Goal: Task Accomplishment & Management: Manage account settings

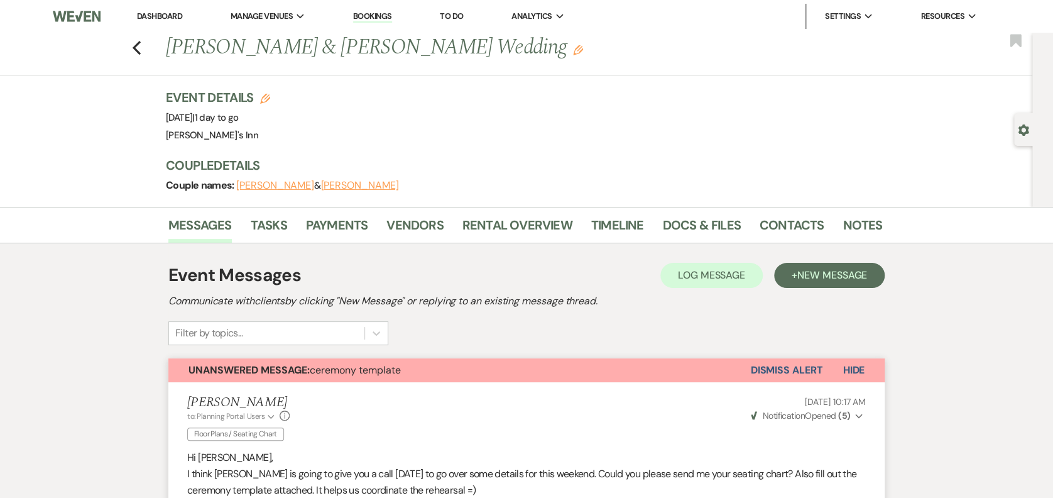
drag, startPoint x: 217, startPoint y: 36, endPoint x: 205, endPoint y: 41, distance: 13.0
click at [211, 40] on h1 "[PERSON_NAME] & [PERSON_NAME] Wedding Edit" at bounding box center [447, 48] width 563 height 30
drag, startPoint x: 205, startPoint y: 41, endPoint x: 145, endPoint y: 40, distance: 59.7
click at [141, 40] on icon "Previous" at bounding box center [136, 47] width 9 height 15
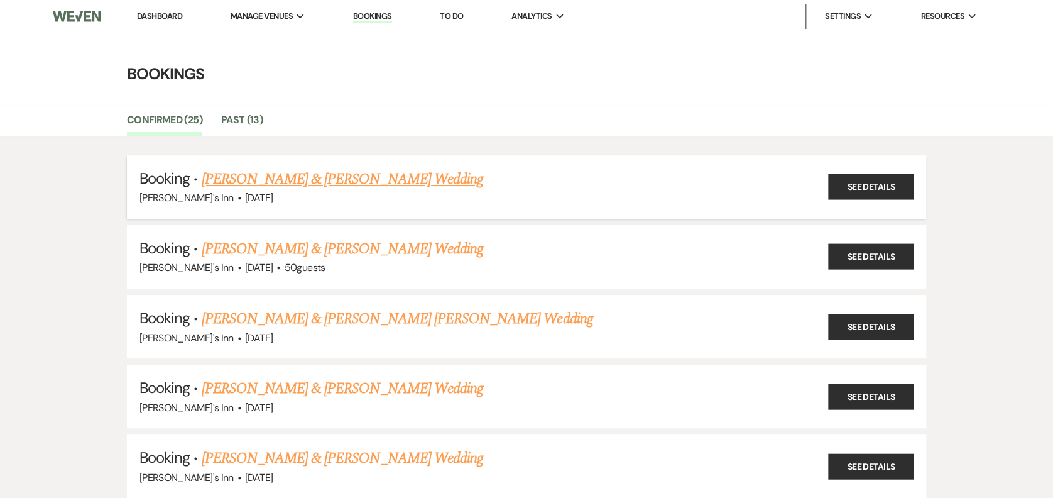
click at [292, 171] on link "[PERSON_NAME] & [PERSON_NAME] Wedding" at bounding box center [341, 179] width 281 height 23
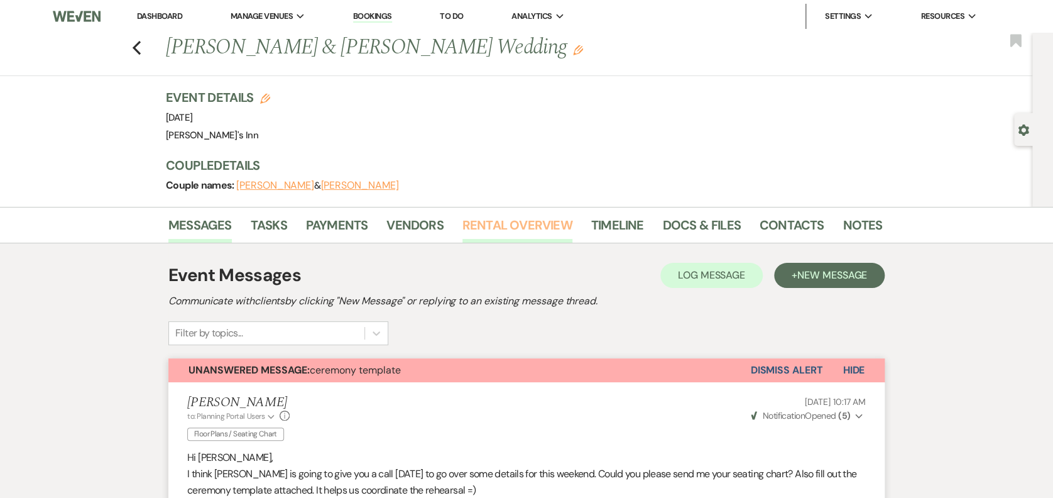
click at [528, 216] on link "Rental Overview" at bounding box center [517, 229] width 110 height 28
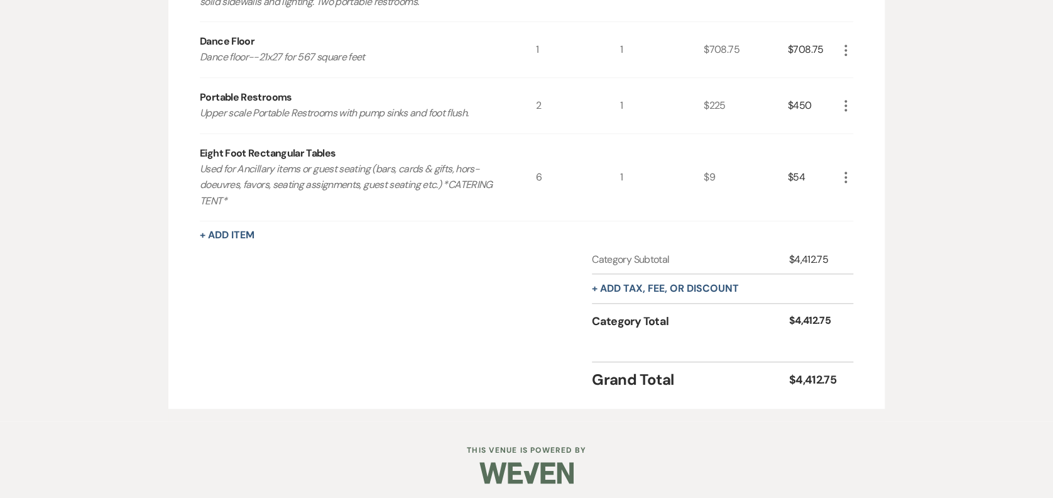
scroll to position [441, 0]
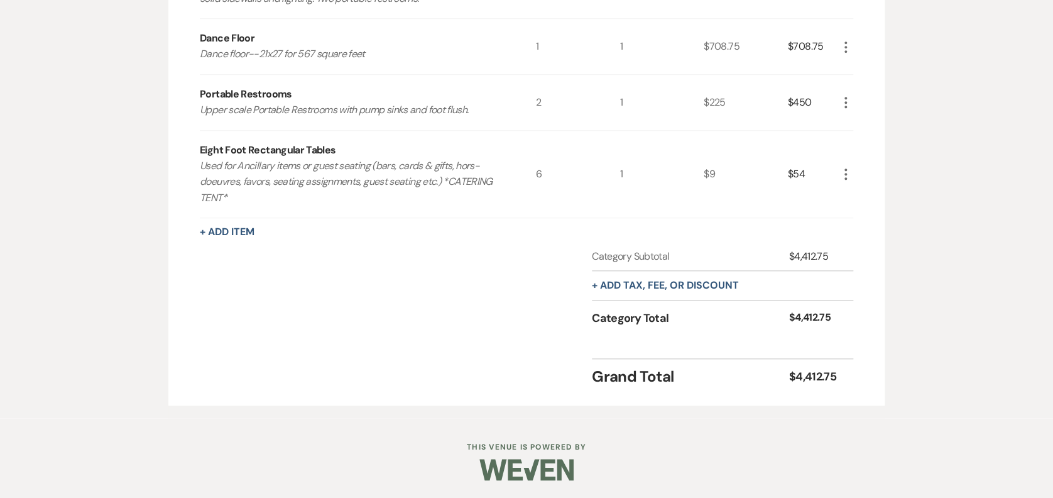
click at [231, 204] on p "Used for Ancillary items or guest seating (bars, cards & gifts, hors-doeuvres, …" at bounding box center [351, 182] width 302 height 48
click at [236, 227] on button "+ Add Item" at bounding box center [227, 232] width 55 height 10
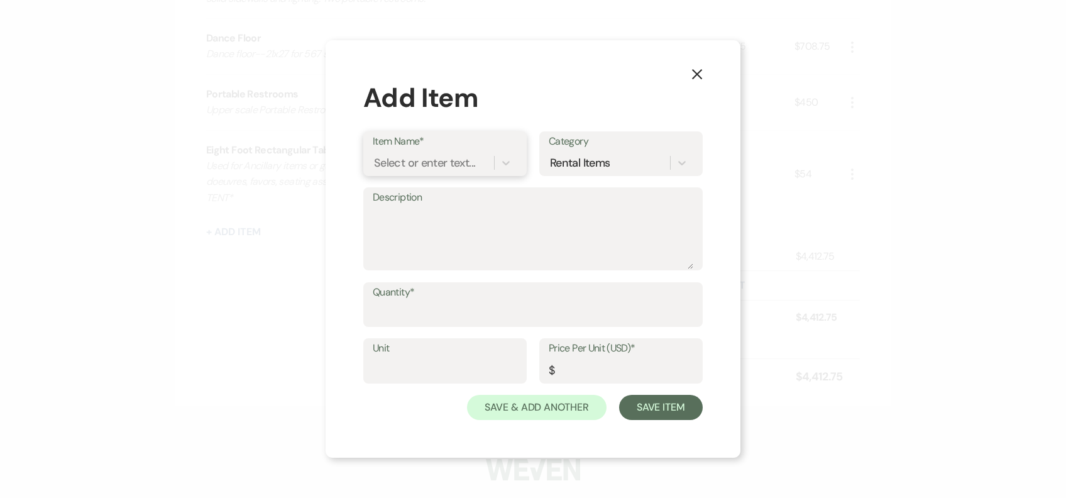
click at [439, 153] on div "Select or enter text..." at bounding box center [433, 162] width 121 height 22
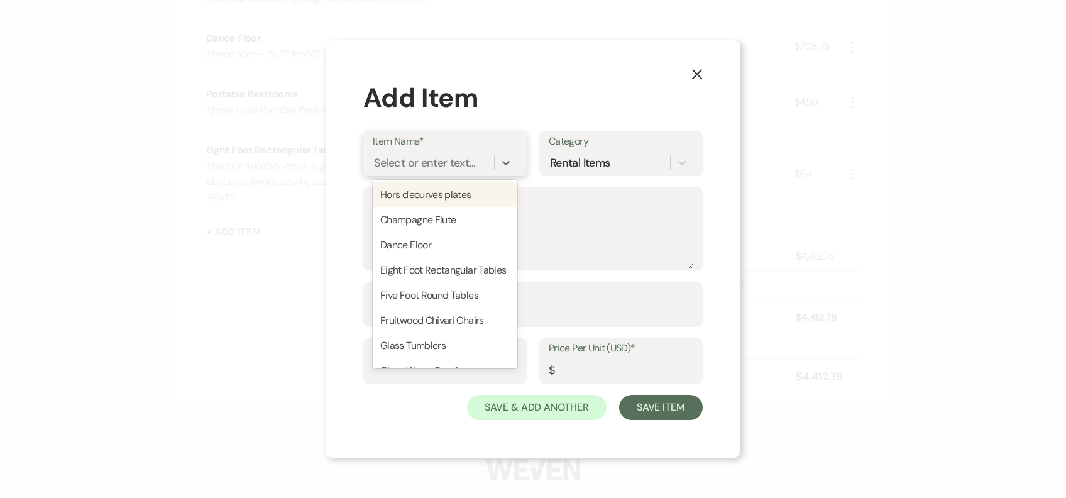
type input "6"
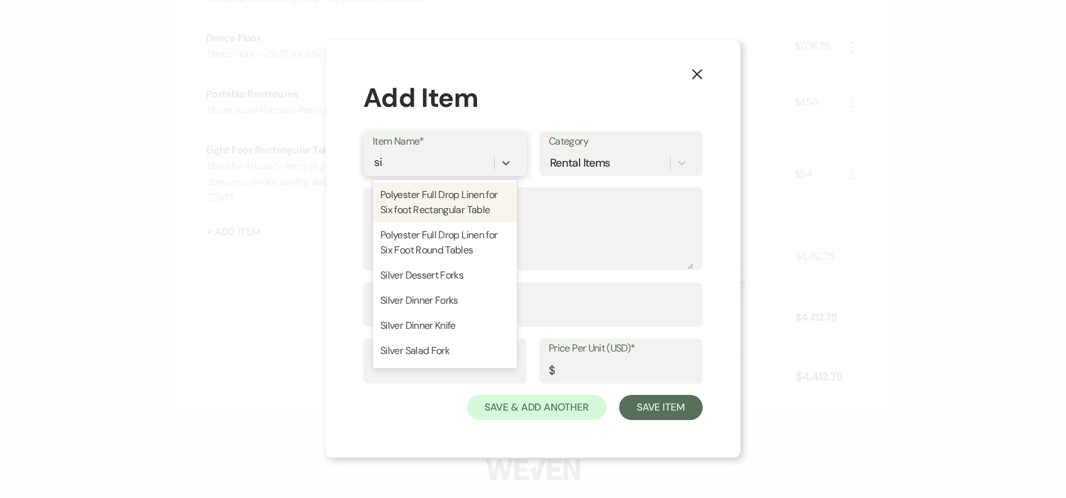
type input "six"
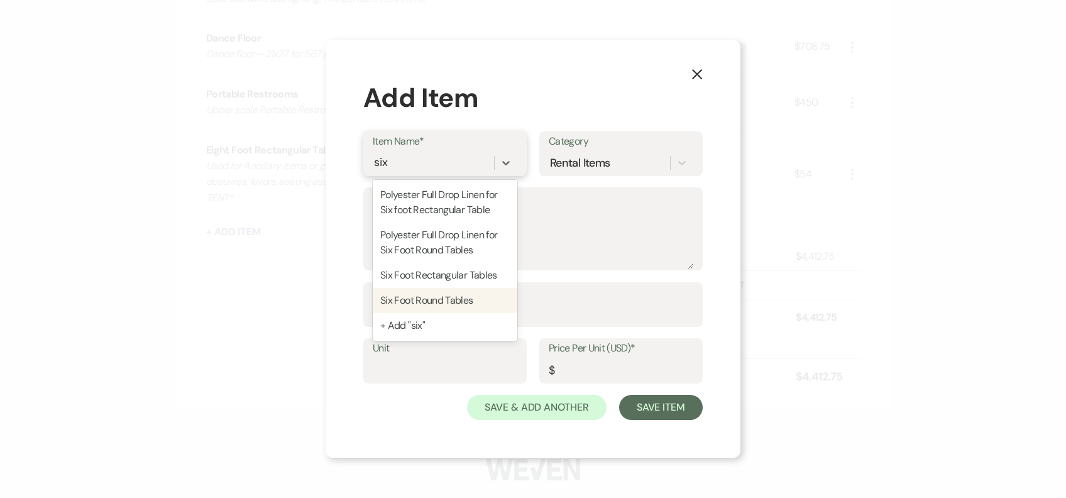
drag, startPoint x: 483, startPoint y: 271, endPoint x: 481, endPoint y: 295, distance: 23.9
click at [481, 295] on div "Polyester Full Drop Linen for Six foot Rectangular Table Polyester Full Drop Li…" at bounding box center [445, 260] width 145 height 161
click at [481, 295] on div "Six Foot Round Tables" at bounding box center [445, 300] width 145 height 25
type textarea "Six Foot Round tables for guest seating (comfortably seats up to 10 guests)"
type input "1"
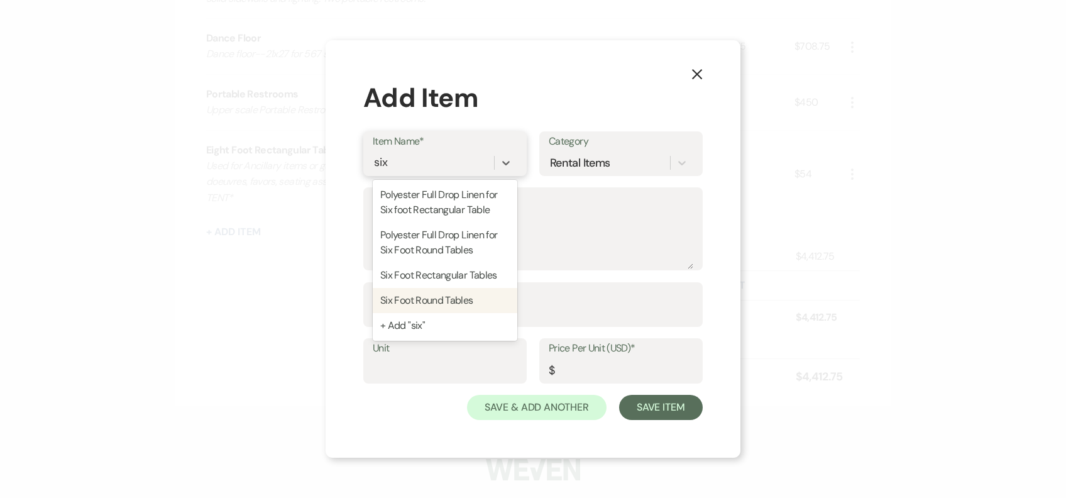
type input "12"
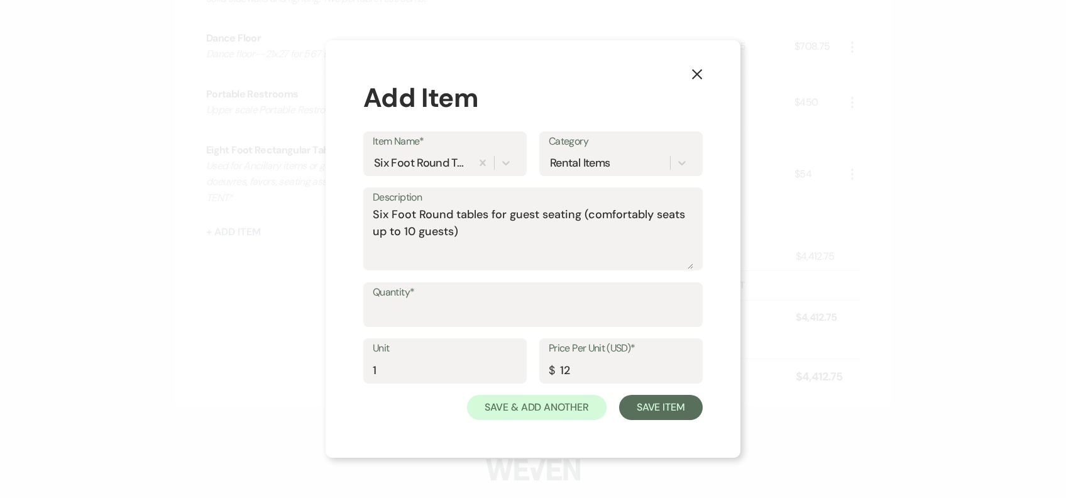
click at [479, 297] on label "Quantity*" at bounding box center [533, 292] width 320 height 18
click at [479, 301] on input "Quantity*" at bounding box center [533, 313] width 320 height 25
click at [486, 310] on input "Quantity*" at bounding box center [533, 313] width 320 height 25
type input "6"
click at [668, 401] on button "Save Item" at bounding box center [661, 407] width 84 height 25
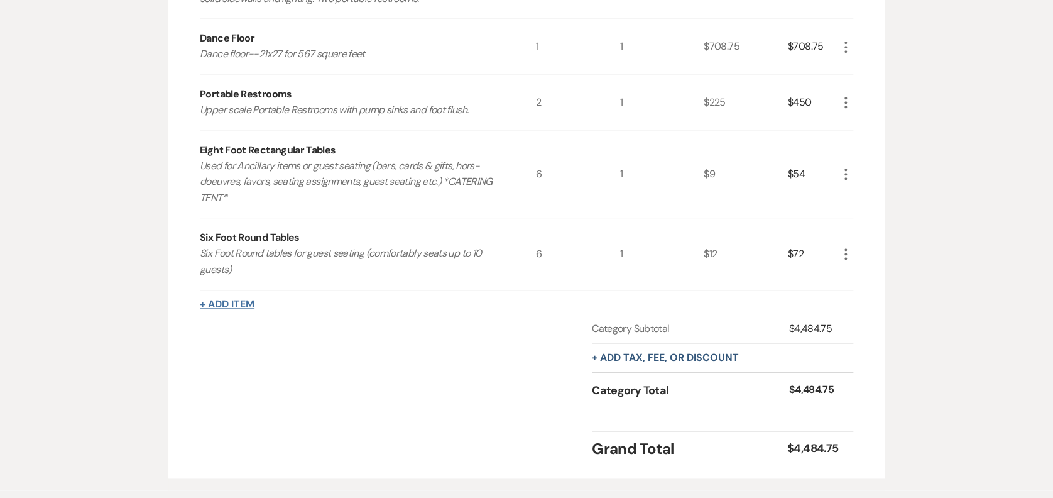
click at [239, 305] on button "+ Add Item" at bounding box center [227, 304] width 55 height 10
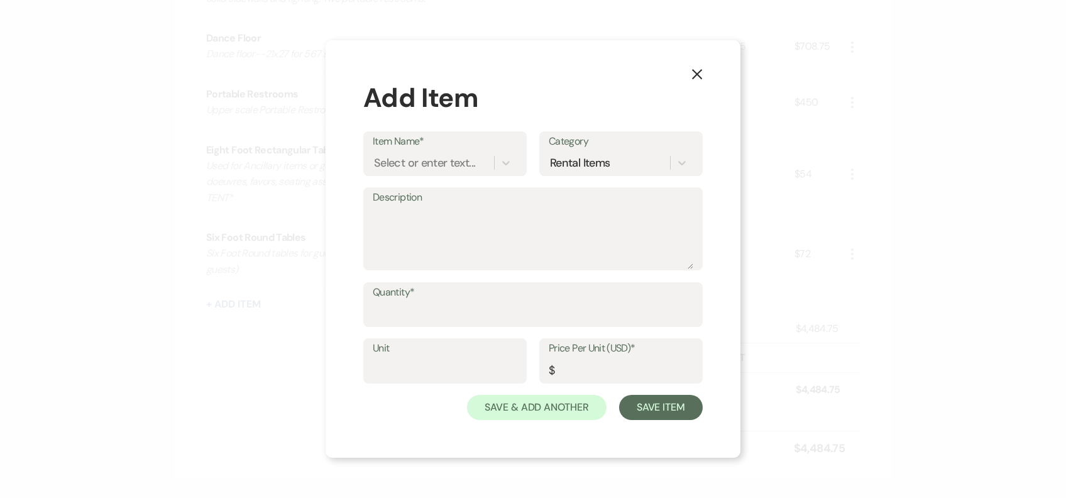
click at [697, 81] on button "X" at bounding box center [696, 74] width 19 height 22
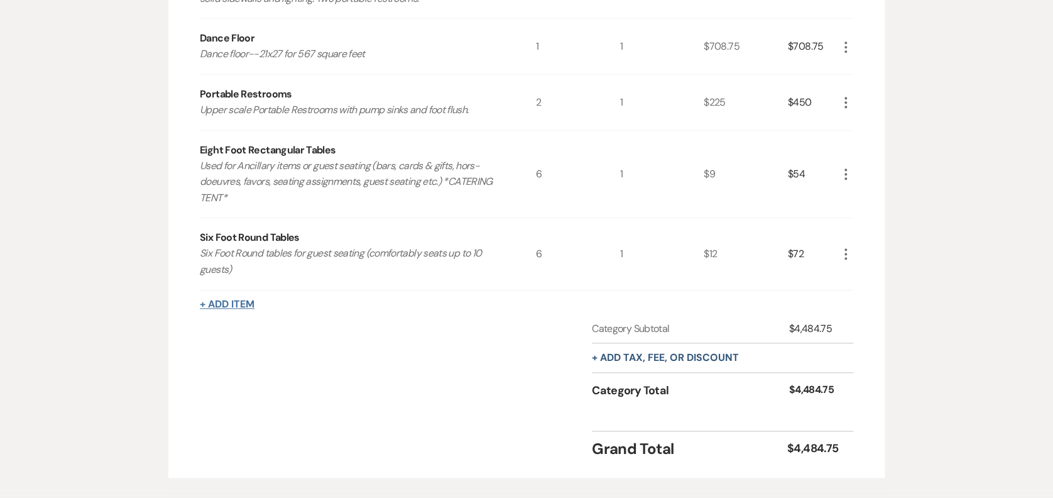
scroll to position [0, 0]
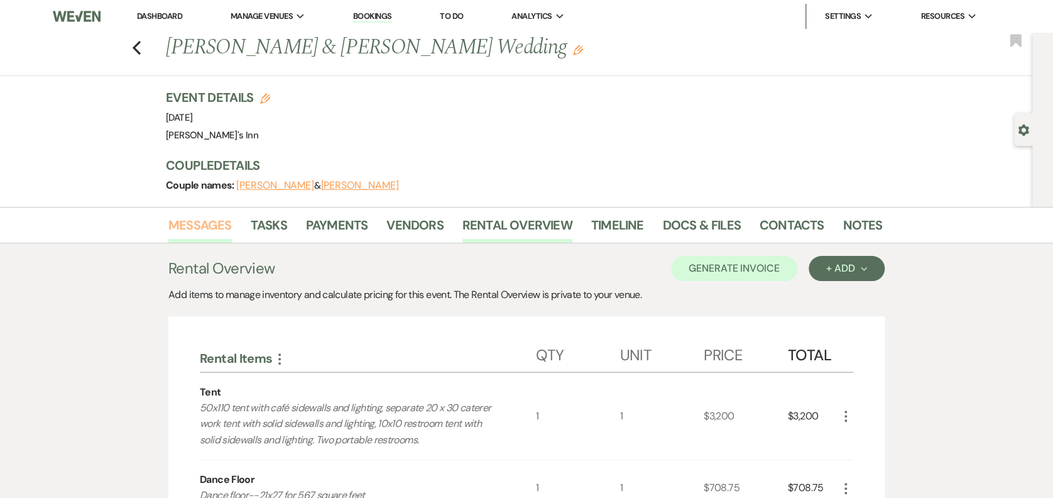
click at [217, 218] on link "Messages" at bounding box center [199, 229] width 63 height 28
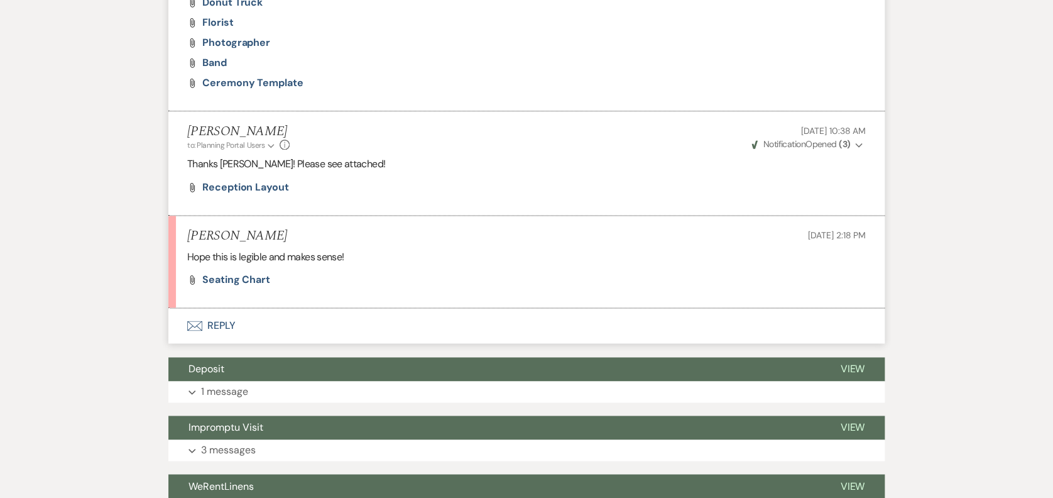
scroll to position [731, 0]
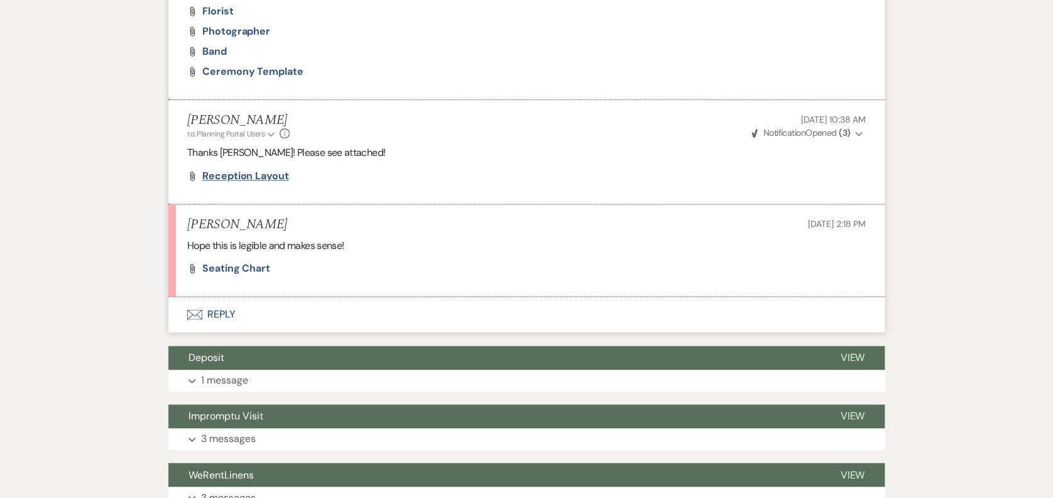
click at [276, 178] on span "Reception Layout" at bounding box center [245, 175] width 87 height 13
click at [243, 265] on span "Seating Chart" at bounding box center [236, 267] width 68 height 13
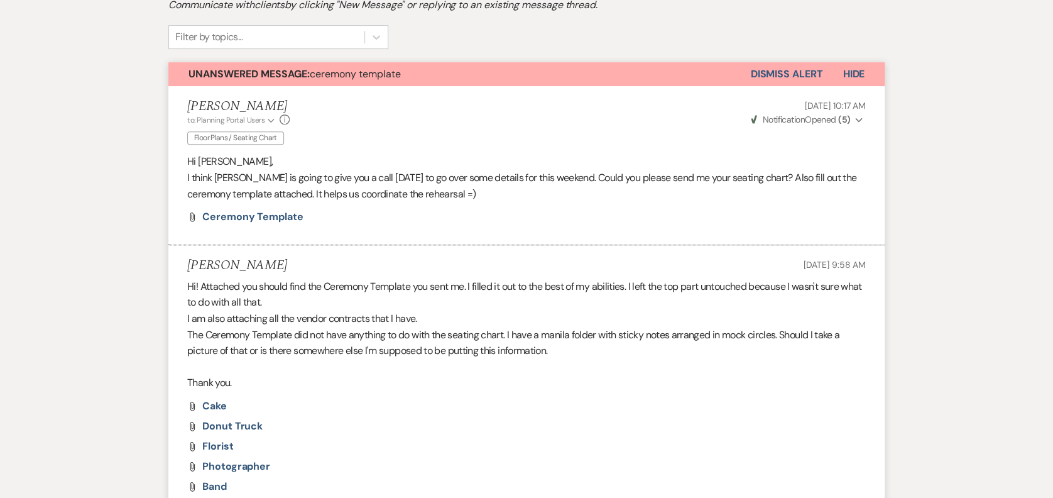
scroll to position [0, 0]
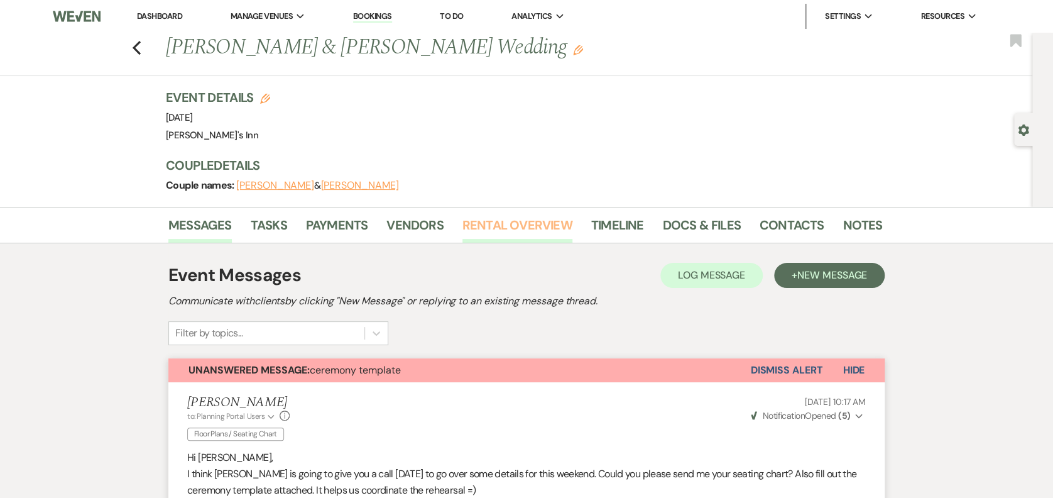
click at [543, 236] on link "Rental Overview" at bounding box center [517, 229] width 110 height 28
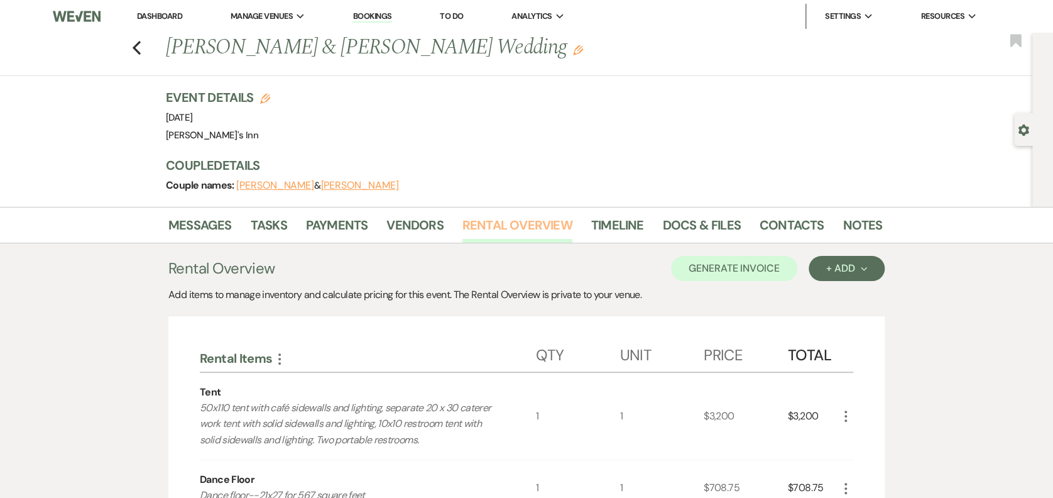
scroll to position [513, 0]
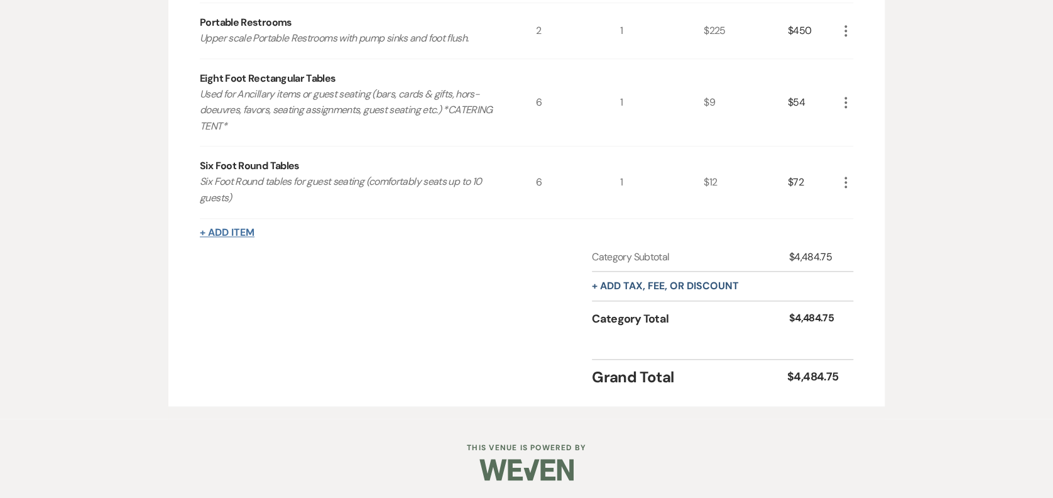
click at [245, 228] on button "+ Add Item" at bounding box center [227, 232] width 55 height 10
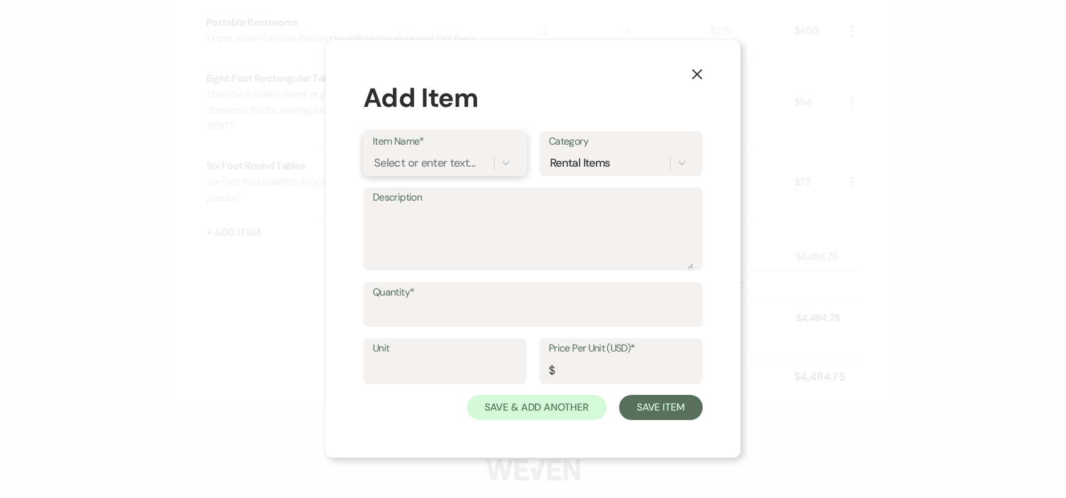
click at [417, 161] on div "Select or enter text..." at bounding box center [424, 162] width 101 height 17
type input "five"
click at [437, 187] on div "Five Foot Round Tables" at bounding box center [445, 194] width 145 height 25
type textarea "Guest Seating (comfortably seats up to 8 guests)"
type input "1"
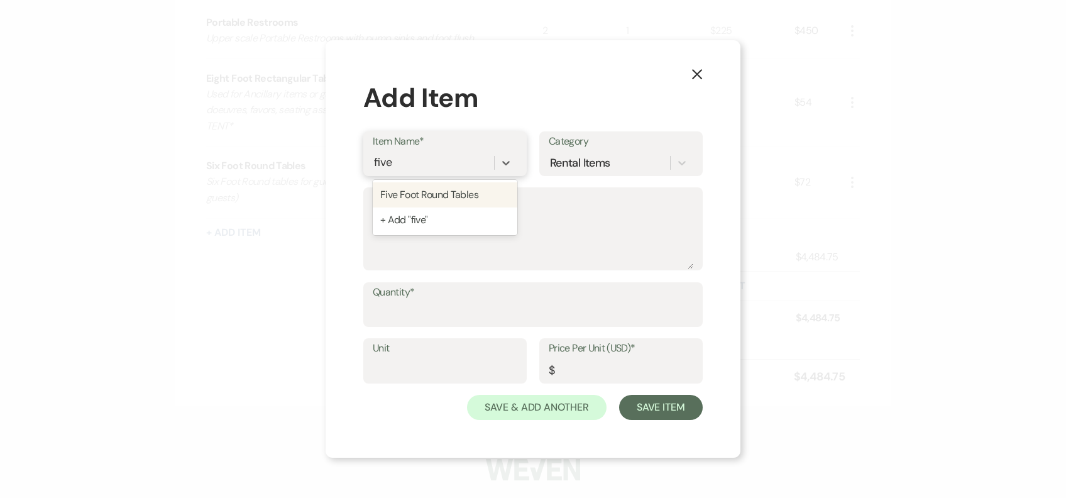
type input "10"
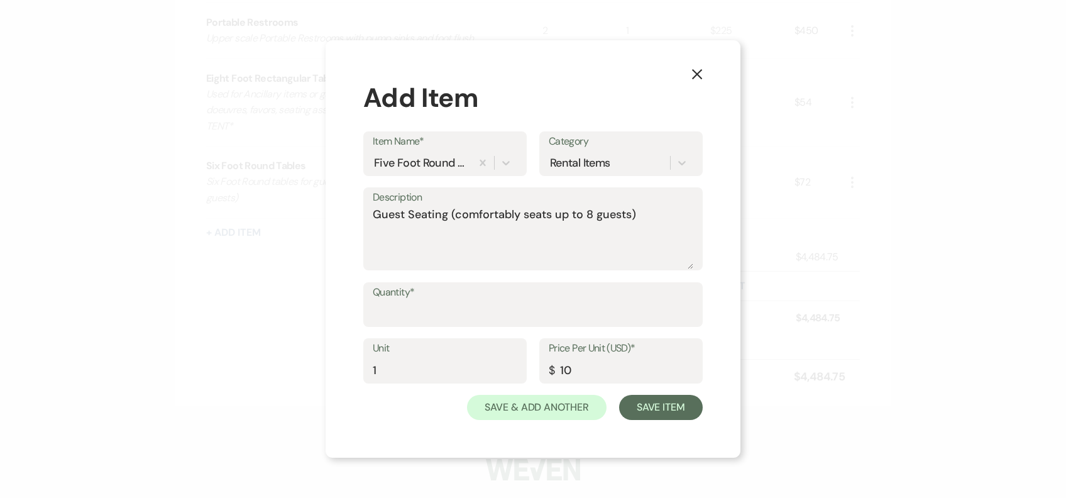
click at [429, 299] on label "Quantity*" at bounding box center [533, 292] width 320 height 18
click at [429, 301] on input "Quantity*" at bounding box center [533, 313] width 320 height 25
type input "6"
click at [658, 416] on button "Save Item" at bounding box center [661, 407] width 84 height 25
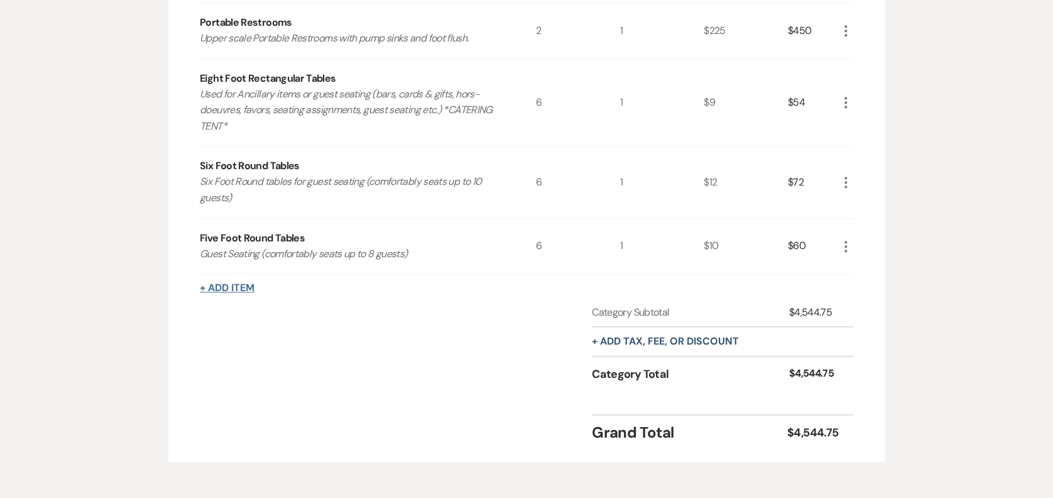
drag, startPoint x: 216, startPoint y: 305, endPoint x: 224, endPoint y: 292, distance: 15.7
click at [224, 292] on div "Rental Items More Qty Unit Price Total Tent 50x110 tent with café sidewalls and…" at bounding box center [526, 132] width 653 height 623
drag, startPoint x: 224, startPoint y: 292, endPoint x: 229, endPoint y: 281, distance: 11.2
click at [229, 283] on button "+ Add Item" at bounding box center [227, 288] width 55 height 10
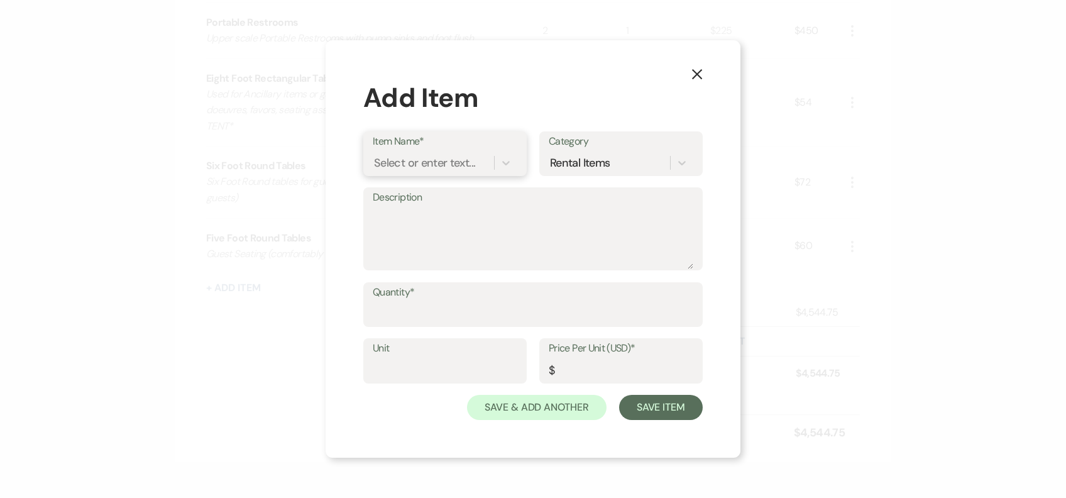
click at [422, 160] on div "Select or enter text..." at bounding box center [424, 162] width 101 height 17
type input "3"
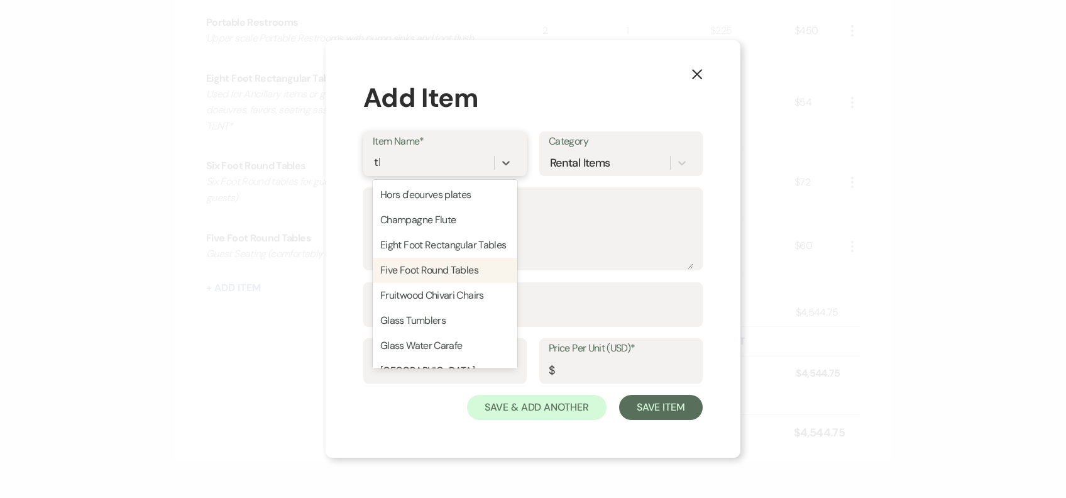
type input "thre"
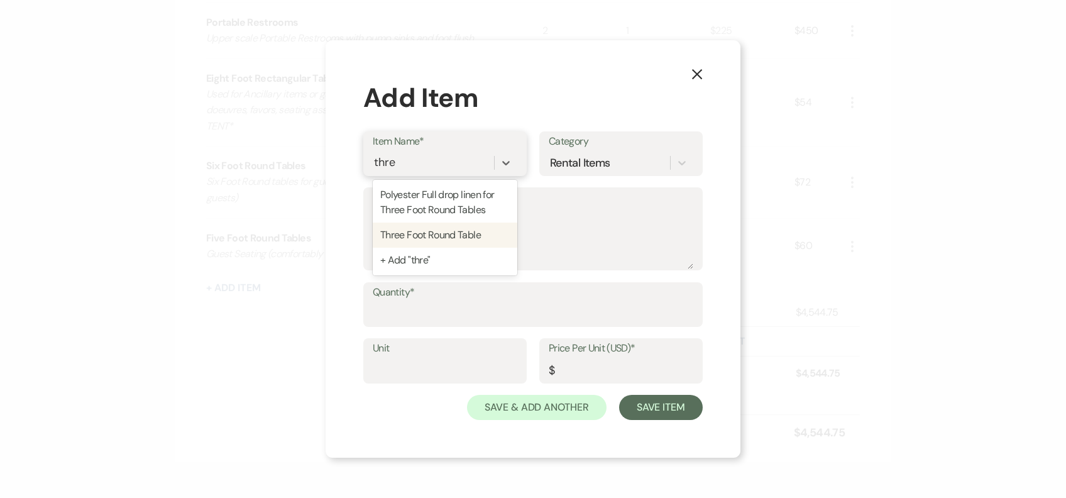
click at [455, 232] on div "Three Foot Round Table" at bounding box center [445, 234] width 145 height 25
type textarea "Used for sweetheart tables, cake, memorial table, cocktail hour"
type input "1"
type input "9"
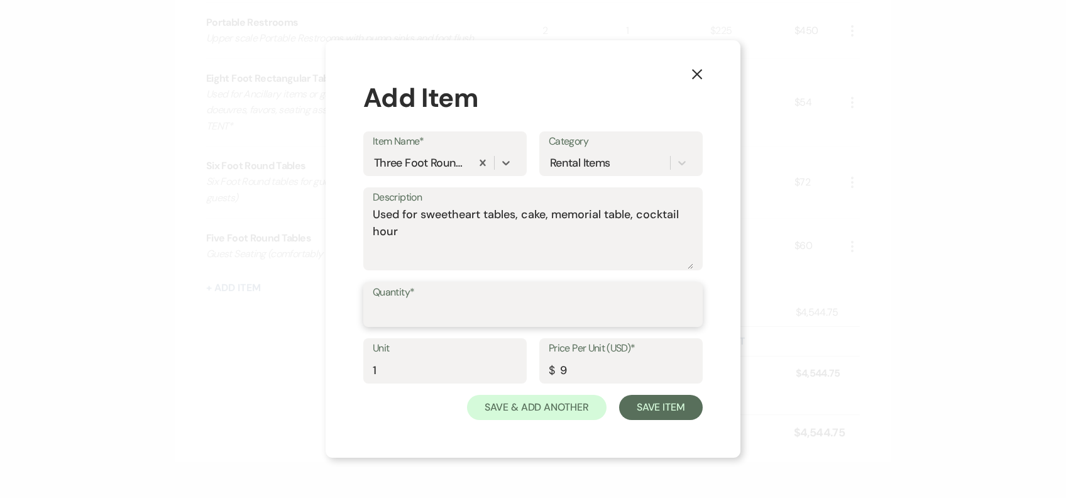
click at [437, 317] on input "Quantity*" at bounding box center [533, 313] width 320 height 25
type input "4"
click at [690, 408] on button "Save Item" at bounding box center [661, 407] width 84 height 25
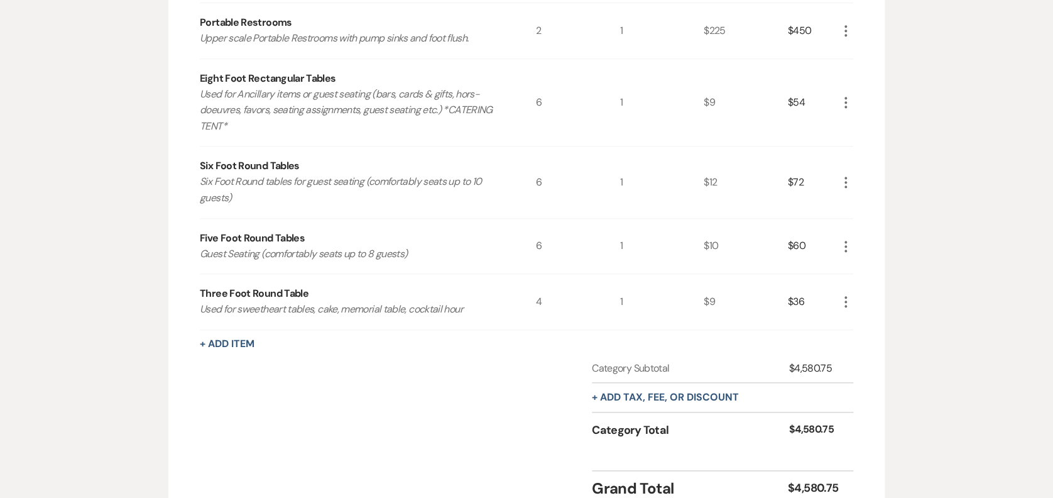
click at [236, 334] on div "Rental Items More Qty Unit Price Total Tent 50x110 tent with café sidewalls and…" at bounding box center [526, 160] width 653 height 679
click at [243, 339] on button "+ Add Item" at bounding box center [227, 344] width 55 height 10
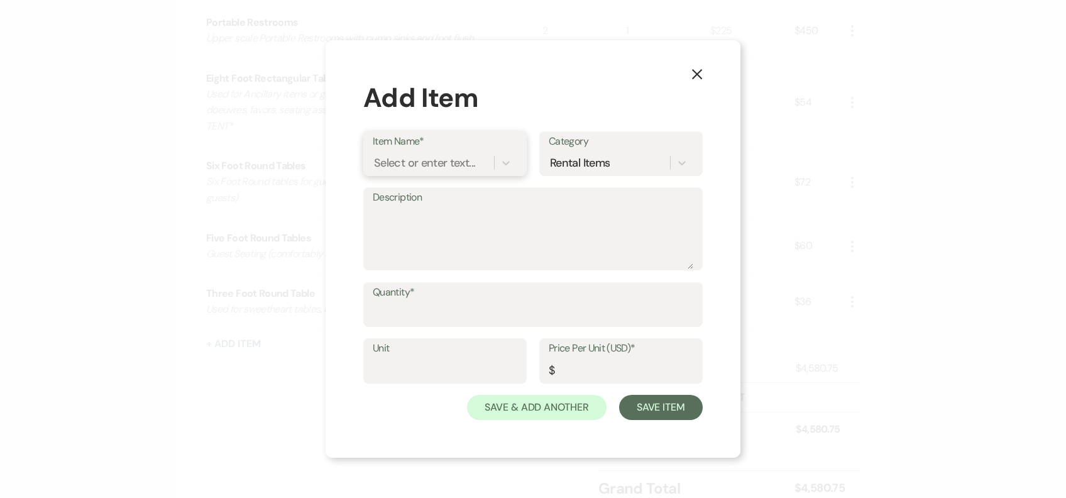
click at [434, 165] on div "Select or enter text..." at bounding box center [424, 162] width 101 height 17
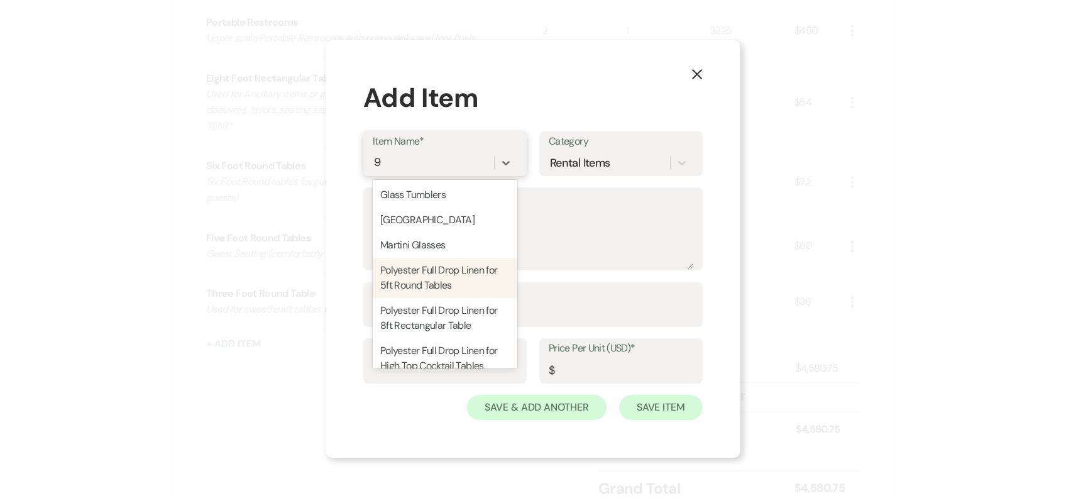
type input "9"
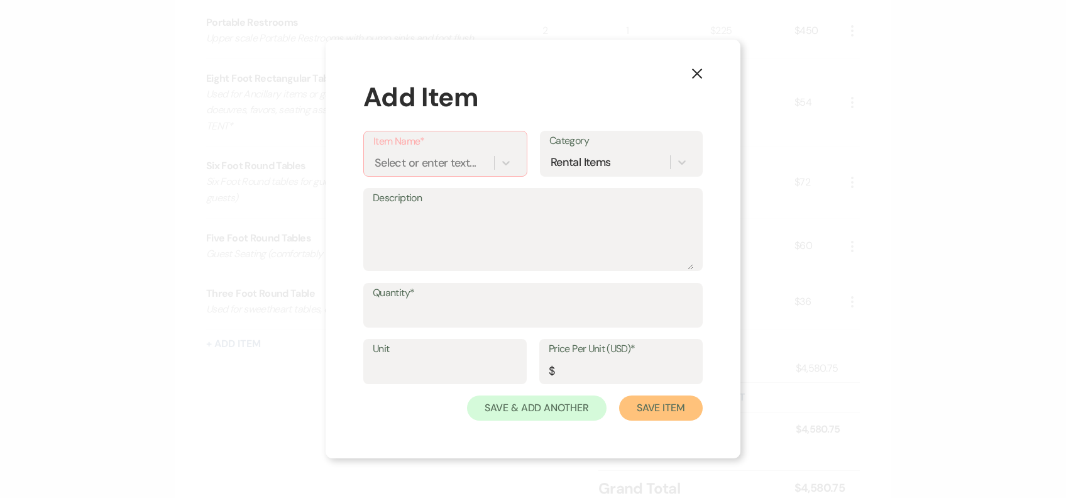
click at [673, 417] on button "Save Item" at bounding box center [661, 407] width 84 height 25
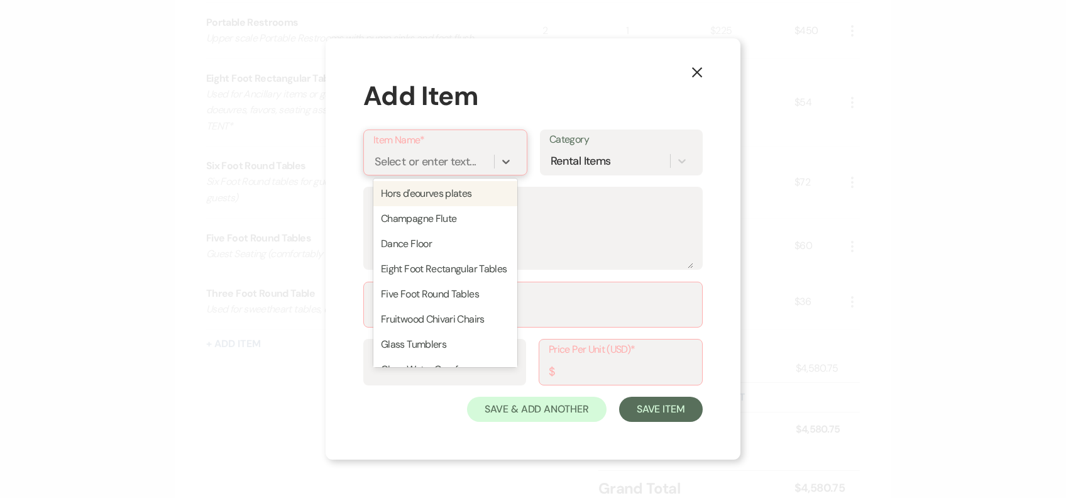
click at [438, 156] on div "Select or enter text..." at bounding box center [424, 161] width 101 height 17
type input "eigh"
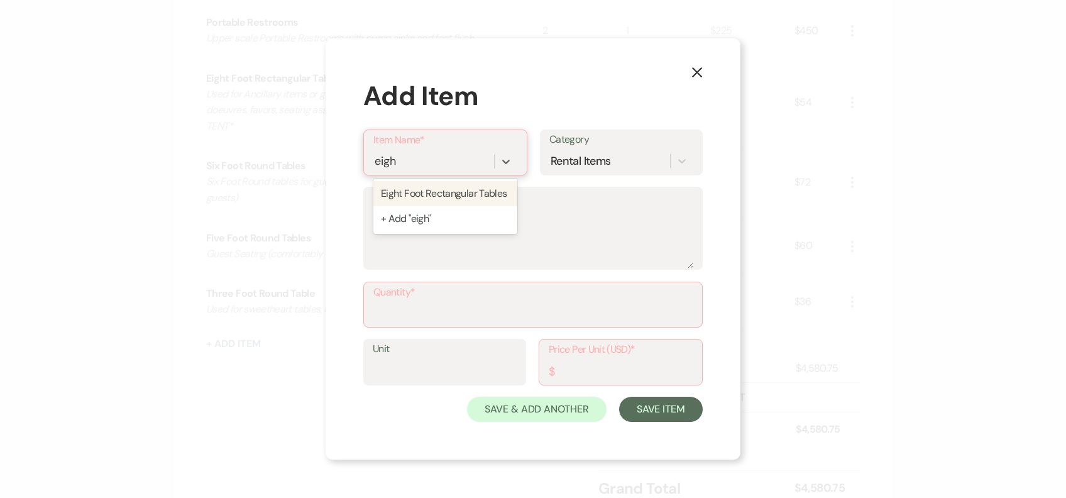
click at [472, 188] on div "Eight Foot Rectangular Tables" at bounding box center [445, 193] width 144 height 25
type textarea "Used for Ancillary items or guest seating (bars, cards & gifts, hors-doeuvres, …"
type input "1"
type input "9"
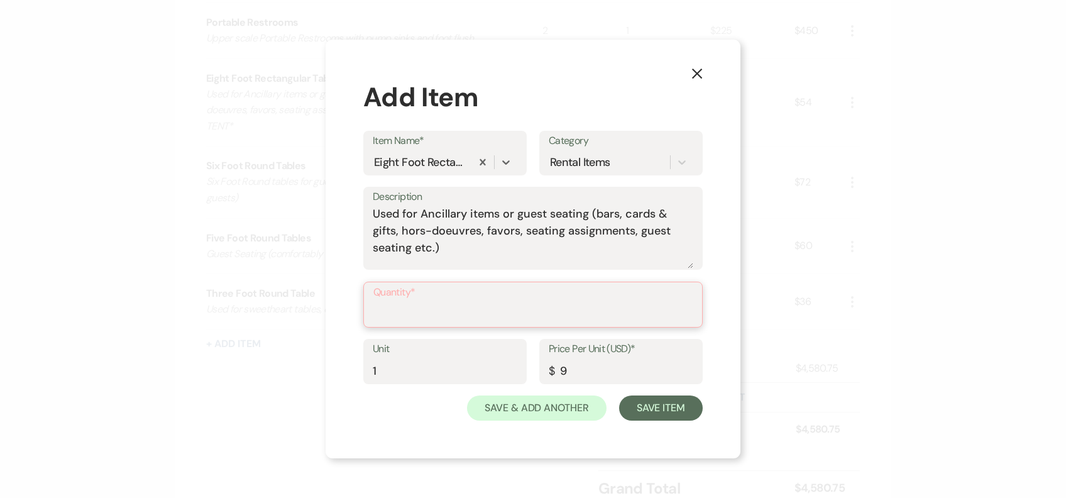
click at [472, 315] on input "Quantity*" at bounding box center [532, 313] width 319 height 25
type input "9"
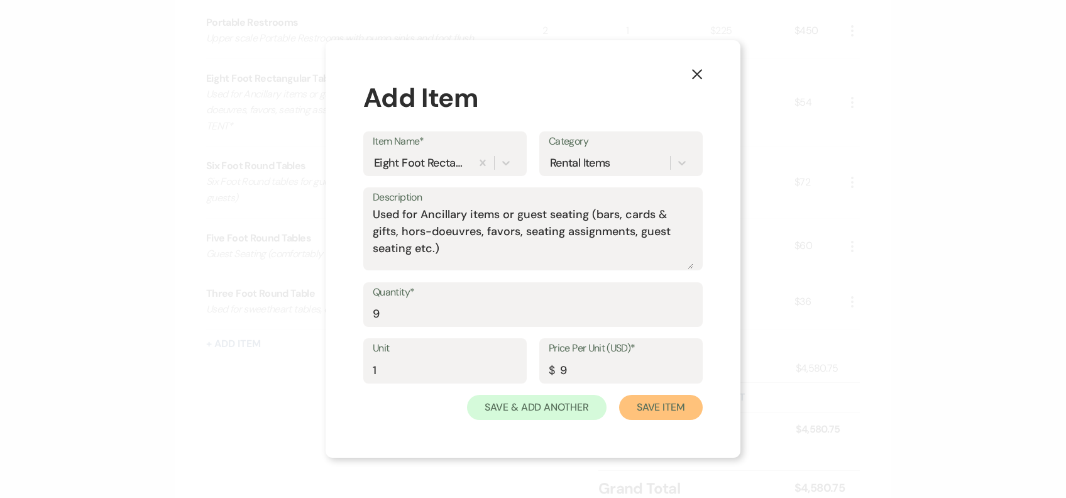
click at [678, 411] on button "Save Item" at bounding box center [661, 407] width 84 height 25
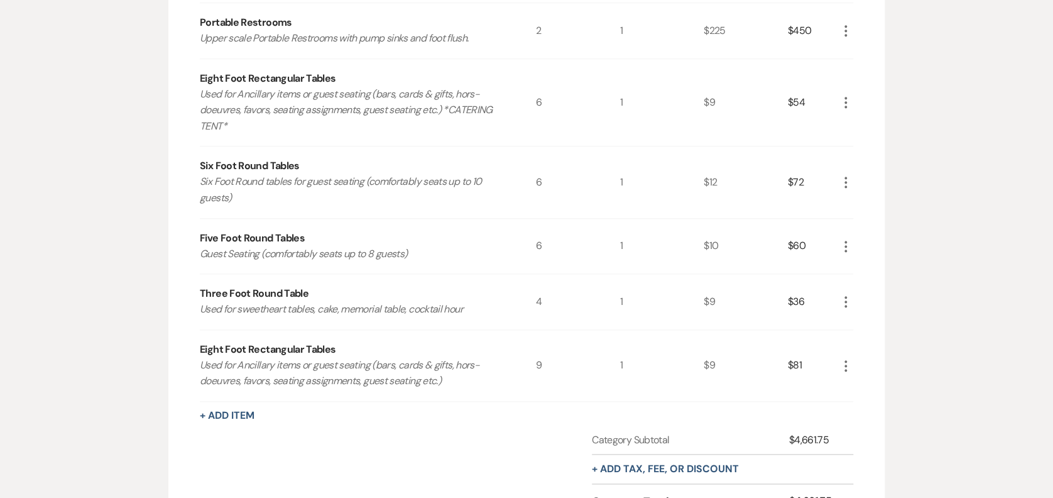
click at [231, 426] on div "Rental Items More Qty Unit Price Total Tent 50x110 tent with café sidewalls and…" at bounding box center [526, 196] width 653 height 750
click at [230, 414] on button "+ Add Item" at bounding box center [227, 415] width 55 height 10
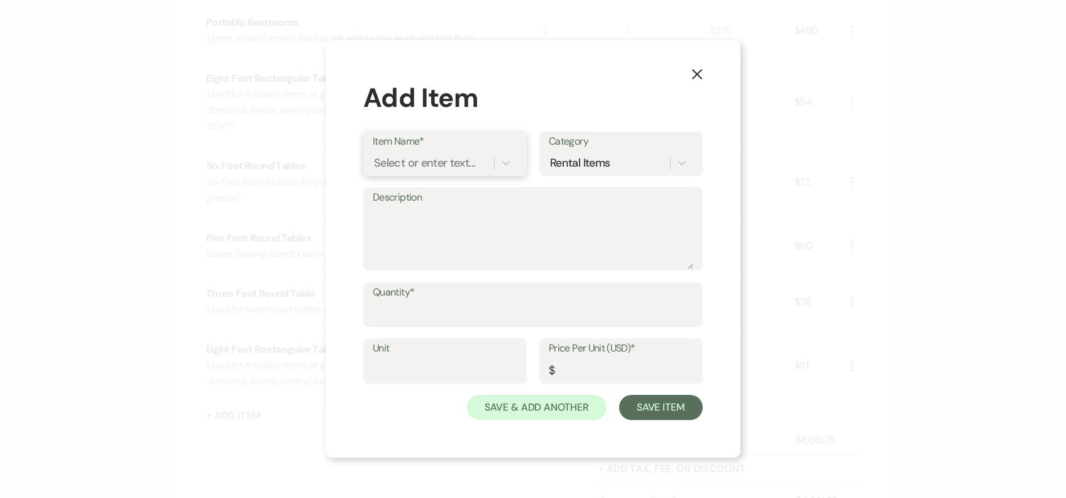
click at [401, 161] on div "Select or enter text..." at bounding box center [424, 162] width 101 height 17
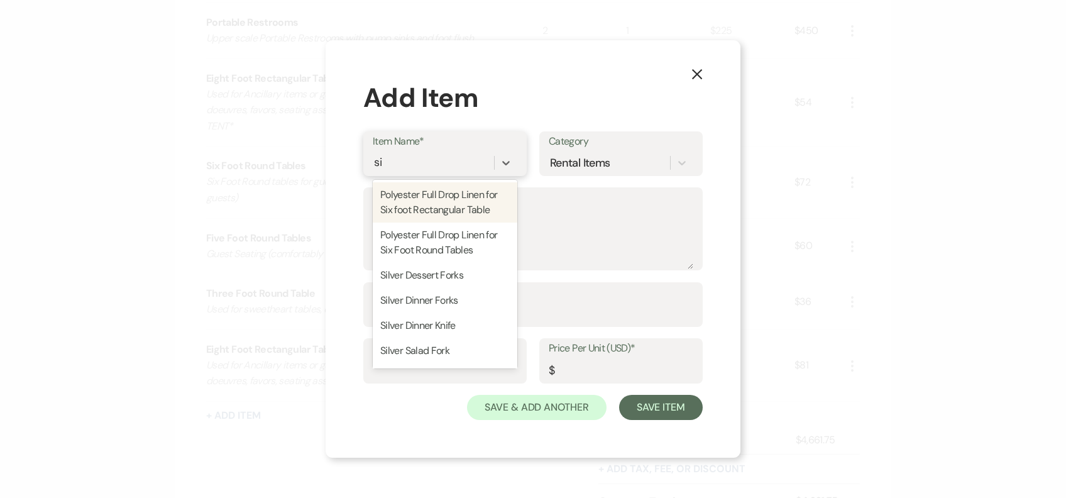
type input "six"
click at [440, 205] on div "Polyester Full Drop Linen for Six foot Rectangular Table" at bounding box center [445, 202] width 145 height 40
type textarea "90x132 inch Full drop for six foot rectangular tables"
type input "1"
type input "23"
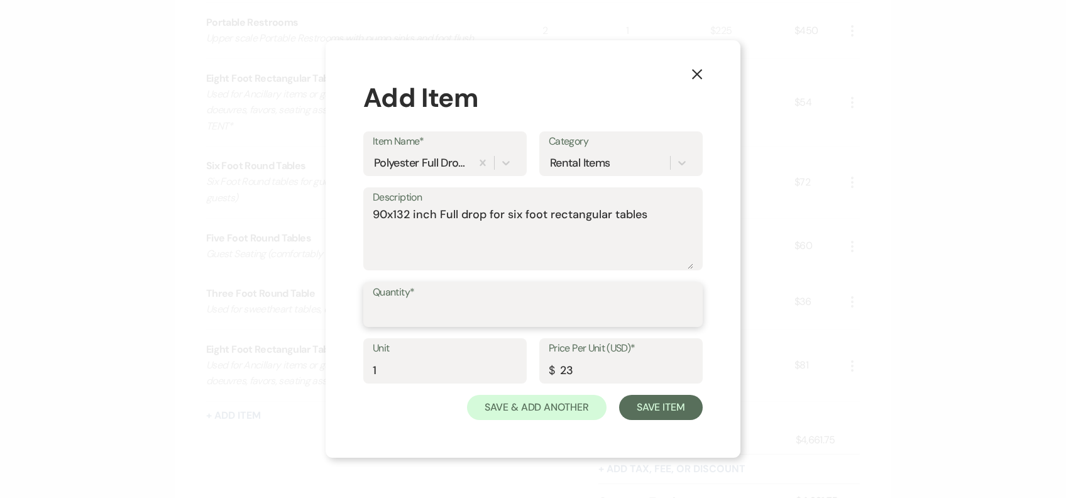
click at [422, 310] on input "Quantity*" at bounding box center [533, 313] width 320 height 25
type input "5"
click at [455, 316] on input "5" at bounding box center [533, 313] width 320 height 25
type input "6"
click at [625, 418] on button "Save Item" at bounding box center [661, 407] width 84 height 25
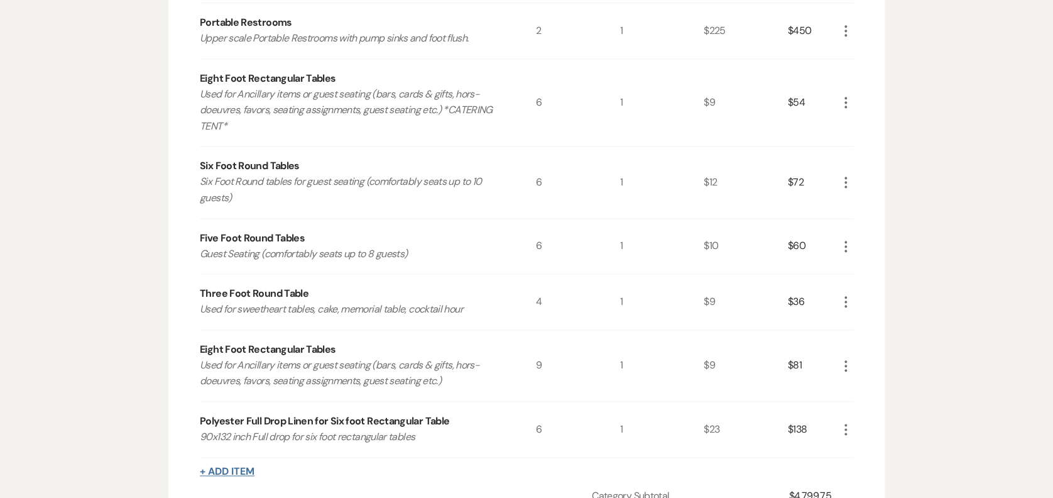
click at [235, 472] on button "+ Add Item" at bounding box center [227, 471] width 55 height 10
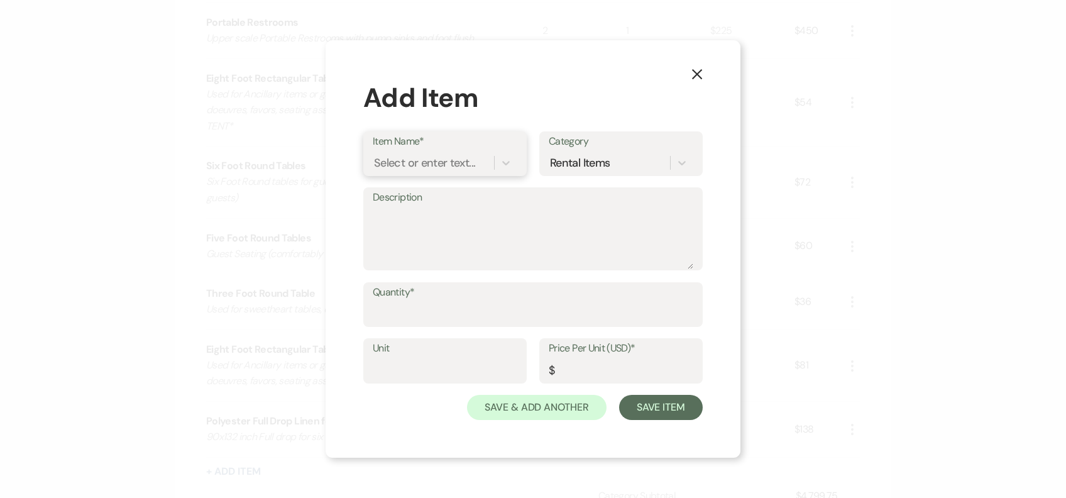
click at [400, 170] on div "Select or enter text..." at bounding box center [424, 162] width 101 height 17
type input "white gar"
click at [477, 173] on div "Select or enter text..." at bounding box center [433, 162] width 121 height 22
click at [478, 188] on div "Description" at bounding box center [532, 230] width 339 height 84
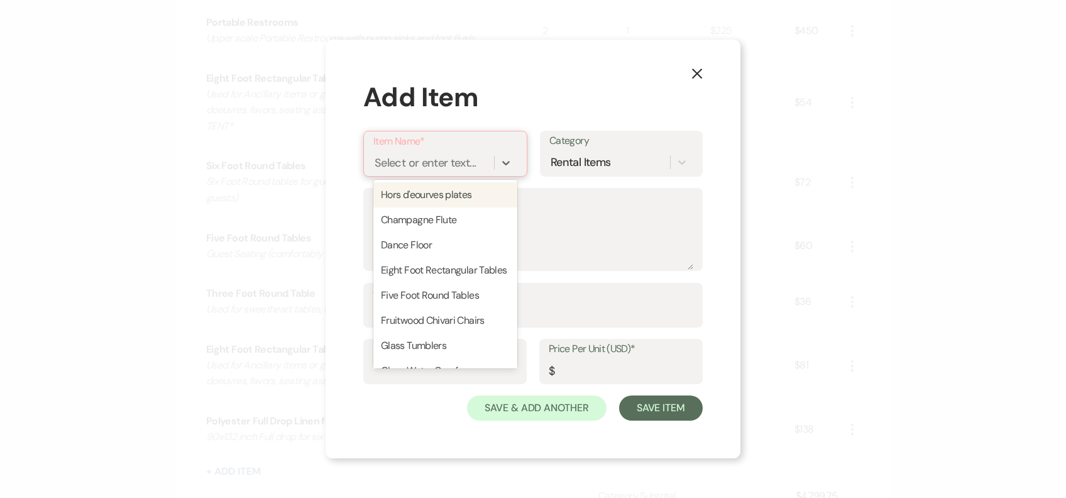
click at [474, 167] on div "Select or enter text..." at bounding box center [424, 162] width 101 height 17
type input "white"
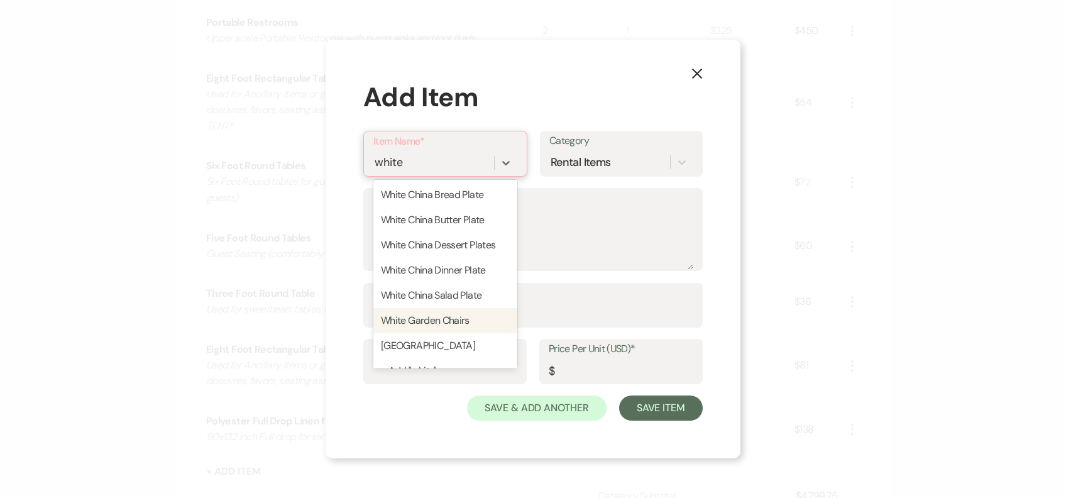
drag, startPoint x: 477, startPoint y: 306, endPoint x: 480, endPoint y: 312, distance: 6.8
click at [480, 312] on div "White China Bread Plate White China Butter Plate White [GEOGRAPHIC_DATA] Desser…" at bounding box center [445, 274] width 144 height 188
click at [480, 312] on div "White Garden Chairs" at bounding box center [445, 320] width 144 height 25
type textarea "Foldable White Garden Chairs used for Ceremony & Reception"
type input "1"
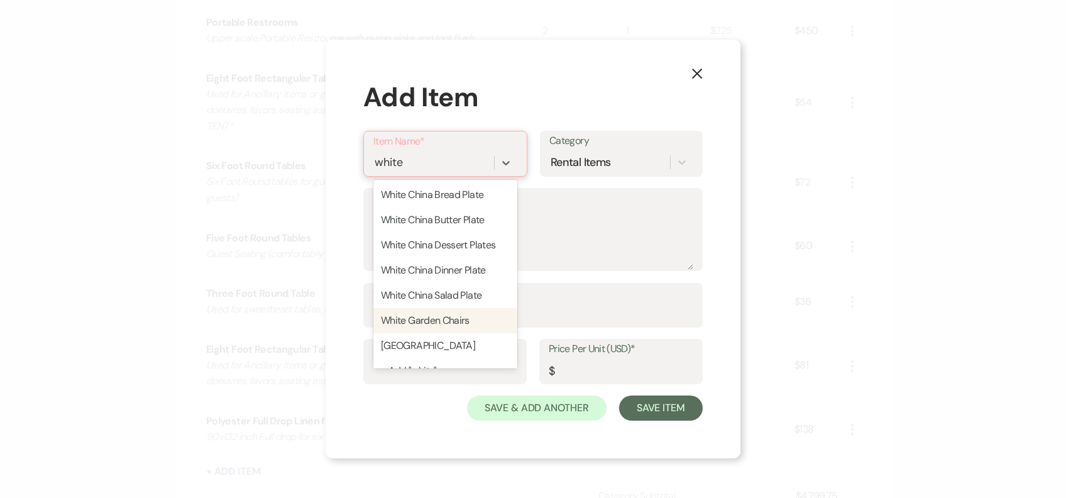
type input "3.75"
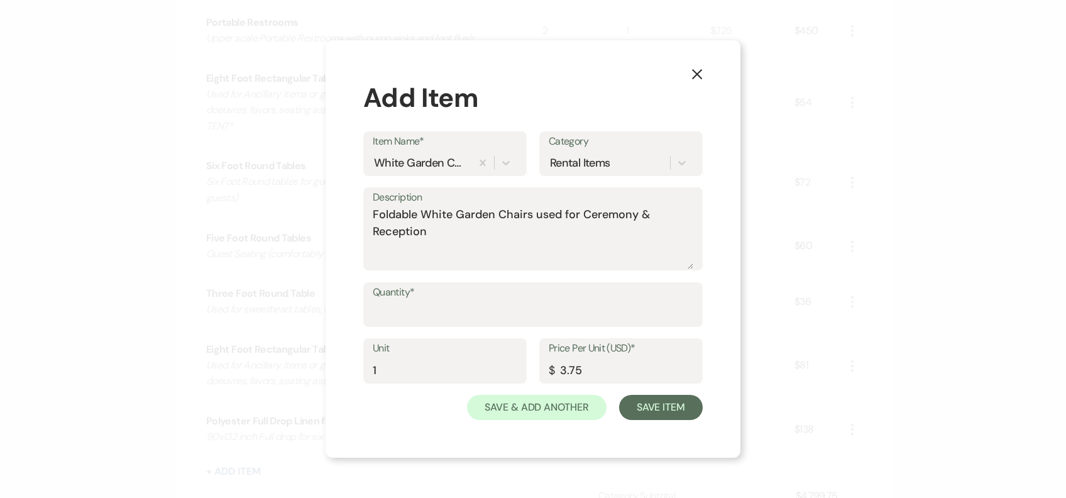
click at [433, 292] on label "Quantity*" at bounding box center [533, 292] width 320 height 18
click at [433, 301] on input "Quantity*" at bounding box center [533, 313] width 320 height 25
click at [441, 303] on input "Quantity*" at bounding box center [533, 313] width 320 height 25
type input "1"
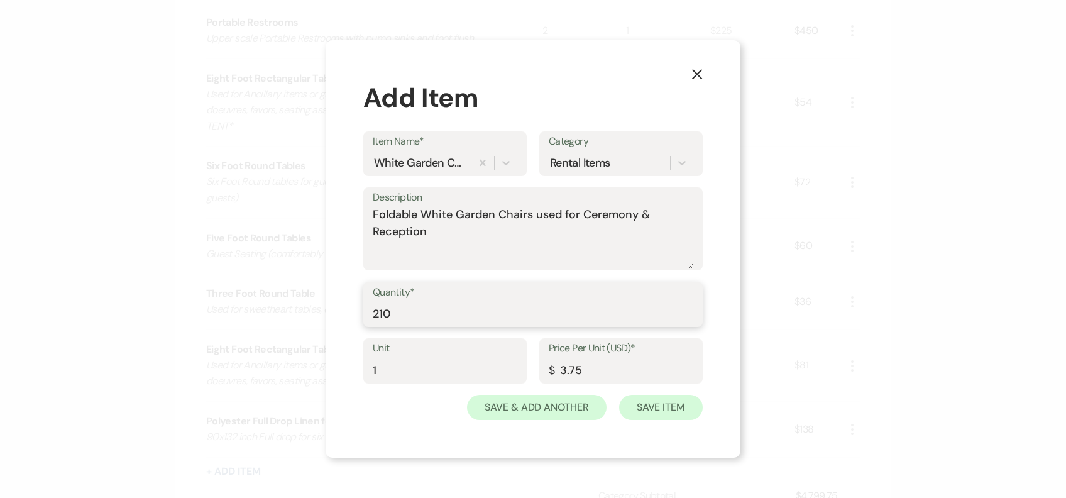
type input "210"
click at [668, 417] on button "Save Item" at bounding box center [661, 407] width 84 height 25
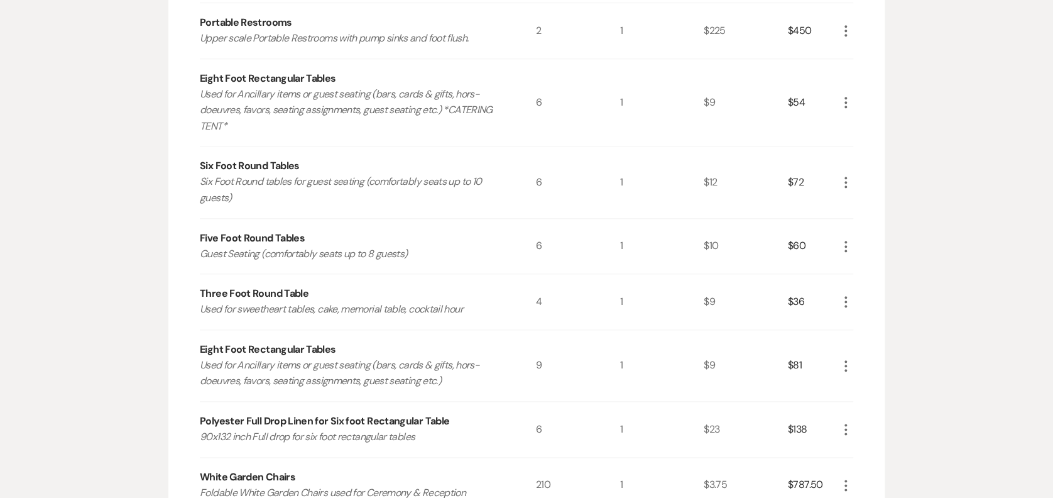
scroll to position [807, 0]
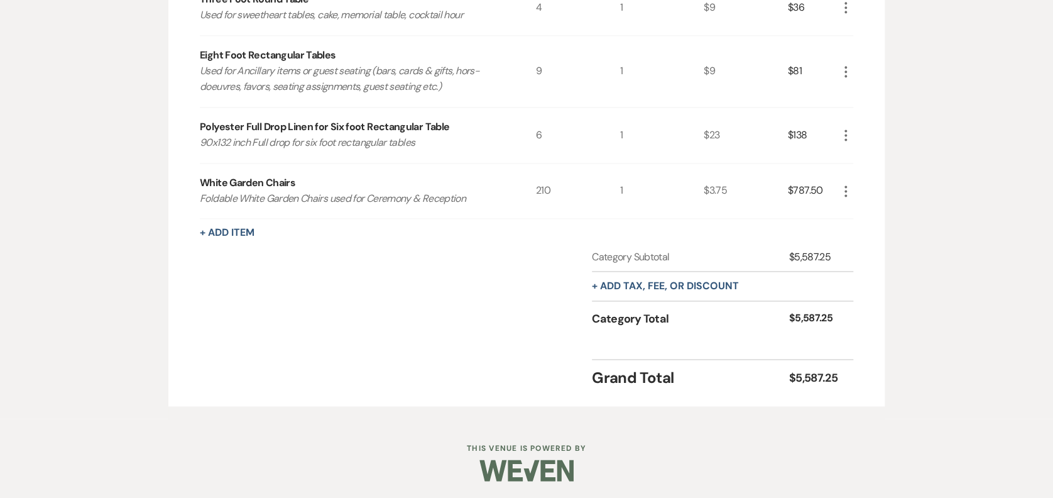
click at [248, 228] on button "+ Add Item" at bounding box center [227, 232] width 55 height 10
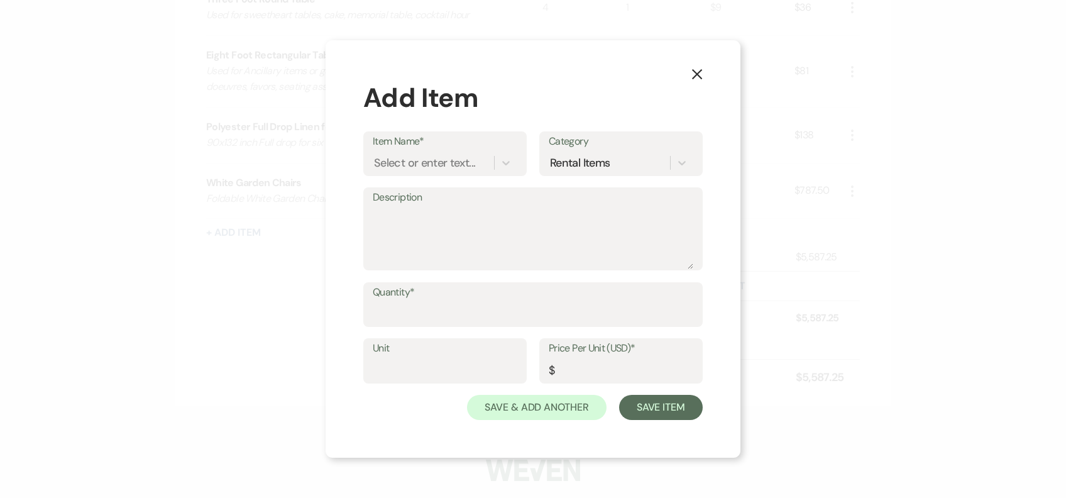
drag, startPoint x: 407, startPoint y: 141, endPoint x: 407, endPoint y: 153, distance: 11.9
click at [407, 151] on div "Item Name* Select or enter text..." at bounding box center [444, 153] width 163 height 45
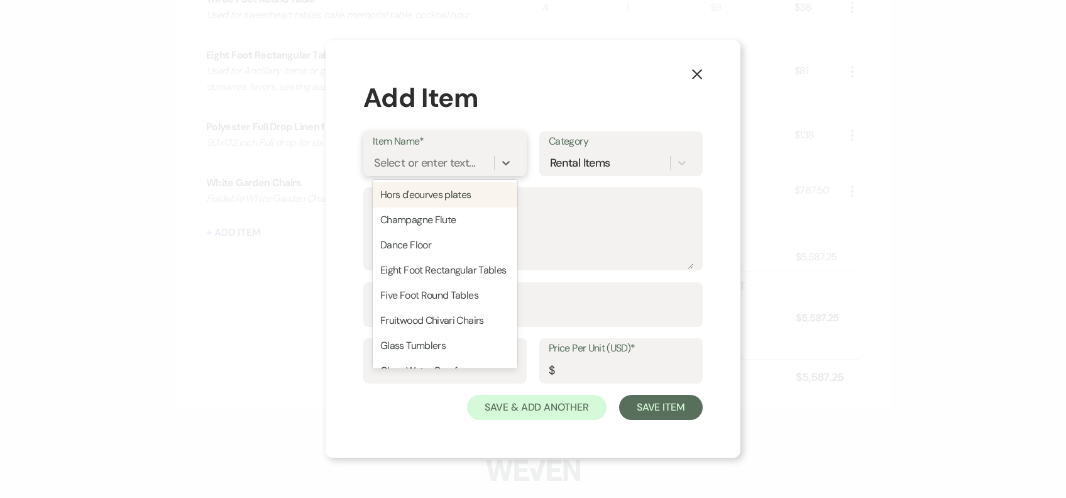
click at [407, 153] on div "Select or enter text..." at bounding box center [433, 162] width 121 height 22
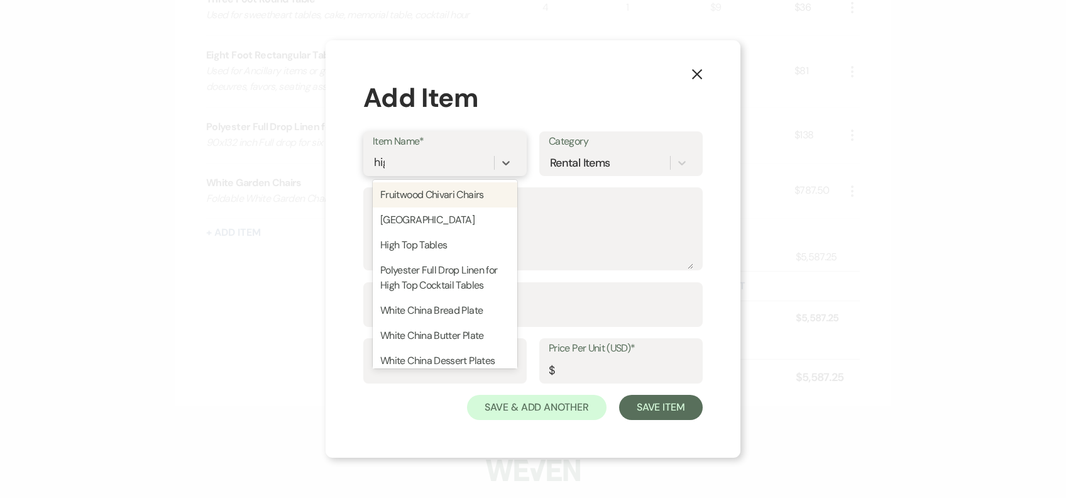
type input "high"
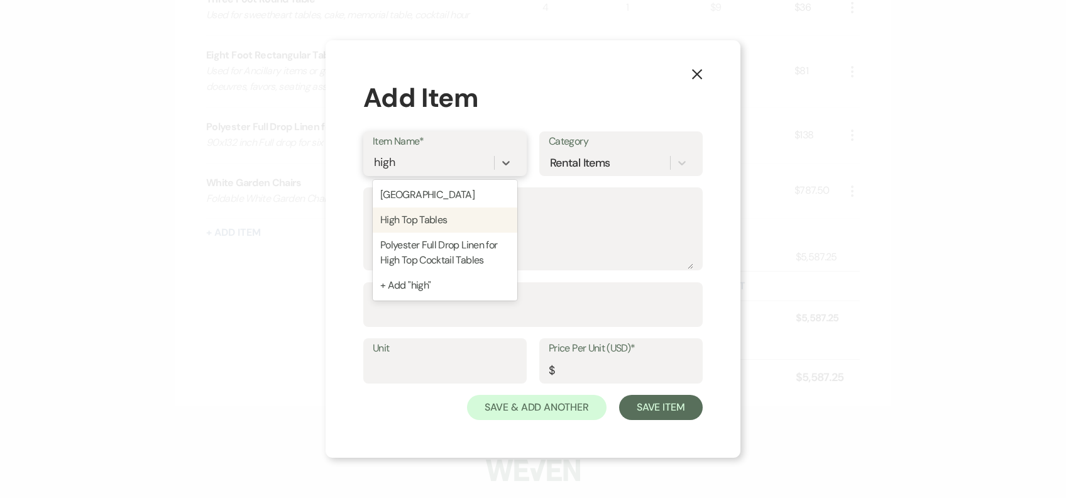
click at [437, 216] on div "High Top Tables" at bounding box center [445, 219] width 145 height 25
type textarea "Used for cocktail hour or outside tent for socializing/smoking."
type input "1"
type input "9"
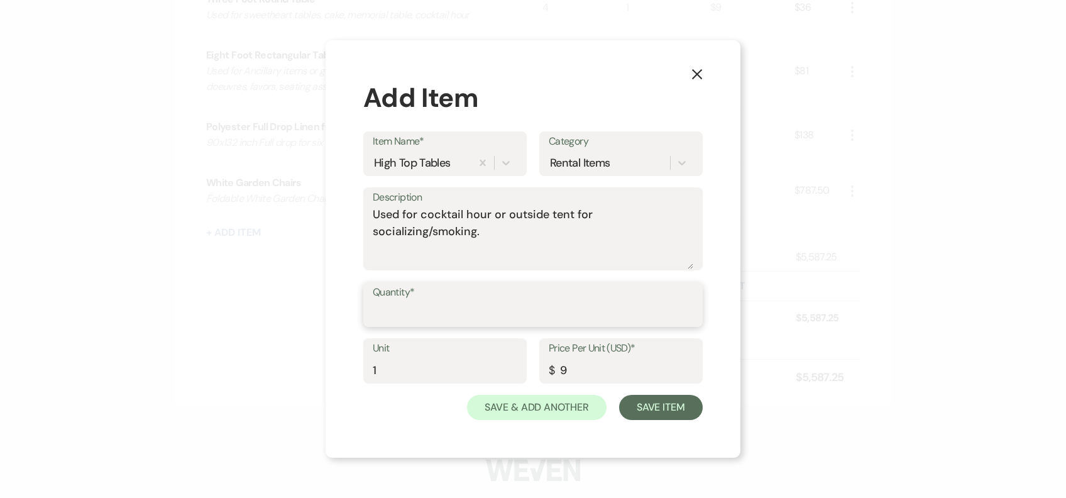
click at [430, 301] on input "Quantity*" at bounding box center [533, 313] width 320 height 25
type input "4"
click at [692, 402] on button "Save Item" at bounding box center [661, 407] width 84 height 25
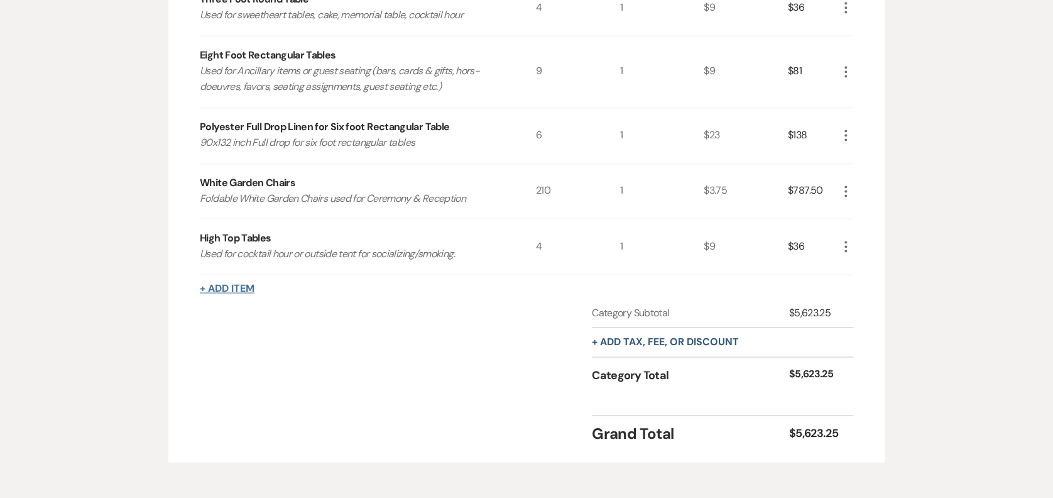
click at [252, 283] on button "+ Add Item" at bounding box center [227, 288] width 55 height 10
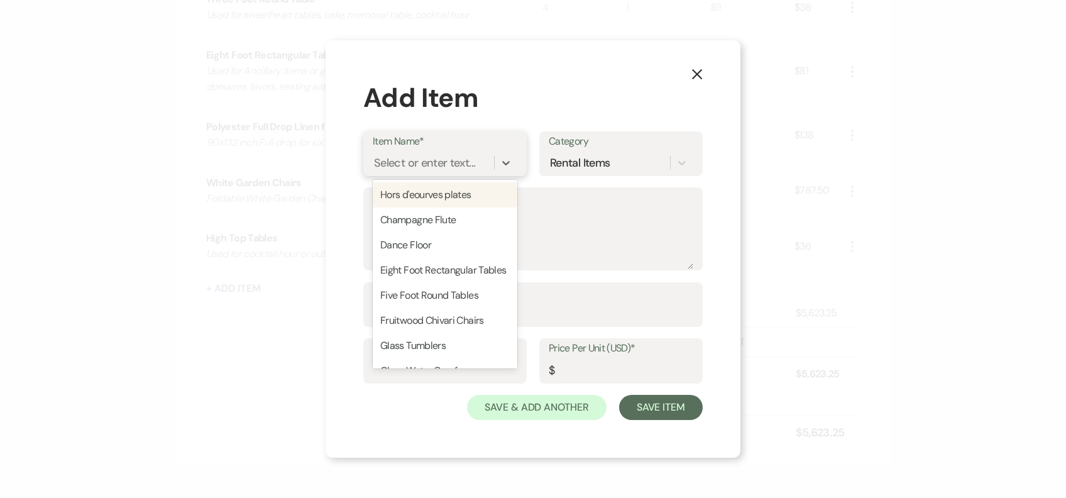
click at [413, 167] on div "Select or enter text..." at bounding box center [424, 162] width 101 height 17
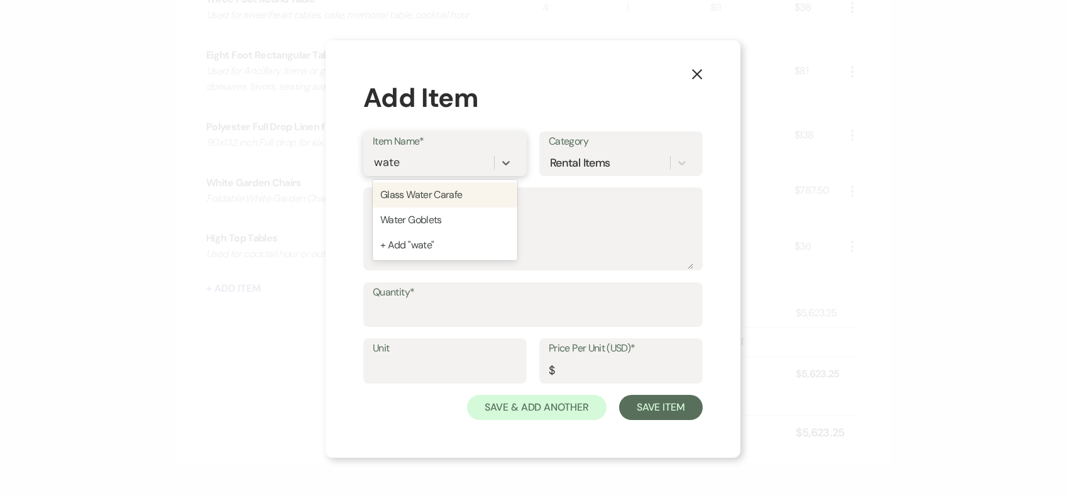
type input "water"
click at [444, 220] on div "Water Goblets" at bounding box center [445, 219] width 145 height 25
type textarea "Glass Water Goblets"
type input "1"
type input "0.45"
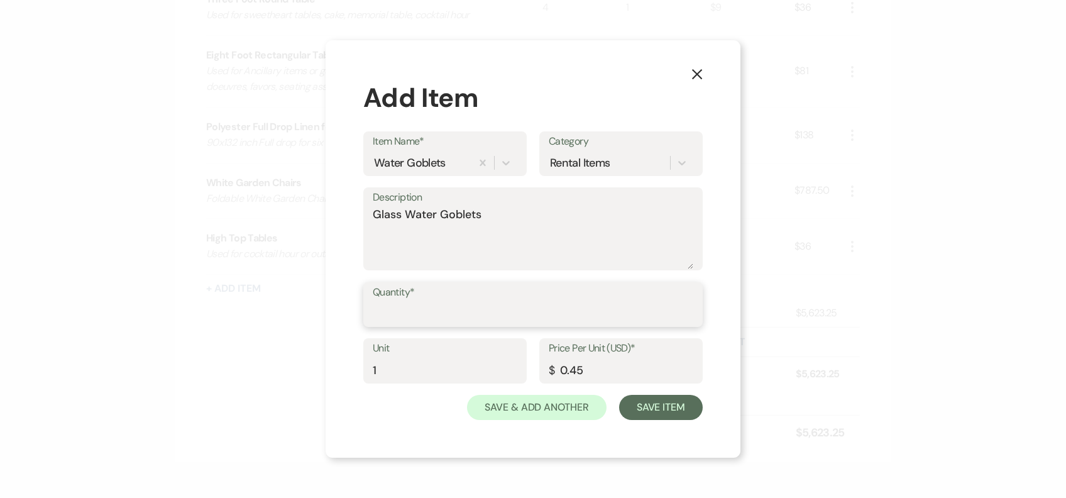
click at [427, 315] on input "Quantity*" at bounding box center [533, 313] width 320 height 25
type input "105"
click at [662, 401] on button "Save Item" at bounding box center [661, 407] width 84 height 25
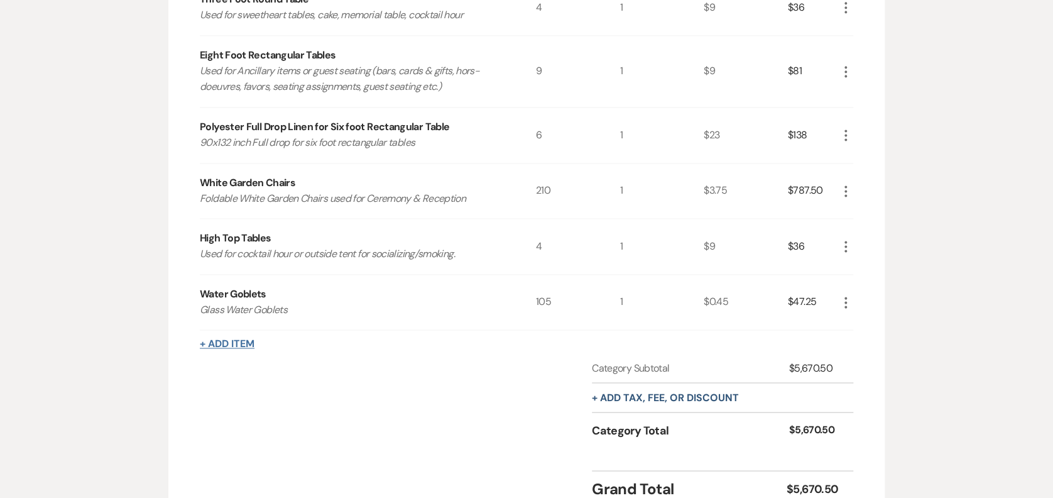
click at [236, 339] on button "+ Add Item" at bounding box center [227, 344] width 55 height 10
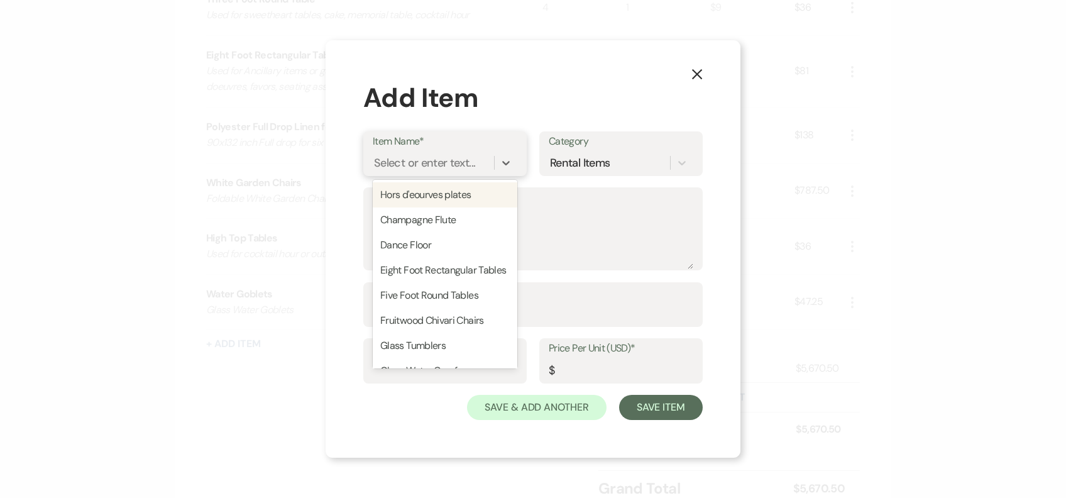
click at [414, 166] on div "Select or enter text..." at bounding box center [424, 162] width 101 height 17
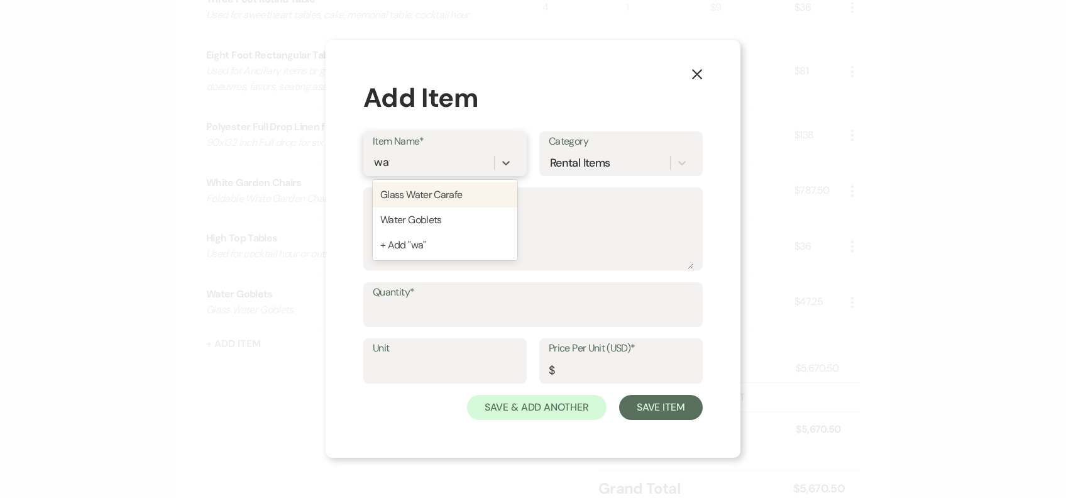
type input "wate"
click at [448, 184] on div "Glass Water Carafe" at bounding box center [445, 194] width 145 height 25
type textarea "Glass Water Carafe"
type input "1"
type input "1.5"
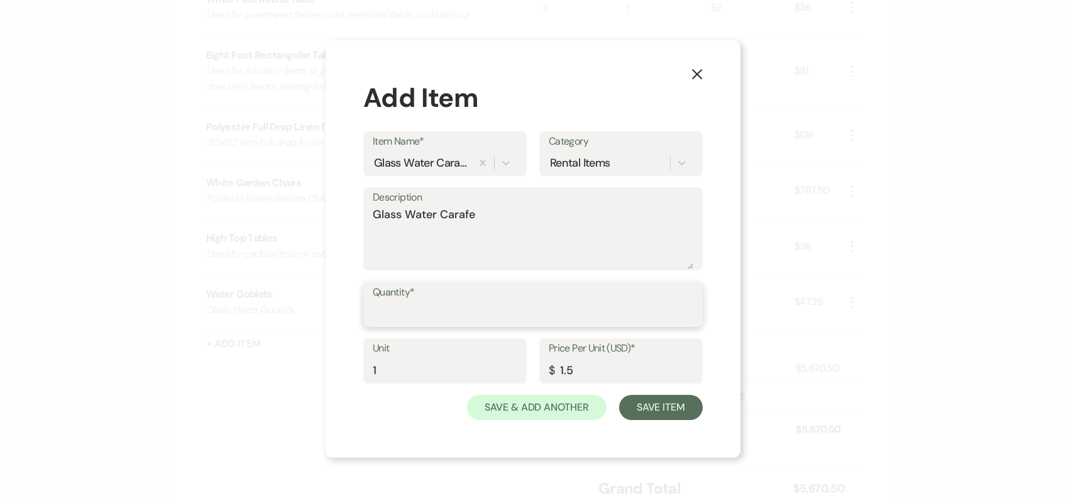
drag, startPoint x: 440, startPoint y: 304, endPoint x: 443, endPoint y: 314, distance: 9.9
click at [440, 304] on input "Quantity*" at bounding box center [533, 313] width 320 height 25
type input "13"
click at [658, 408] on button "Save Item" at bounding box center [661, 407] width 84 height 25
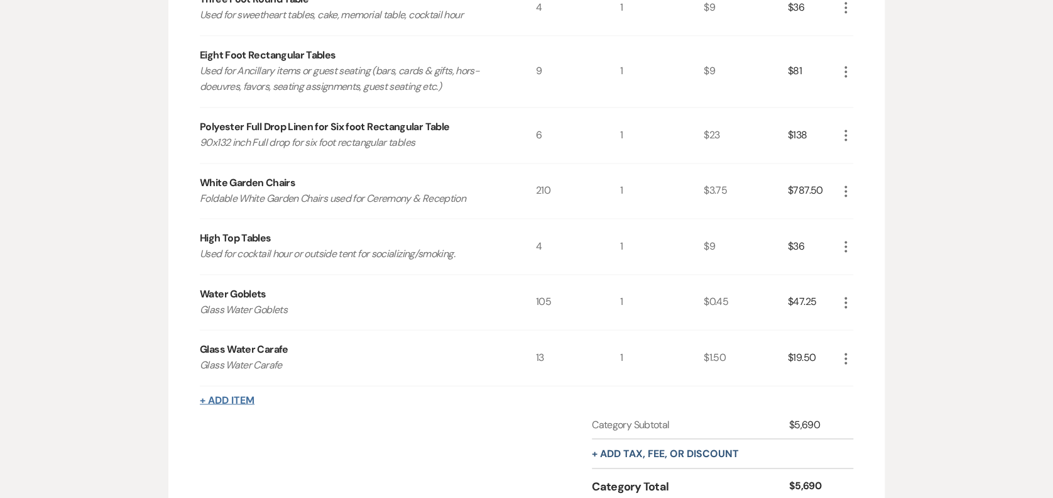
click at [243, 402] on button "+ Add Item" at bounding box center [227, 400] width 55 height 10
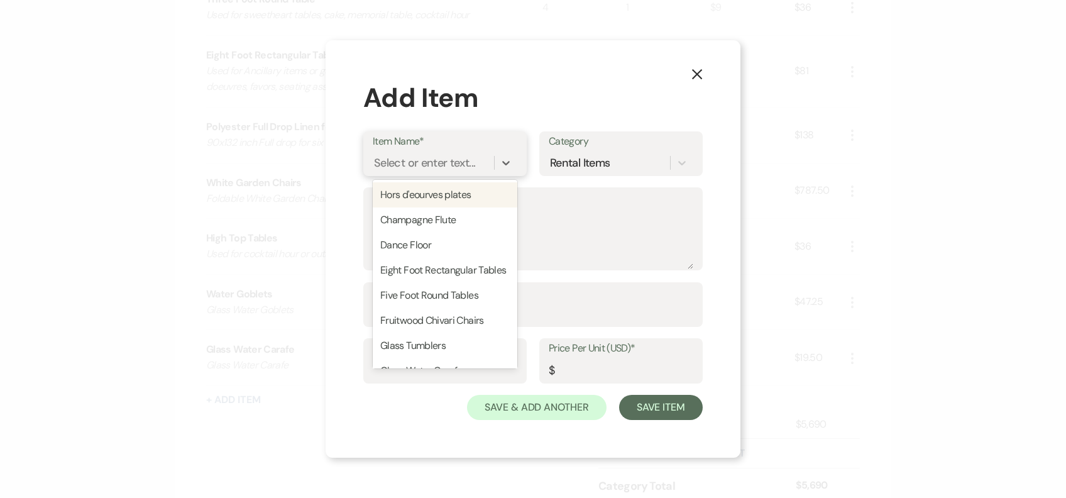
click at [405, 160] on div "Select or enter text..." at bounding box center [424, 162] width 101 height 17
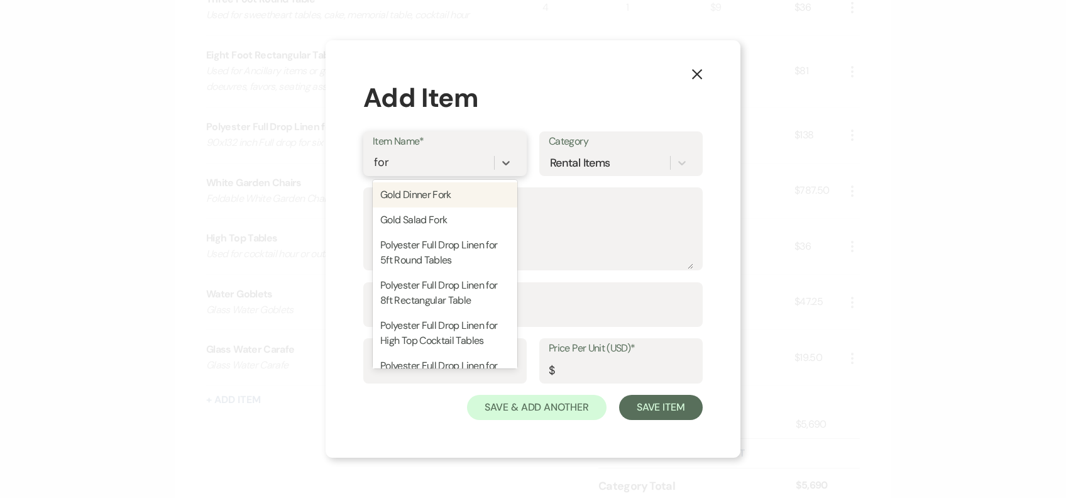
type input "for"
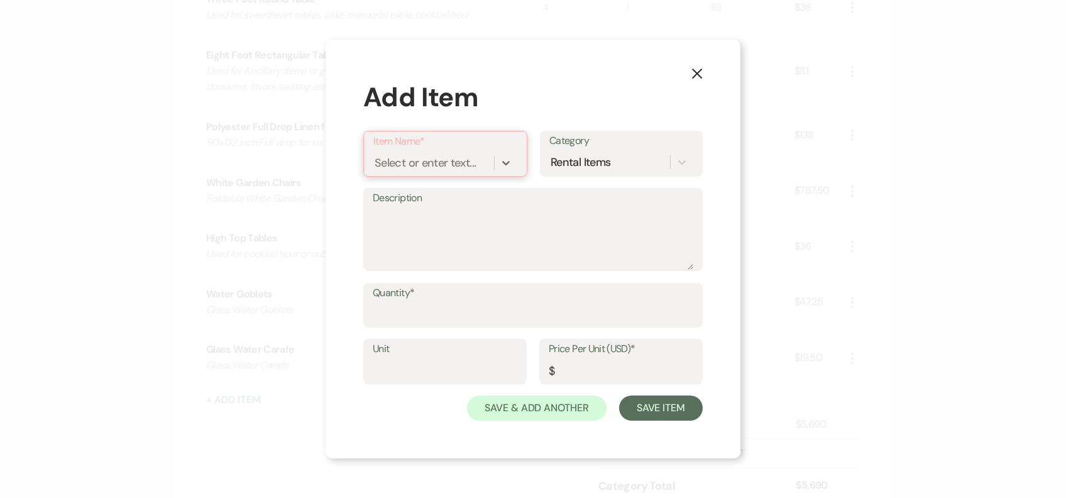
click at [451, 156] on div "Select or enter text..." at bounding box center [424, 162] width 101 height 17
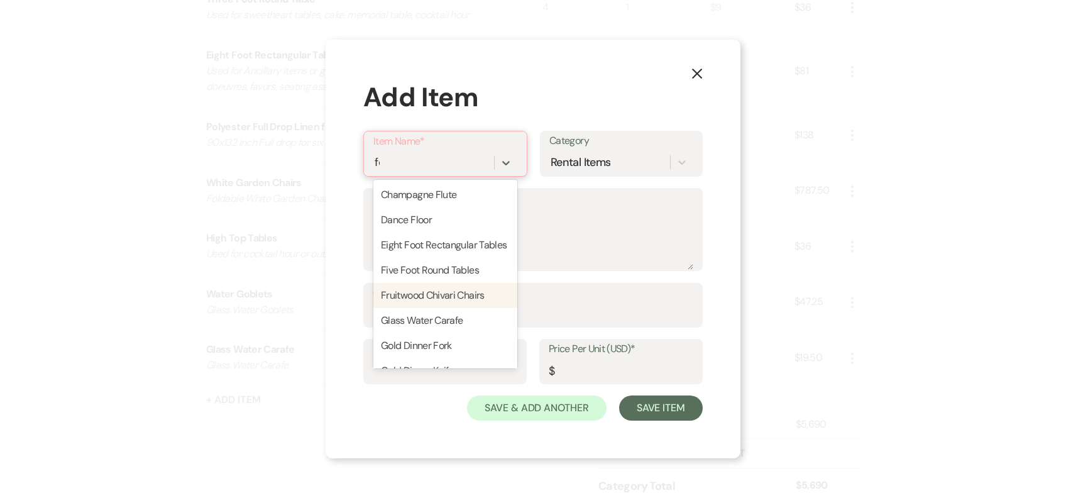
type input "for"
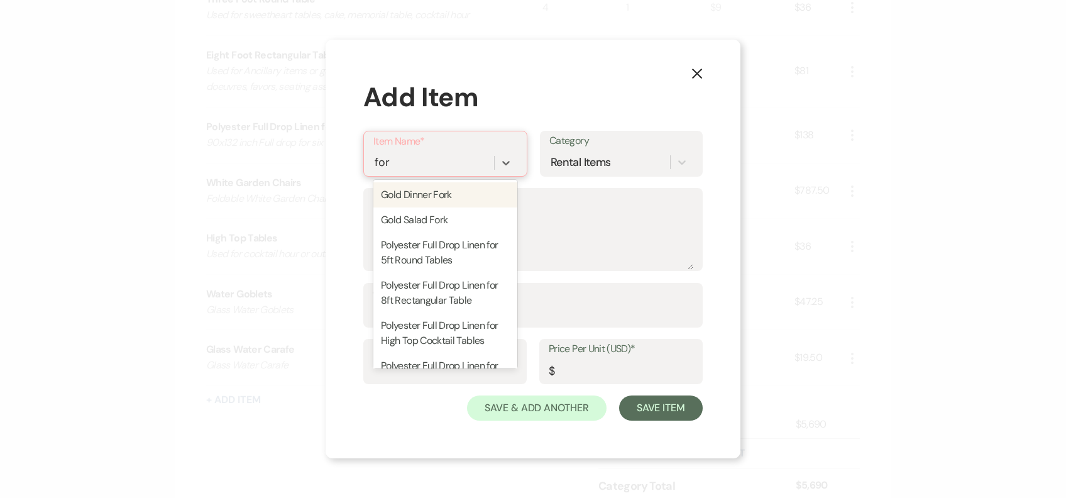
click at [447, 186] on div "Gold Dinner Fork" at bounding box center [445, 194] width 144 height 25
type textarea "Gold Dinner Fork"
type input "1"
type input "0.6"
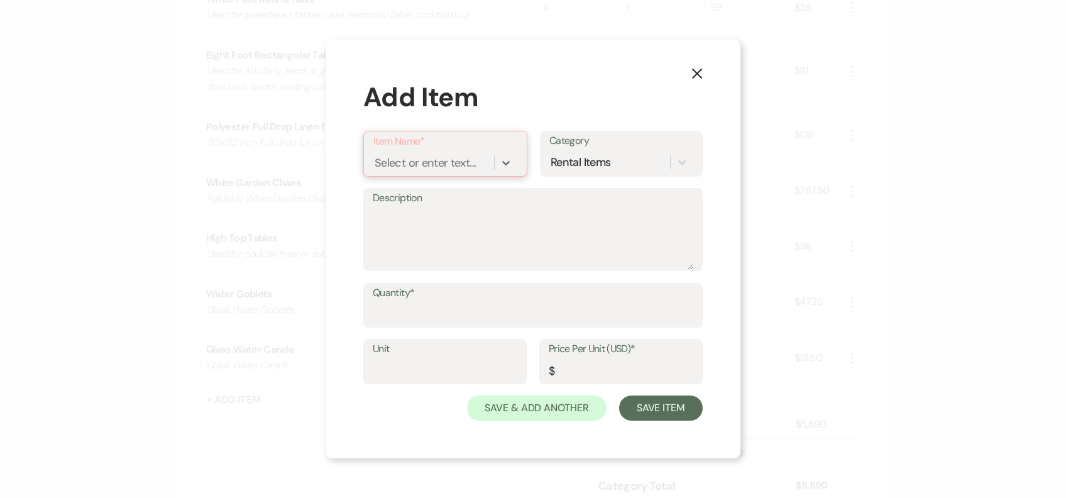
type input "i"
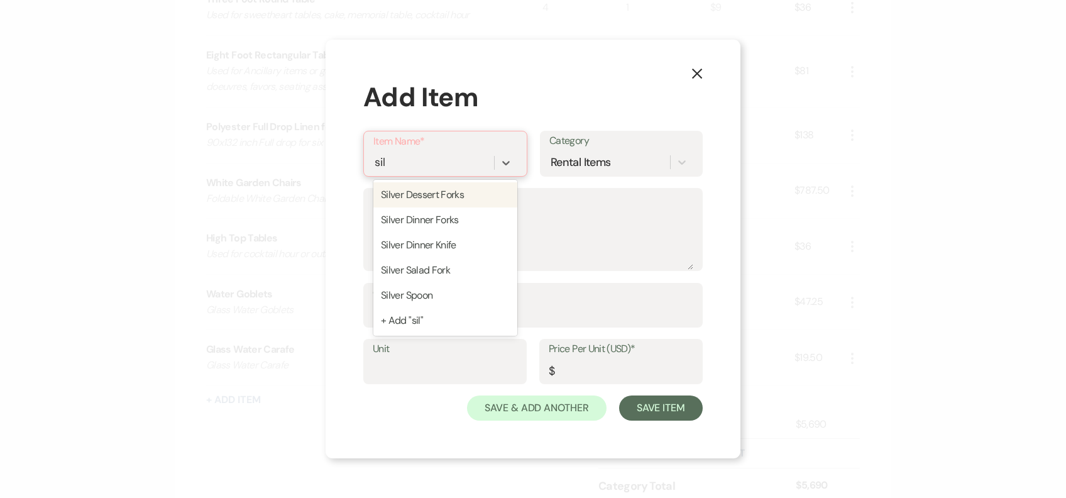
type input "silv"
click at [455, 218] on div "Silver Dinner Forks" at bounding box center [445, 219] width 144 height 25
type textarea "Silver Dinner Fork"
type input "1"
type input "0.45"
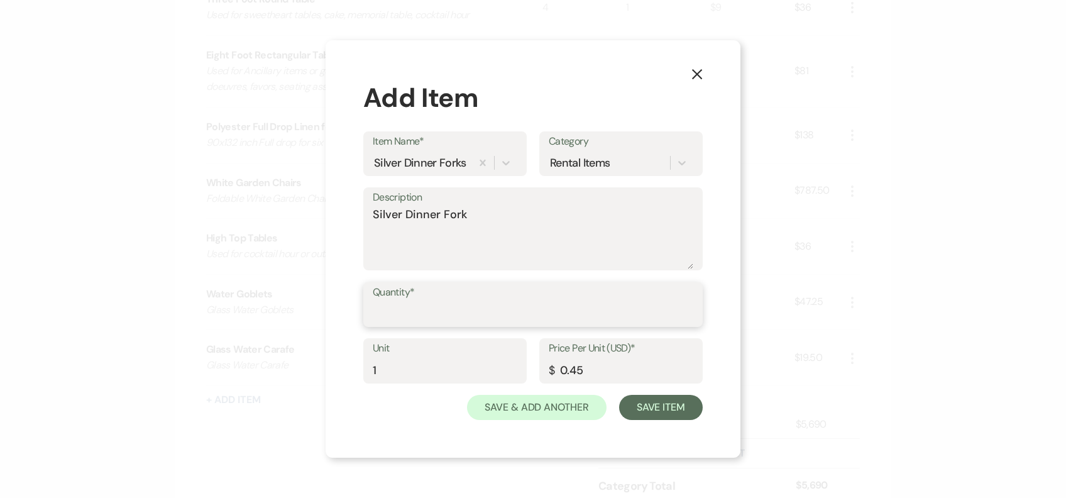
click at [412, 312] on input "Quantity*" at bounding box center [533, 313] width 320 height 25
type input "105"
click at [670, 401] on button "Save Item" at bounding box center [661, 407] width 84 height 25
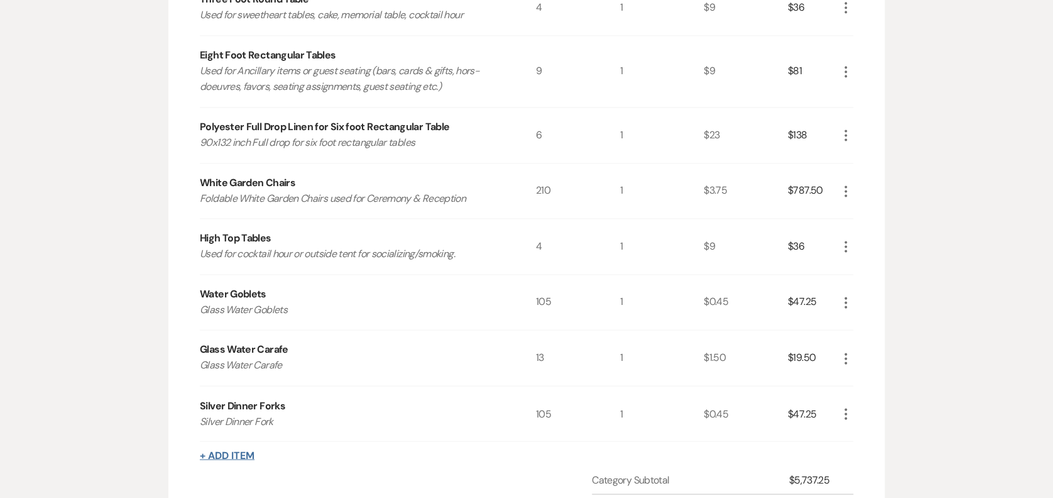
click at [248, 450] on button "+ Add Item" at bounding box center [227, 455] width 55 height 10
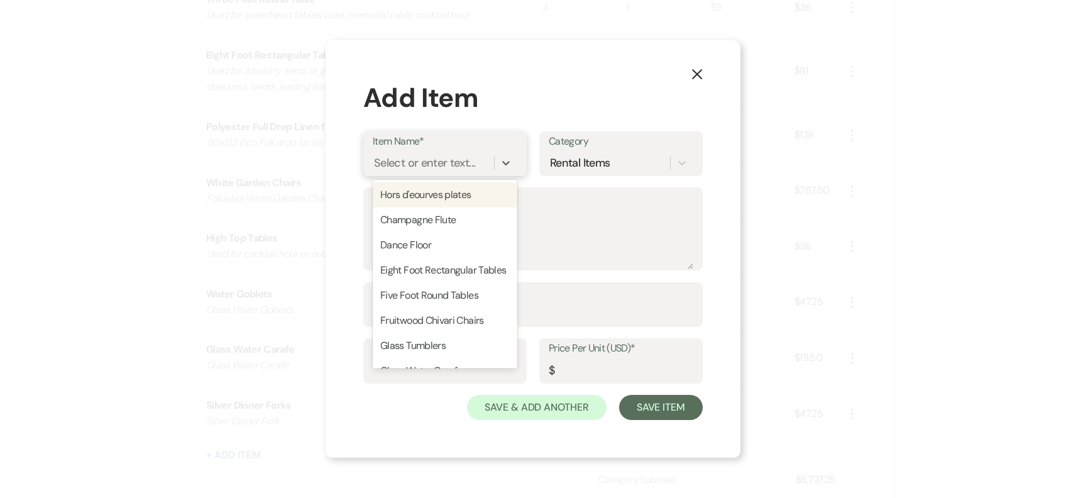
click at [411, 153] on div "Select or enter text..." at bounding box center [433, 162] width 121 height 22
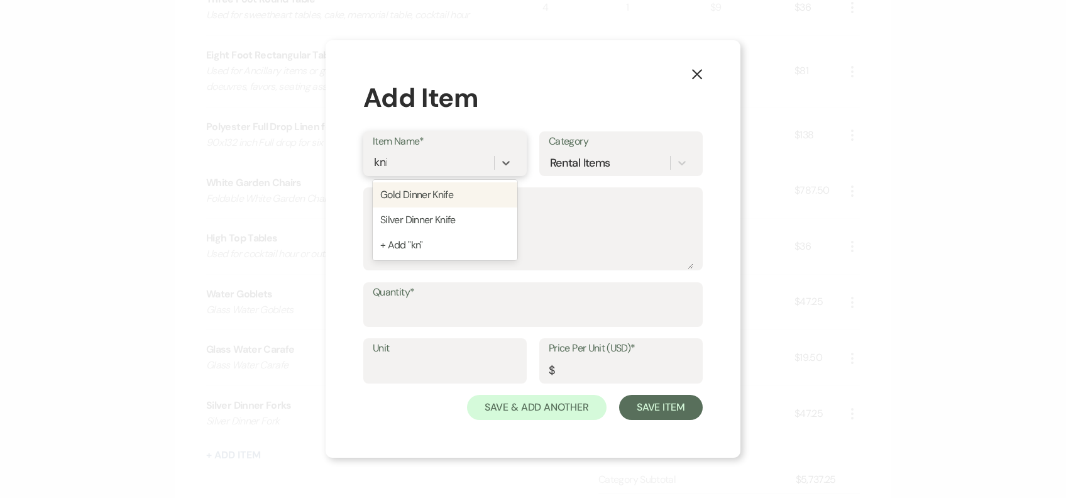
type input "knif"
drag, startPoint x: 424, startPoint y: 202, endPoint x: 429, endPoint y: 219, distance: 17.7
click at [429, 219] on div "Gold Dinner Knife Silver Dinner Knife + Add "knif"" at bounding box center [445, 220] width 145 height 80
click at [429, 219] on div "Silver Dinner Knife" at bounding box center [445, 219] width 145 height 25
type textarea "Dinner Flatware"
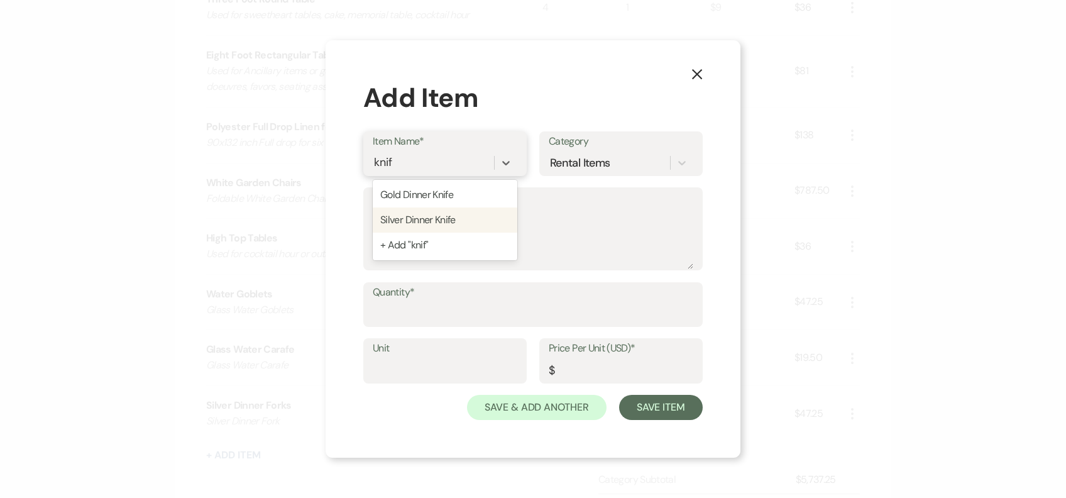
type input "1"
type input "0.45"
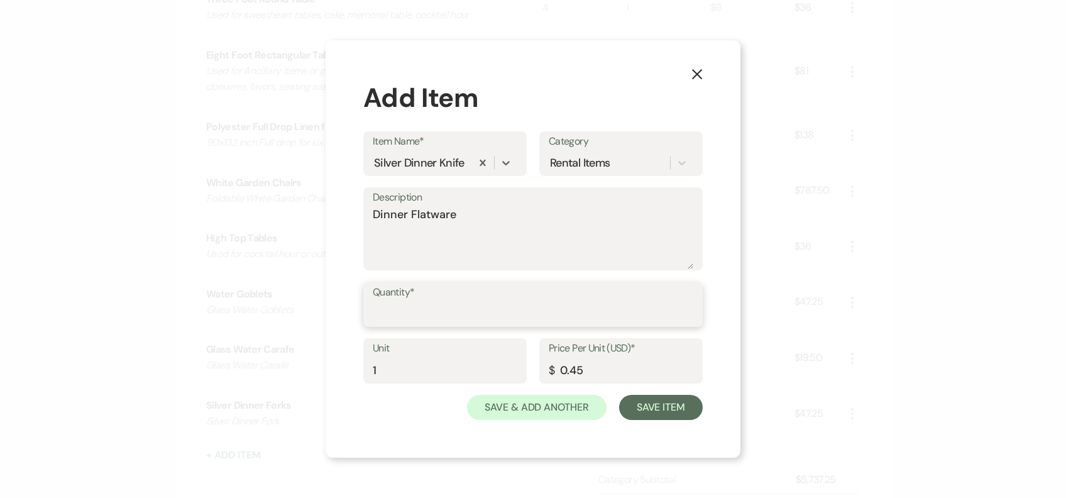
click at [442, 308] on input "Quantity*" at bounding box center [533, 313] width 320 height 25
type input "105"
click at [666, 412] on button "Save Item" at bounding box center [661, 407] width 84 height 25
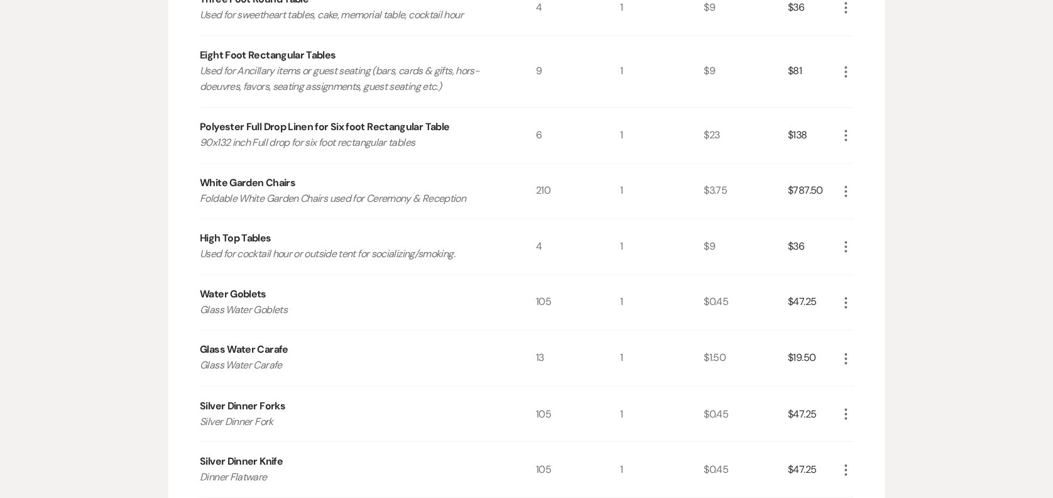
scroll to position [1085, 0]
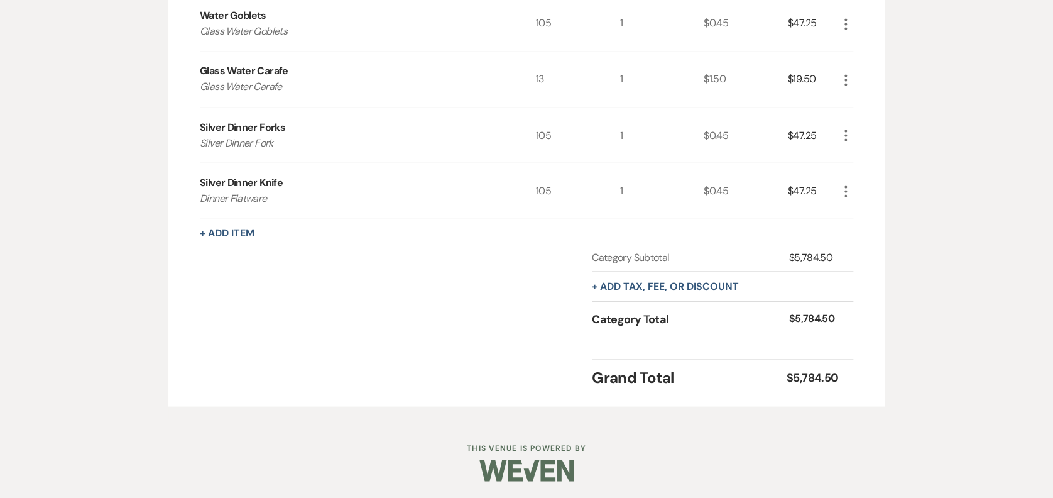
drag, startPoint x: 248, startPoint y: 246, endPoint x: 248, endPoint y: 240, distance: 6.3
click at [248, 229] on button "+ Add Item" at bounding box center [227, 232] width 55 height 10
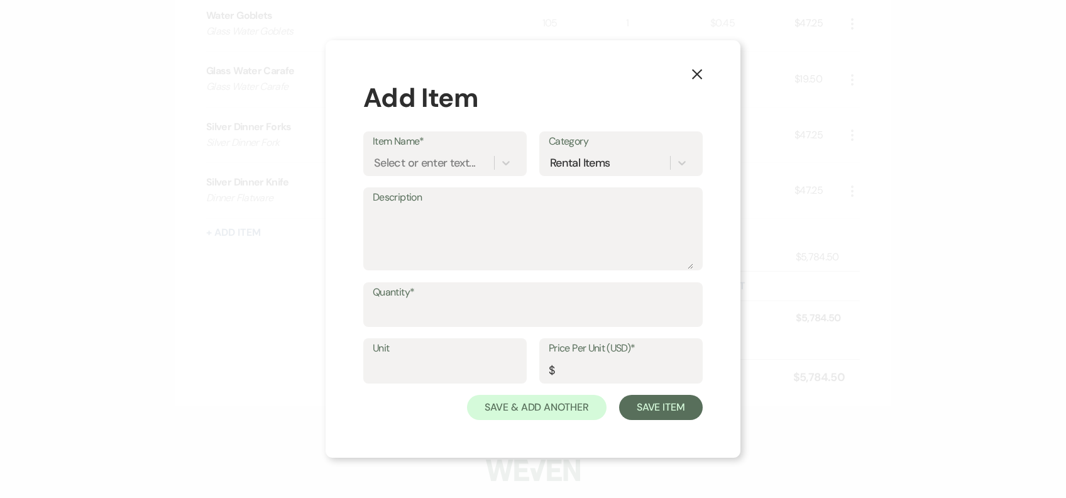
click at [416, 180] on div "Item Name* Select or enter text... Category Rental Items" at bounding box center [532, 159] width 339 height 56
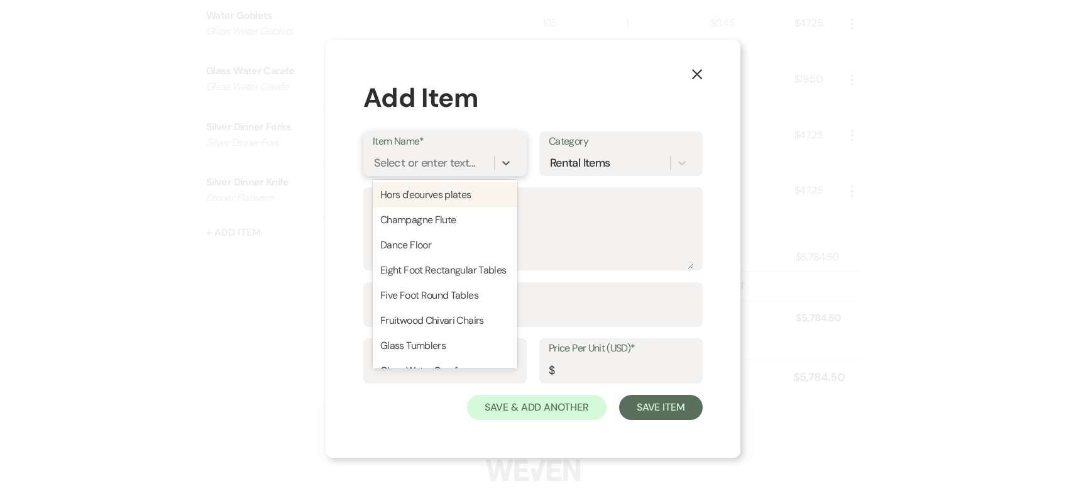
click at [422, 169] on div "Select or enter text..." at bounding box center [424, 162] width 101 height 17
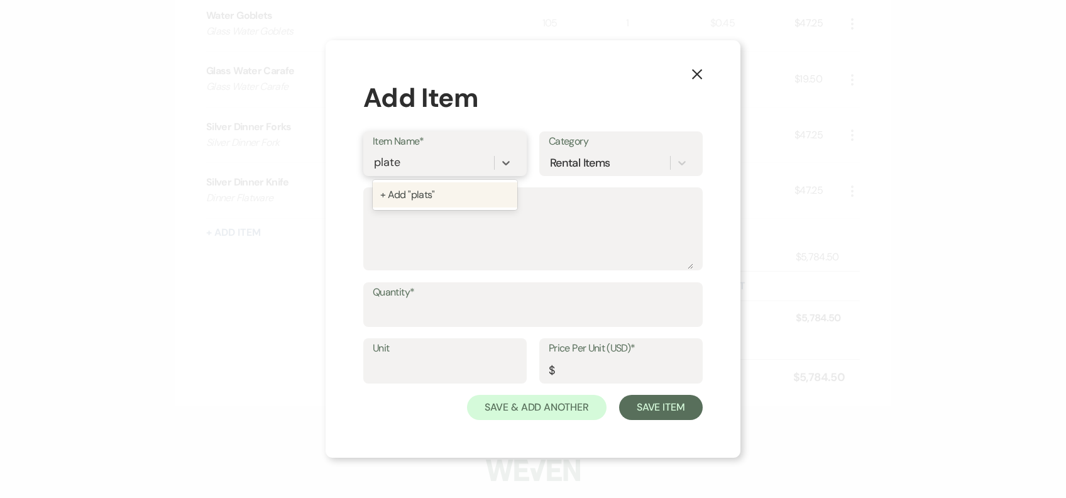
type input "plates"
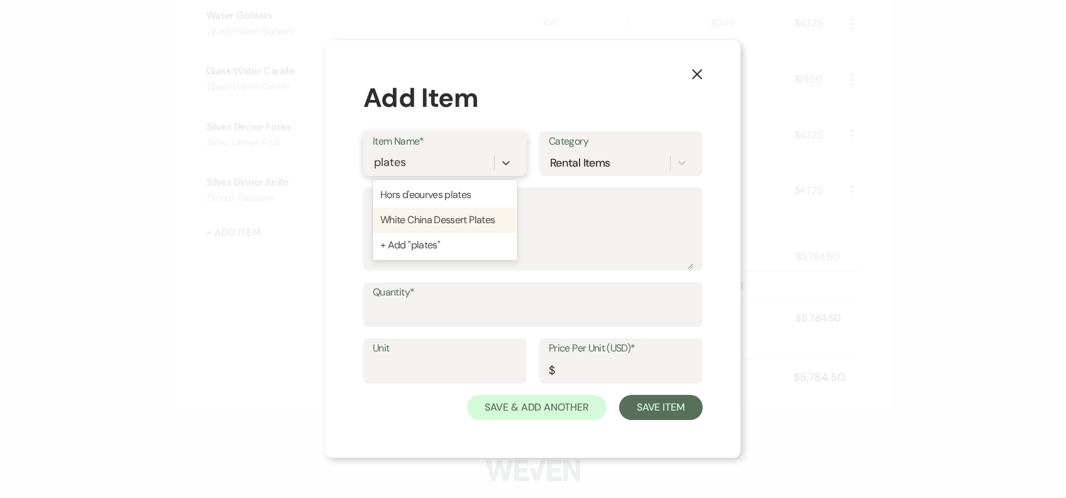
click at [462, 224] on div "White China Dessert Plates" at bounding box center [445, 219] width 145 height 25
type textarea "White China Dessert Plates"
type input "1"
type input "0.45"
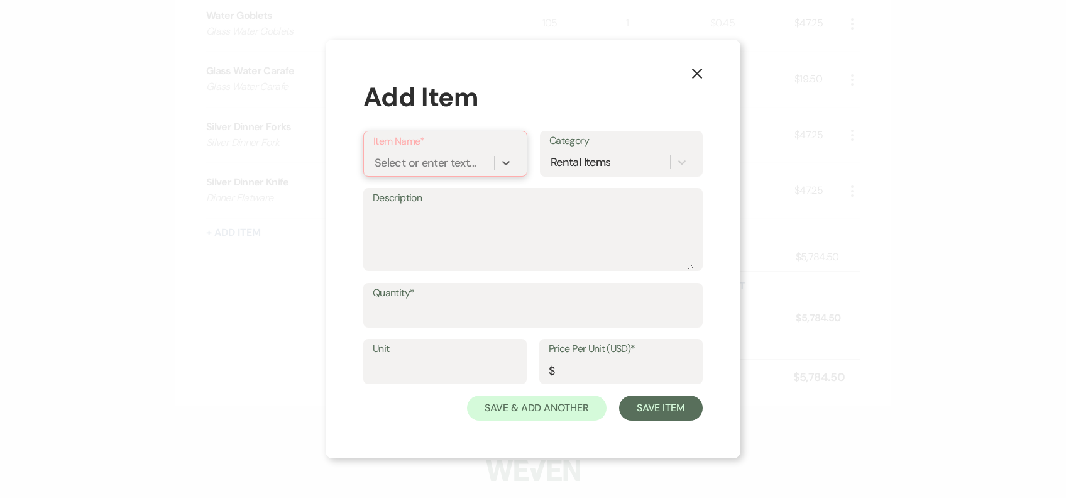
click at [417, 163] on div "Select or enter text..." at bounding box center [424, 162] width 101 height 17
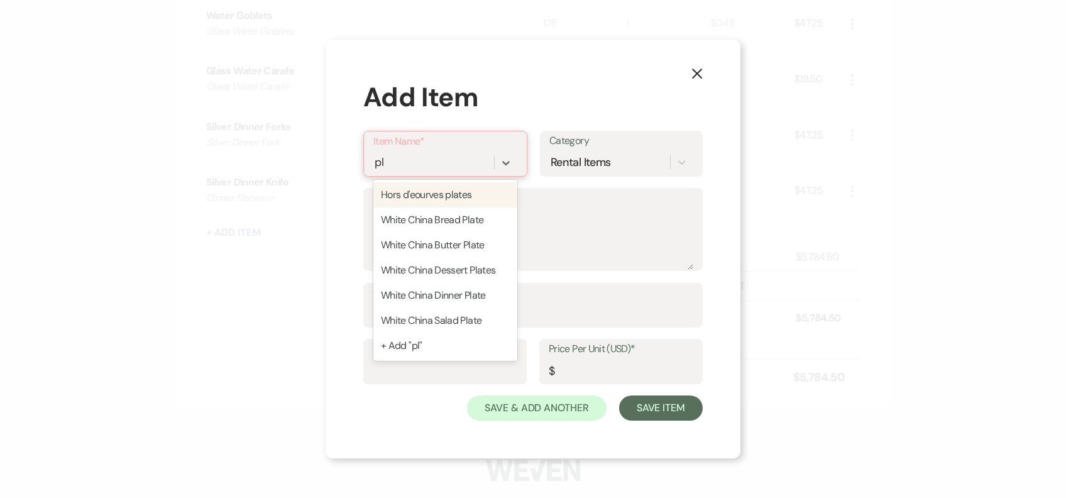
type input "p"
type input "china"
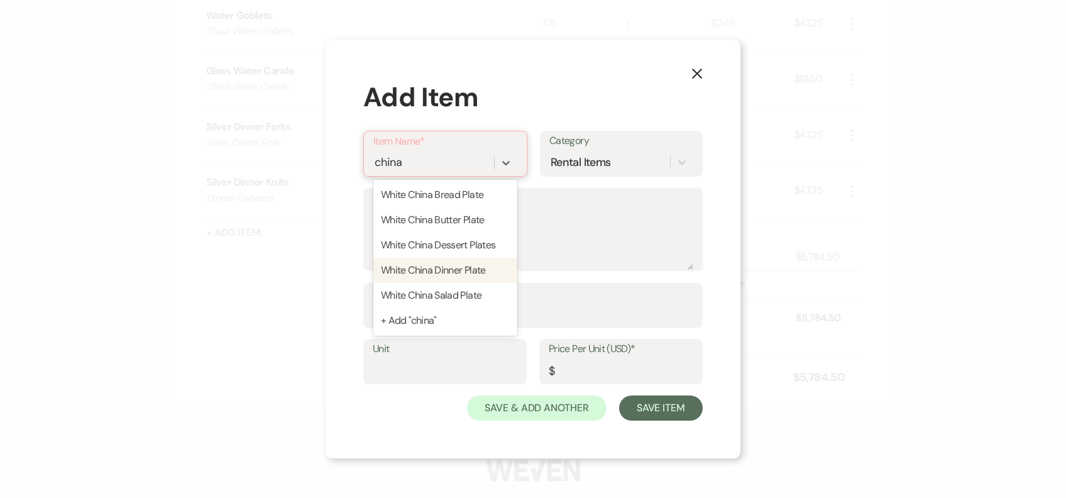
click at [477, 260] on div "White China Dinner Plate" at bounding box center [445, 270] width 144 height 25
type textarea "White China Dinner Plate"
type input "1"
type input "0.45"
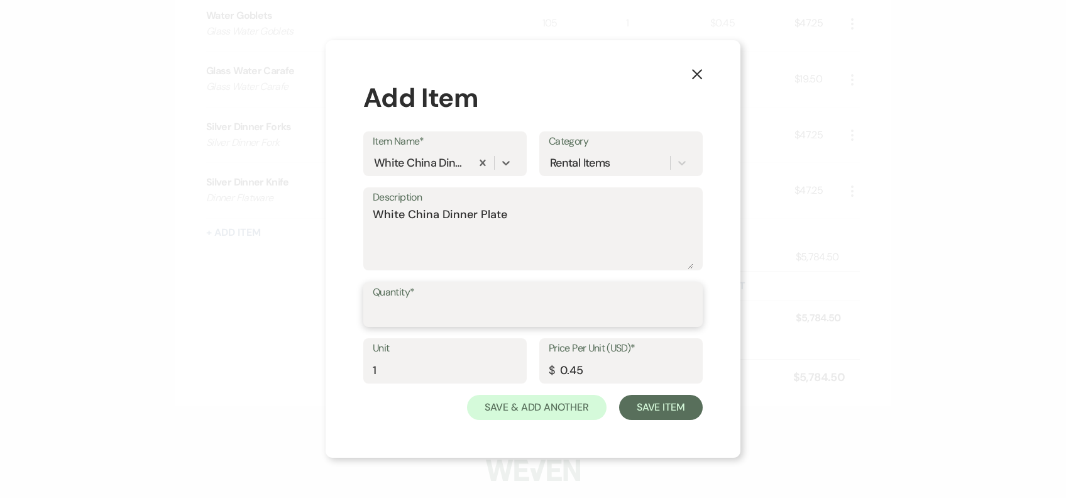
click at [426, 307] on input "Quantity*" at bounding box center [533, 313] width 320 height 25
type input "105"
click at [684, 400] on button "Save Item" at bounding box center [661, 407] width 84 height 25
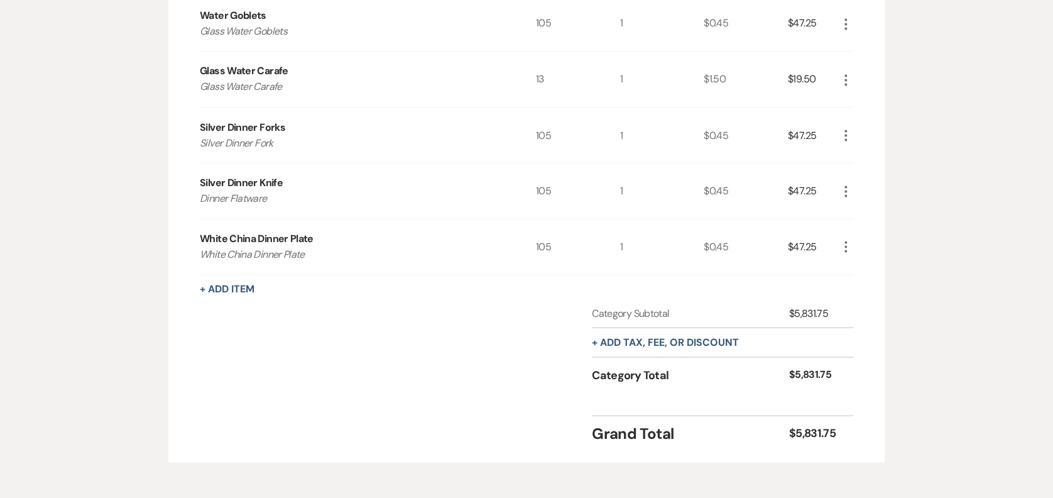
click at [232, 283] on button "+ Add Item" at bounding box center [227, 288] width 55 height 10
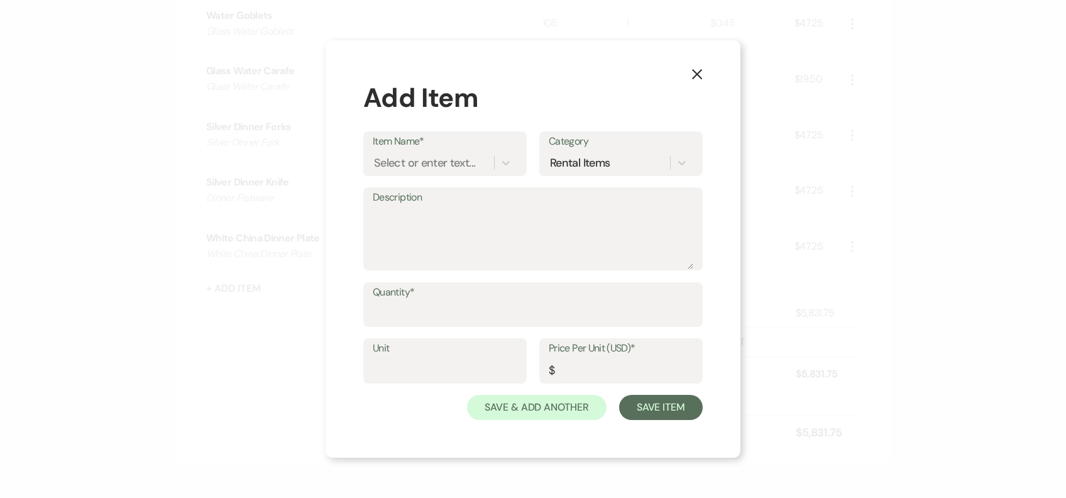
drag, startPoint x: 435, startPoint y: 183, endPoint x: 435, endPoint y: 166, distance: 17.0
click at [436, 183] on div "Item Name* Select or enter text... Category Rental Items" at bounding box center [532, 159] width 339 height 56
click at [432, 163] on div "Select or enter text..." at bounding box center [424, 162] width 101 height 17
click at [623, 149] on label "Category" at bounding box center [621, 141] width 144 height 18
click at [552, 153] on input "Category" at bounding box center [550, 161] width 1 height 17
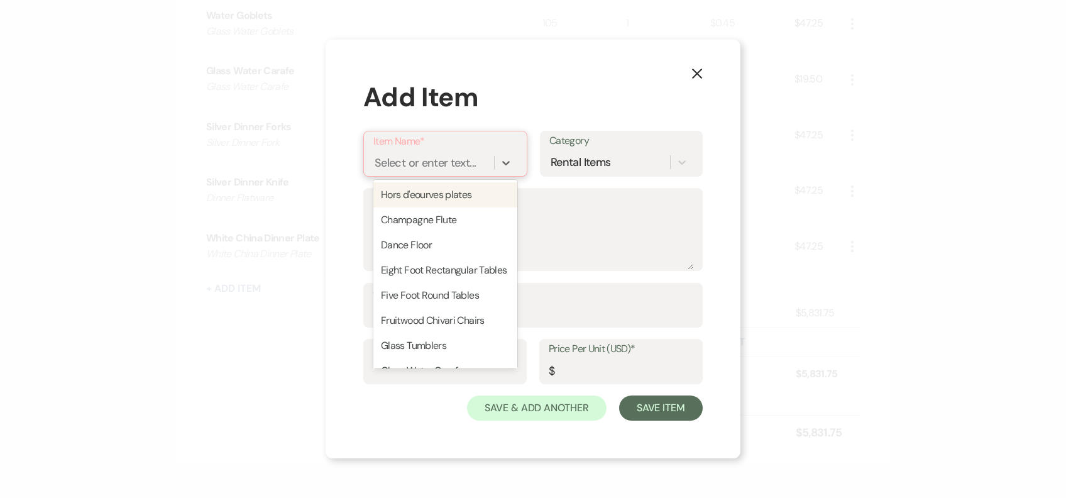
click at [457, 151] on div "Select or enter text..." at bounding box center [445, 163] width 144 height 24
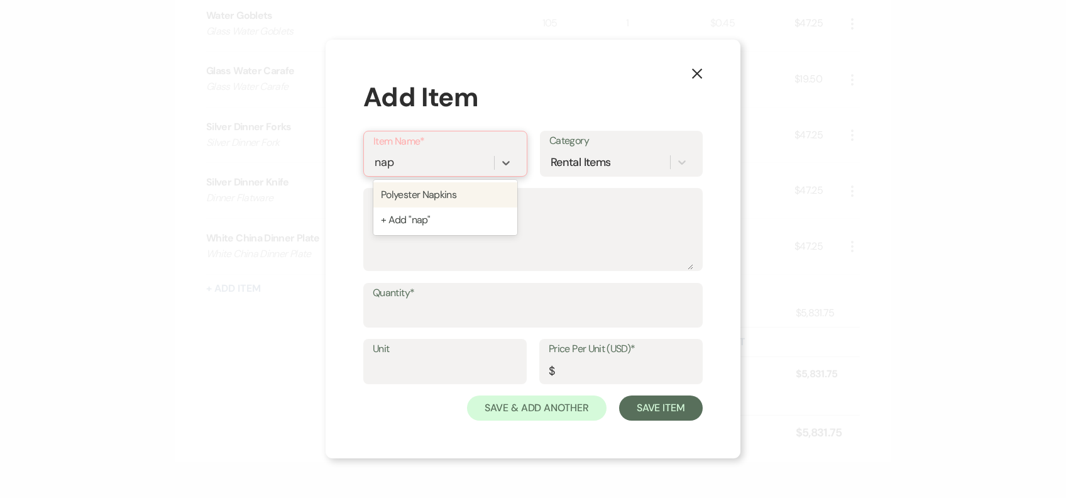
type input "napk"
drag, startPoint x: 447, startPoint y: 193, endPoint x: 432, endPoint y: 225, distance: 35.7
click at [432, 225] on div "Polyester Napkins + Add "napk"" at bounding box center [445, 207] width 144 height 55
click at [441, 160] on div "Select or enter text..." at bounding box center [433, 162] width 121 height 22
type input "Panama Napkin"
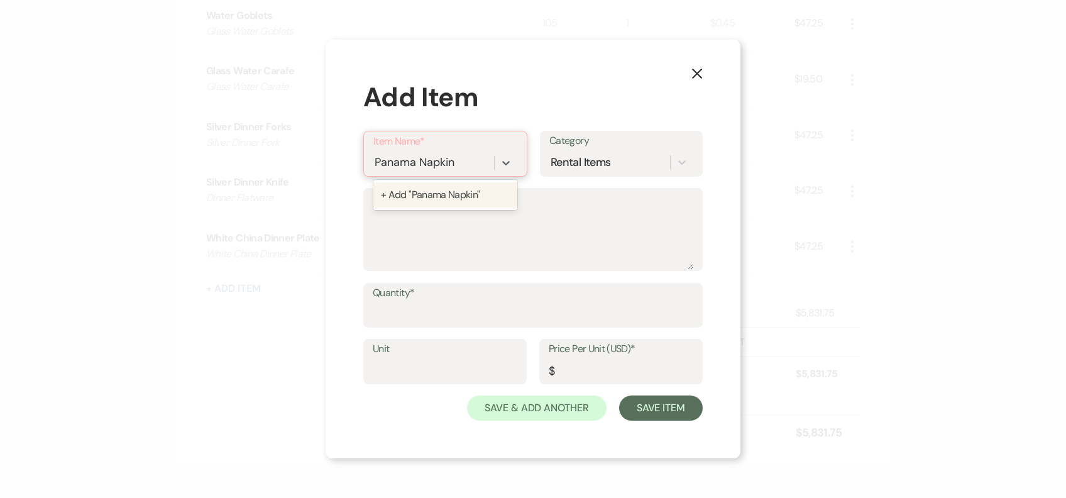
click at [443, 203] on div "+ Add "Panama Napkin"" at bounding box center [445, 194] width 144 height 25
click at [461, 241] on textarea "Description" at bounding box center [533, 237] width 320 height 63
type textarea "u"
click at [397, 319] on input "Quantity*" at bounding box center [533, 313] width 320 height 25
type input "110"
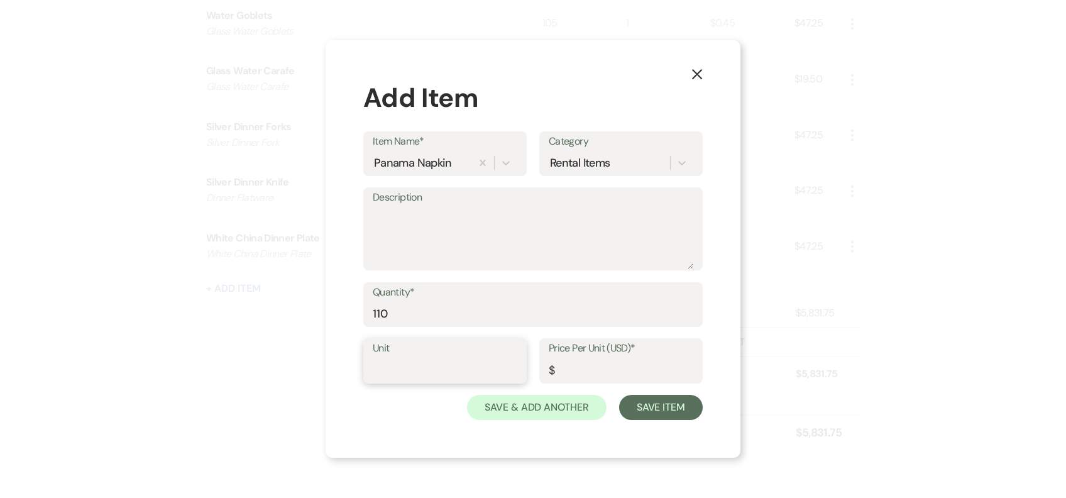
click at [413, 366] on input "Unit" at bounding box center [445, 369] width 145 height 25
type input "1"
click at [591, 369] on input "Price Per Unit (USD)*" at bounding box center [620, 369] width 145 height 25
type input "3.00"
click at [655, 417] on button "Save Item" at bounding box center [661, 407] width 84 height 25
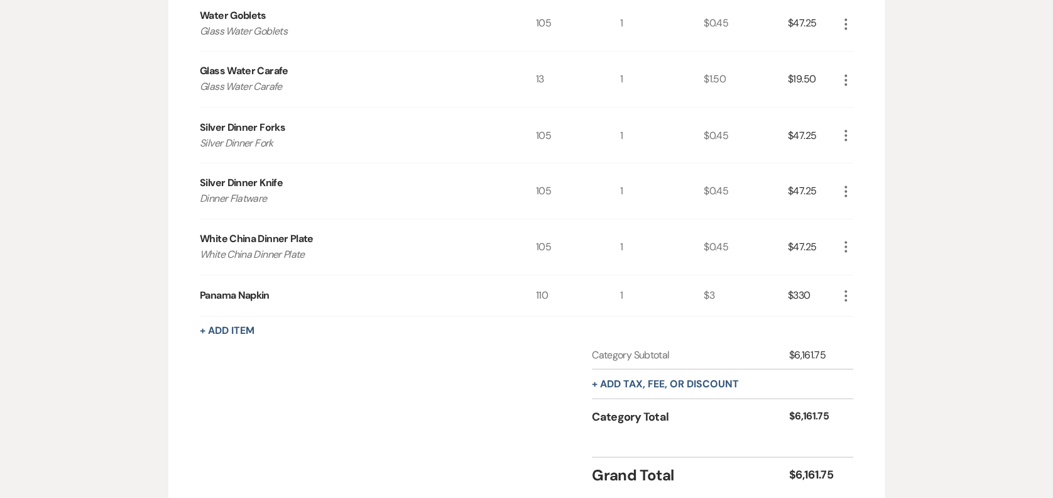
click at [226, 332] on button "+ Add Item" at bounding box center [227, 330] width 55 height 10
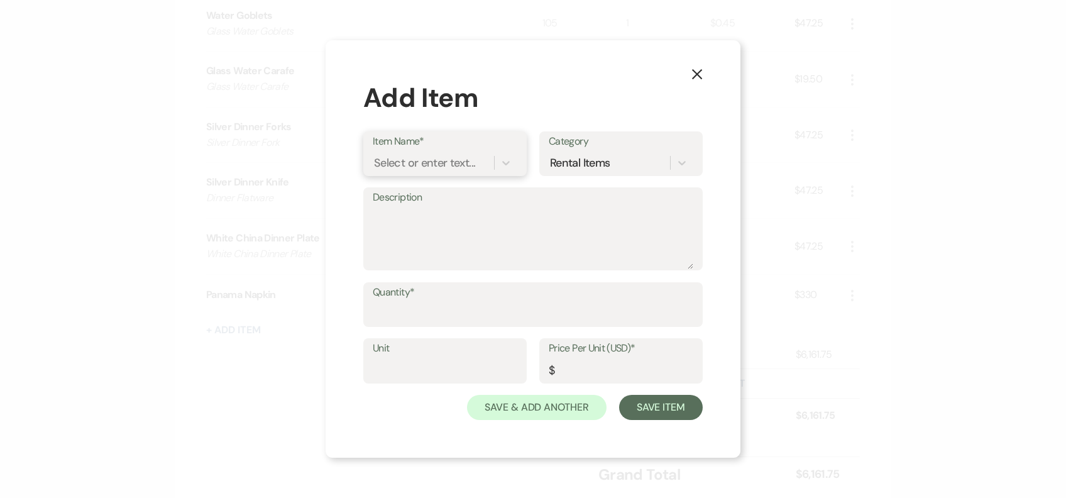
click at [427, 162] on div "Select or enter text..." at bounding box center [424, 162] width 101 height 17
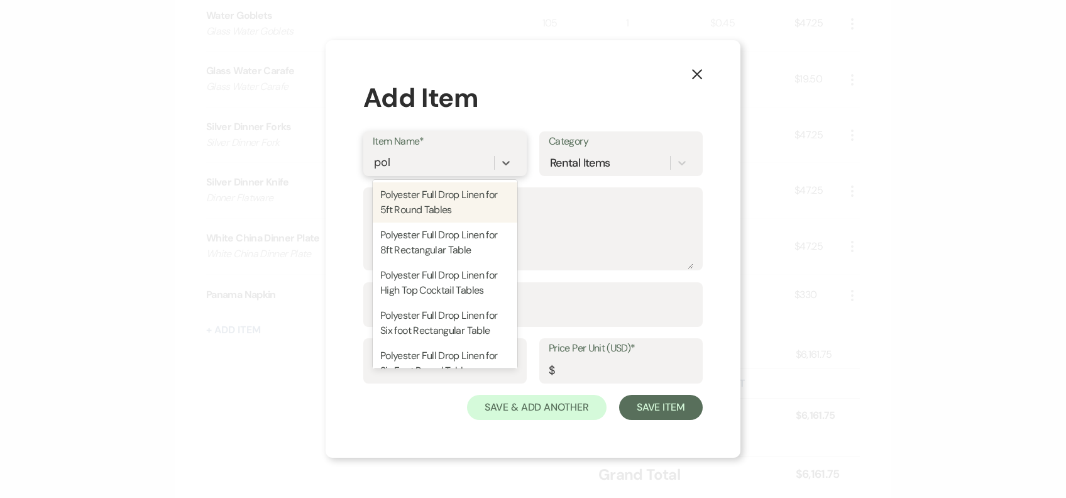
type input "poly"
click at [442, 211] on div "Polyester Full Drop Linen for 5ft Round Tables" at bounding box center [445, 202] width 145 height 40
type textarea "120 inch round tablecloth for 5ft rounds"
type input "1"
type input "23"
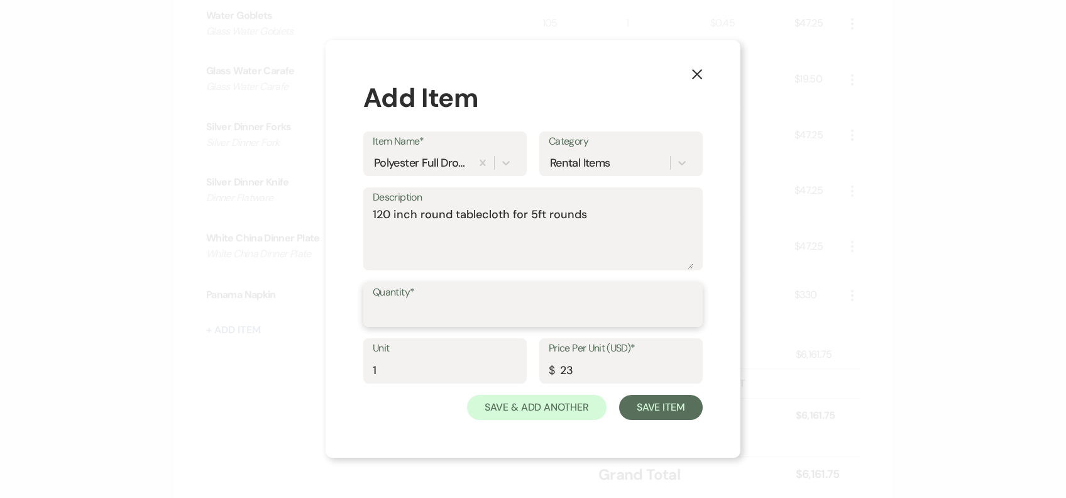
click at [434, 323] on input "Quantity*" at bounding box center [533, 313] width 320 height 25
type input "6"
click at [663, 427] on div "X Add Item Item Name* Polyester Full Drop Linen for 5ft Round Tables Category R…" at bounding box center [532, 249] width 415 height 418
click at [670, 413] on button "Save Item" at bounding box center [661, 407] width 84 height 25
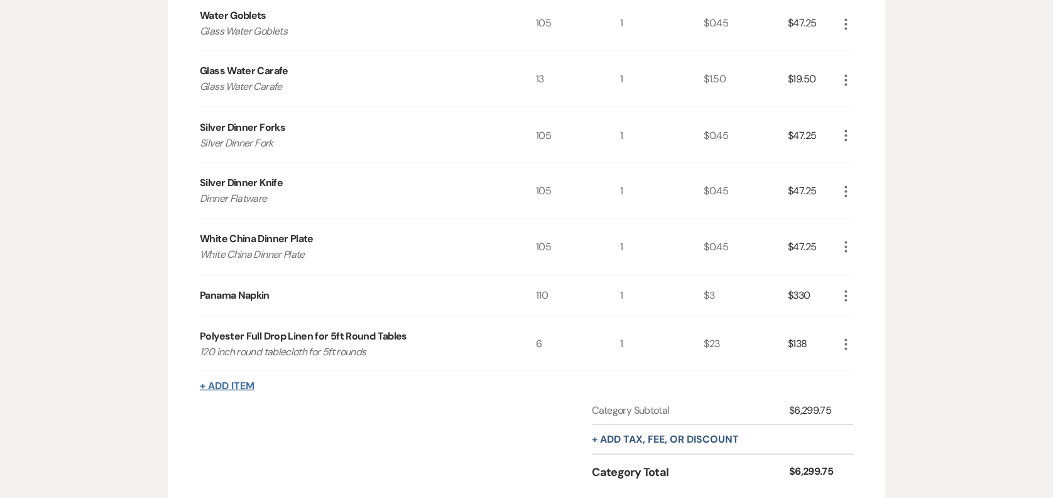
click at [231, 381] on button "+ Add Item" at bounding box center [227, 385] width 55 height 10
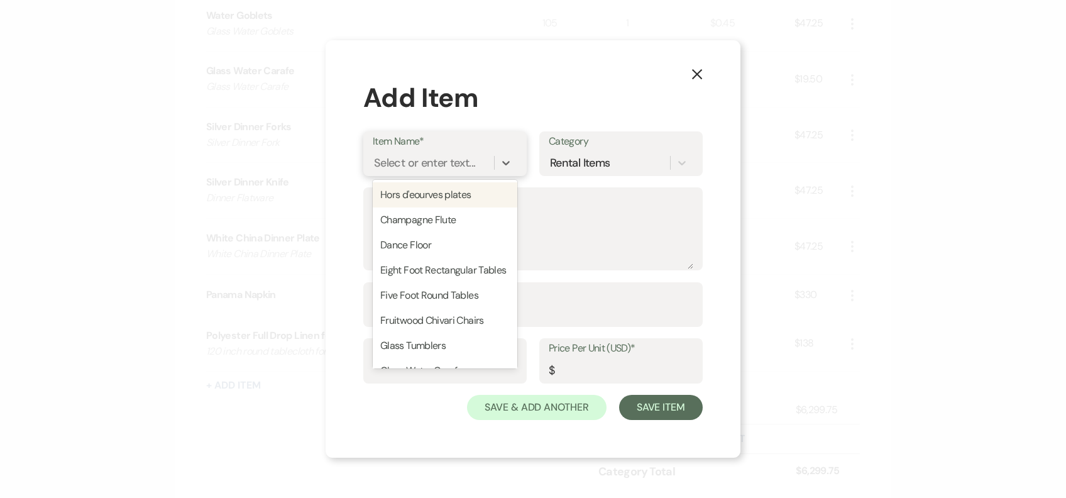
click at [423, 155] on div "Select or enter text..." at bounding box center [424, 162] width 101 height 17
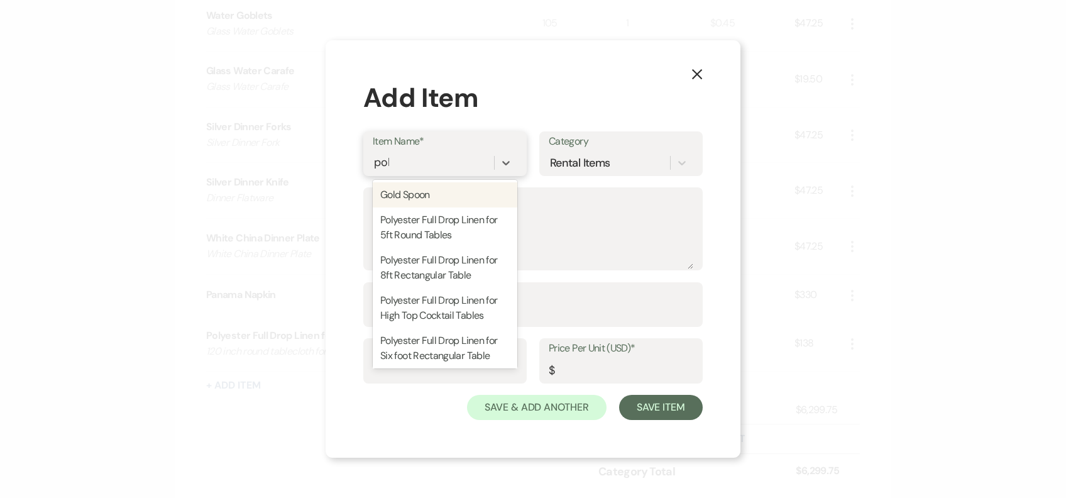
type input "poly"
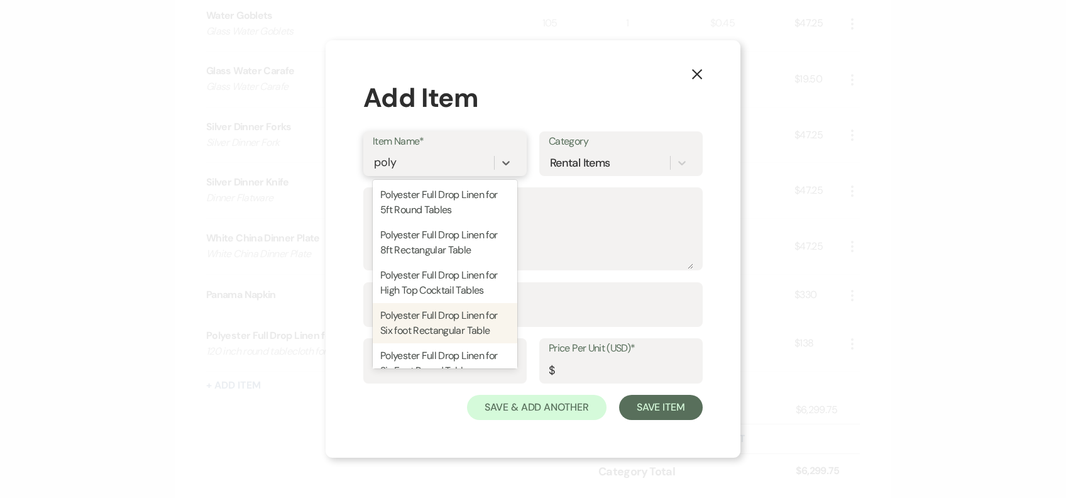
click at [477, 332] on div "Polyester Full Drop Linen for Six foot Rectangular Table" at bounding box center [445, 323] width 145 height 40
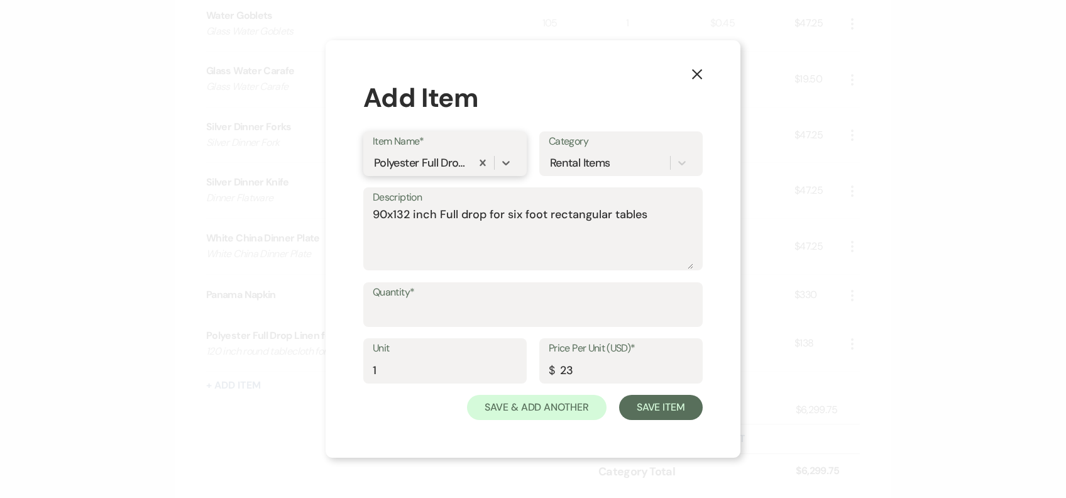
type textarea "90x132 inch Full drop for six foot rectangular tables"
type input "1"
type input "23"
click at [442, 323] on input "Quantity*" at bounding box center [533, 313] width 320 height 25
type input "6"
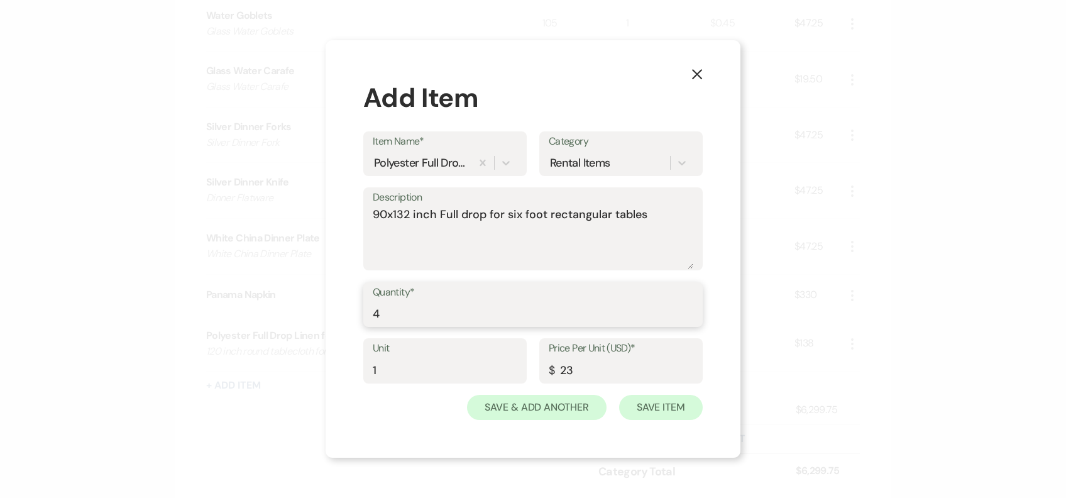
type input "4"
click at [664, 407] on button "Save Item" at bounding box center [661, 407] width 84 height 25
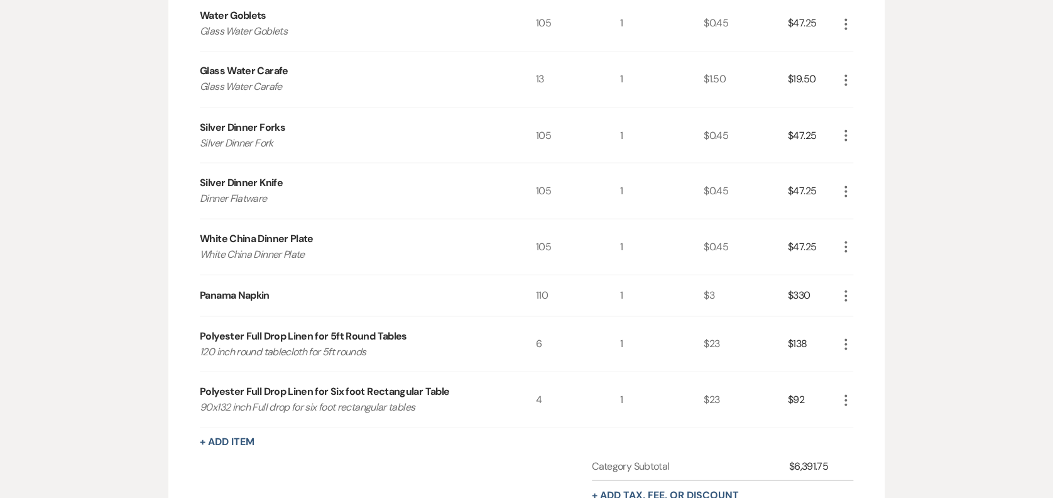
click at [241, 439] on button "+ Add Item" at bounding box center [227, 441] width 55 height 10
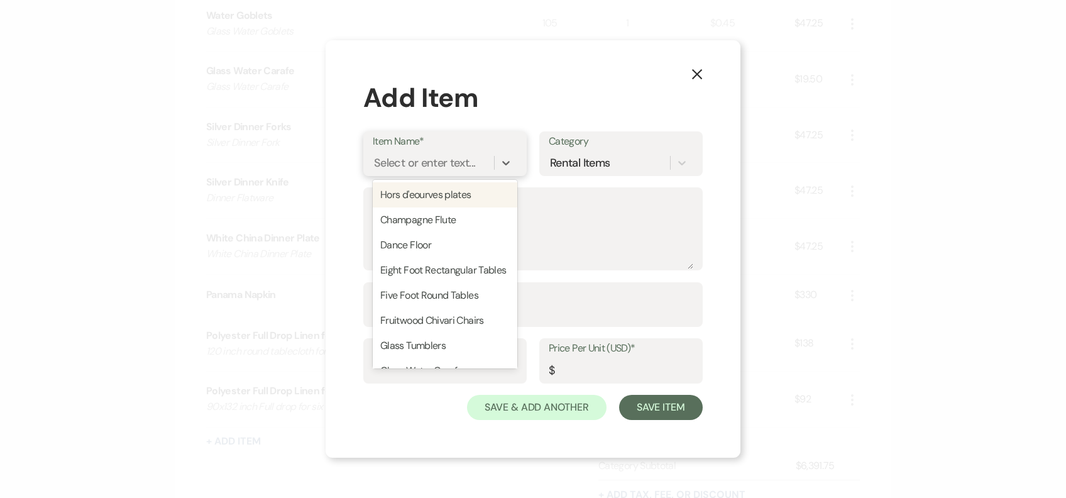
click at [388, 160] on div "Select or enter text..." at bounding box center [424, 162] width 101 height 17
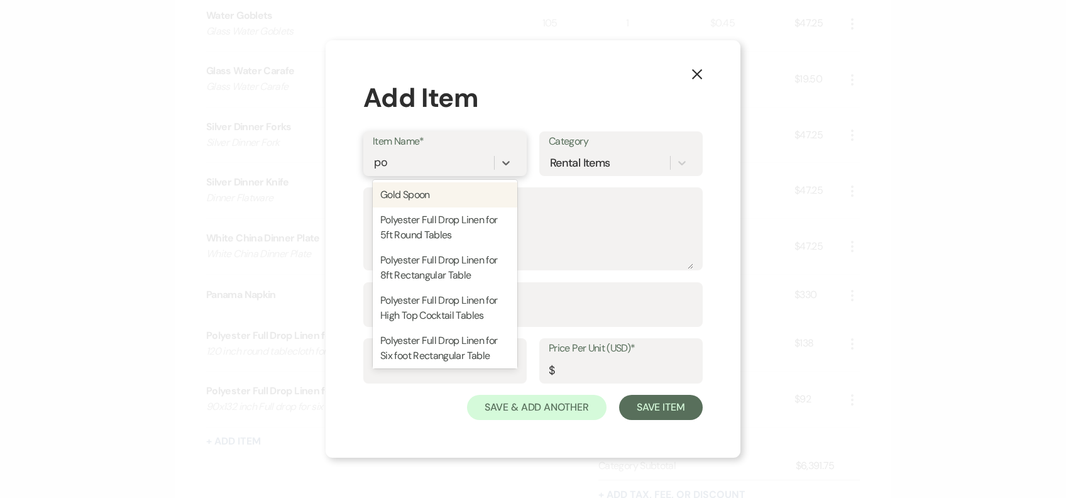
type input "pol"
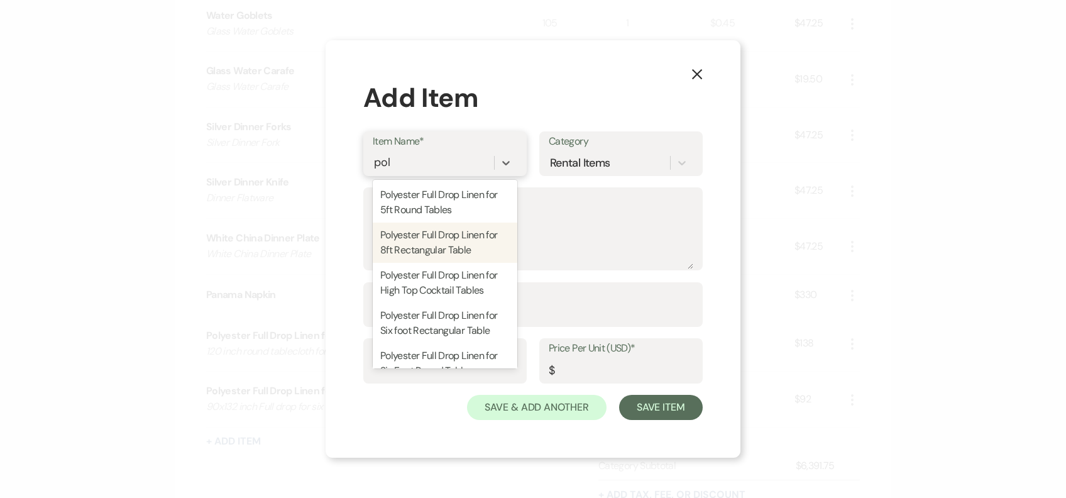
click at [471, 229] on div "Polyester Full Drop Linen for 8ft Rectangular Table" at bounding box center [445, 242] width 145 height 40
type textarea "90x156 color selection on [DOMAIN_NAME]"
type input "1"
type input "27"
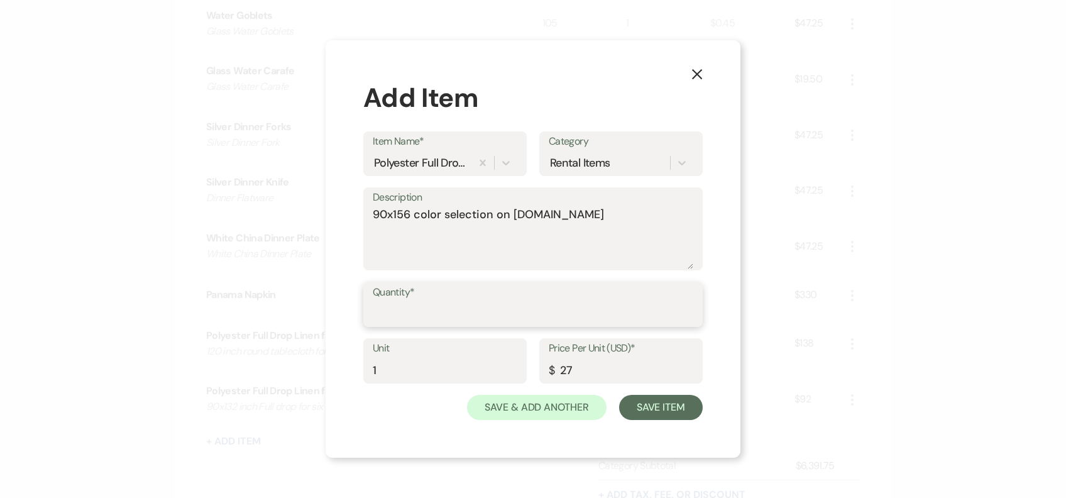
click at [440, 312] on input "Quantity*" at bounding box center [533, 313] width 320 height 25
type input "10"
click at [660, 403] on button "Save Item" at bounding box center [661, 407] width 84 height 25
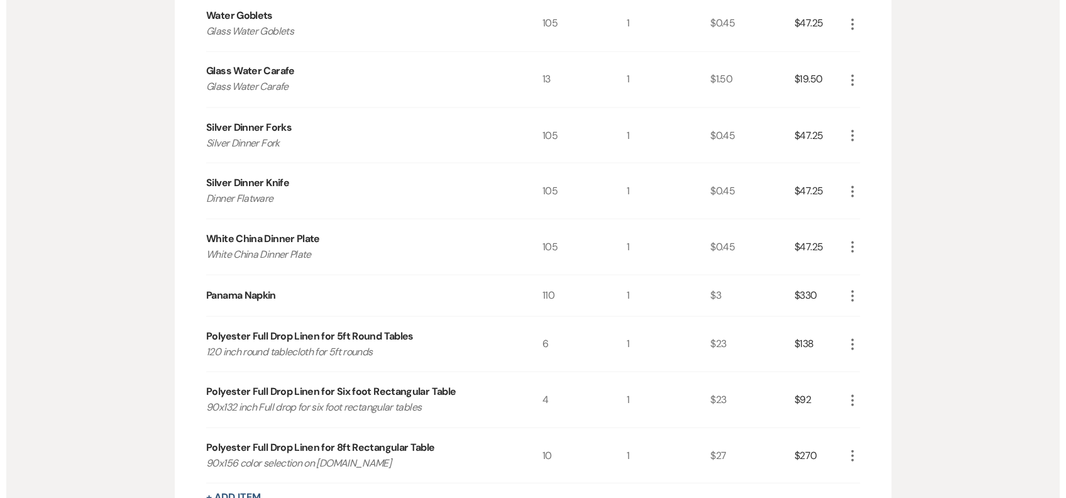
scroll to position [1348, 0]
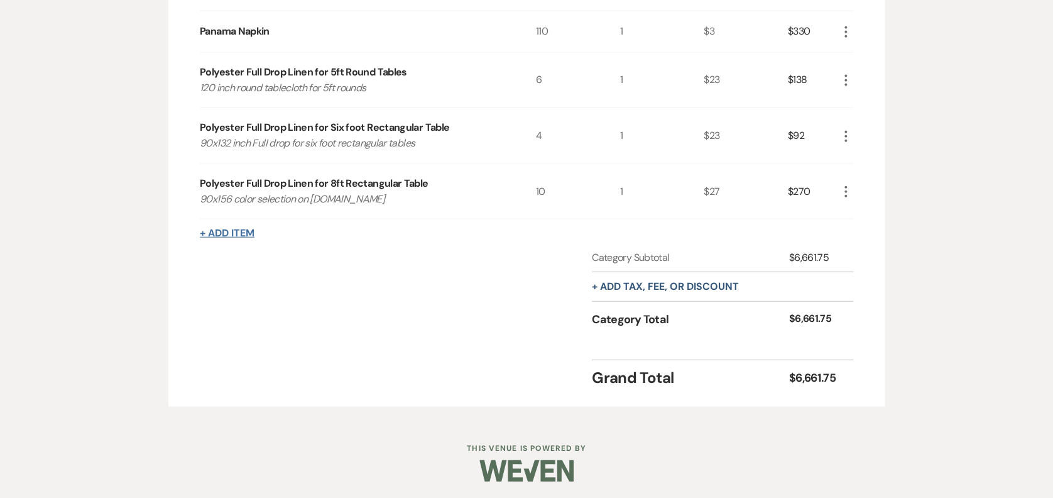
click at [224, 228] on button "+ Add Item" at bounding box center [227, 233] width 55 height 10
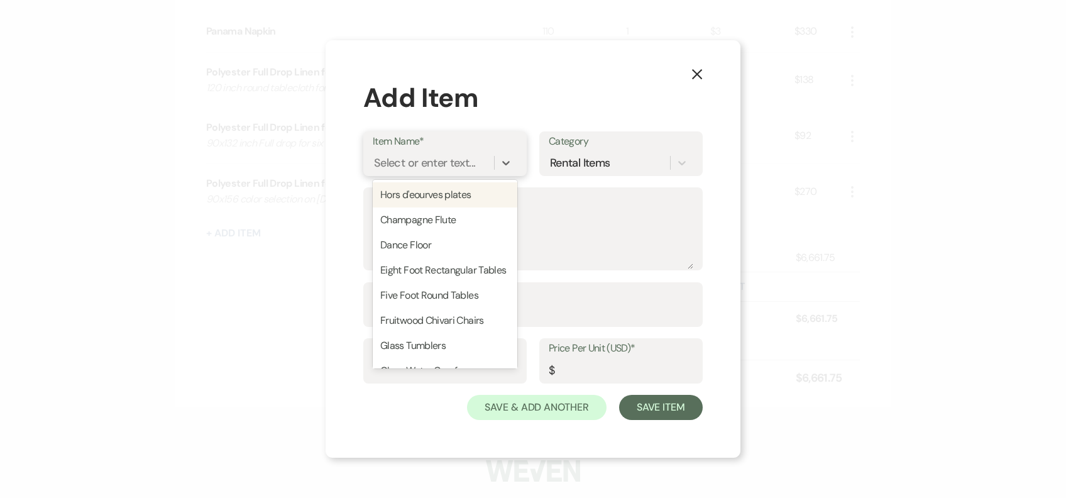
click at [408, 164] on div "Select or enter text..." at bounding box center [424, 162] width 101 height 17
type input "p"
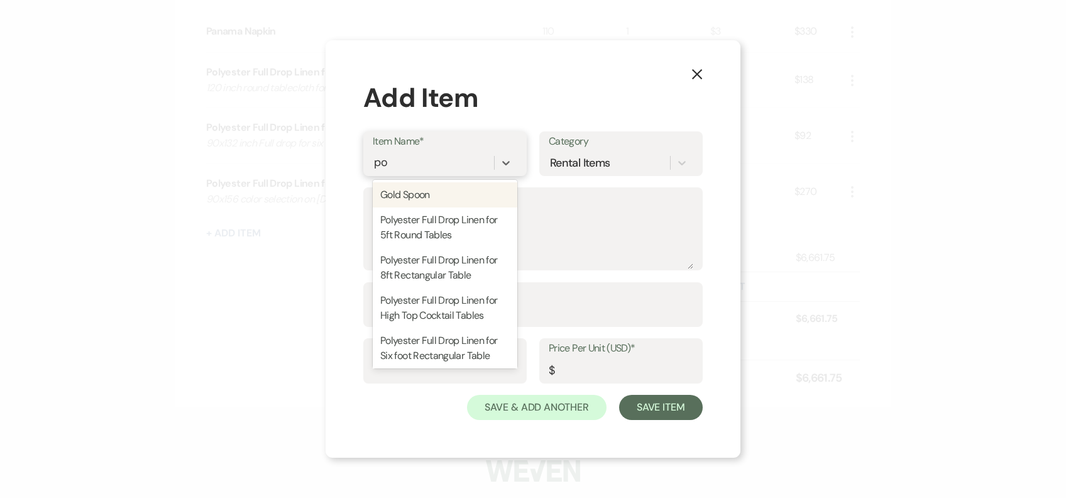
type input "pol"
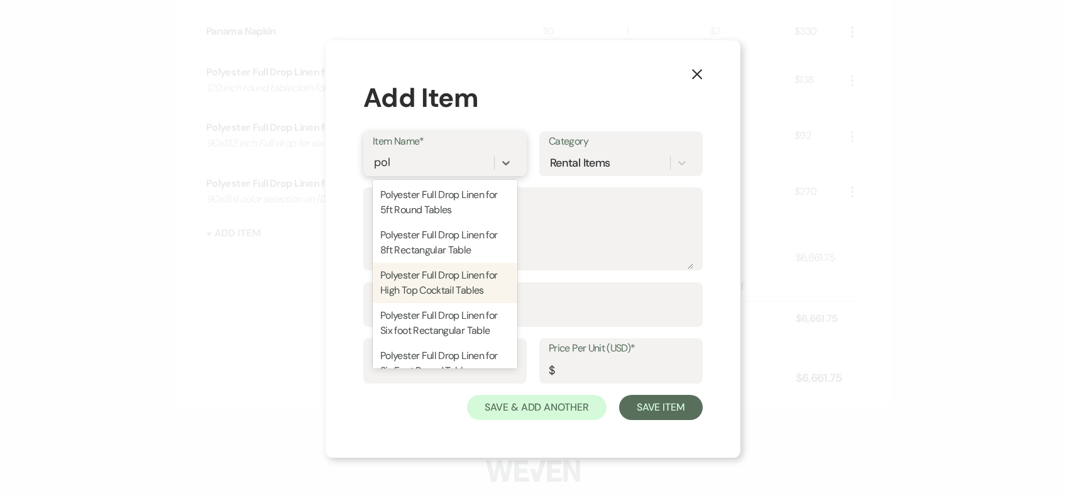
click at [471, 302] on div "Polyester Full Drop Linen for High Top Cocktail Tables" at bounding box center [445, 283] width 145 height 40
type textarea "108 inch table cloth"
type input "1"
type input "17"
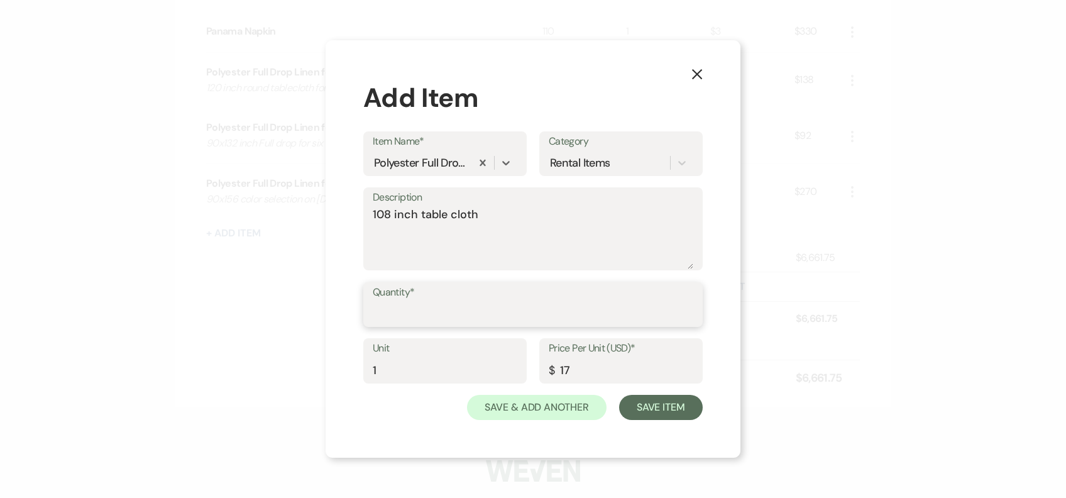
click at [418, 303] on input "Quantity*" at bounding box center [533, 313] width 320 height 25
type input "4"
click at [631, 293] on label "Quantity*" at bounding box center [533, 292] width 320 height 18
click at [631, 301] on input "4" at bounding box center [533, 313] width 320 height 25
drag, startPoint x: 694, startPoint y: 405, endPoint x: 614, endPoint y: 398, distance: 80.1
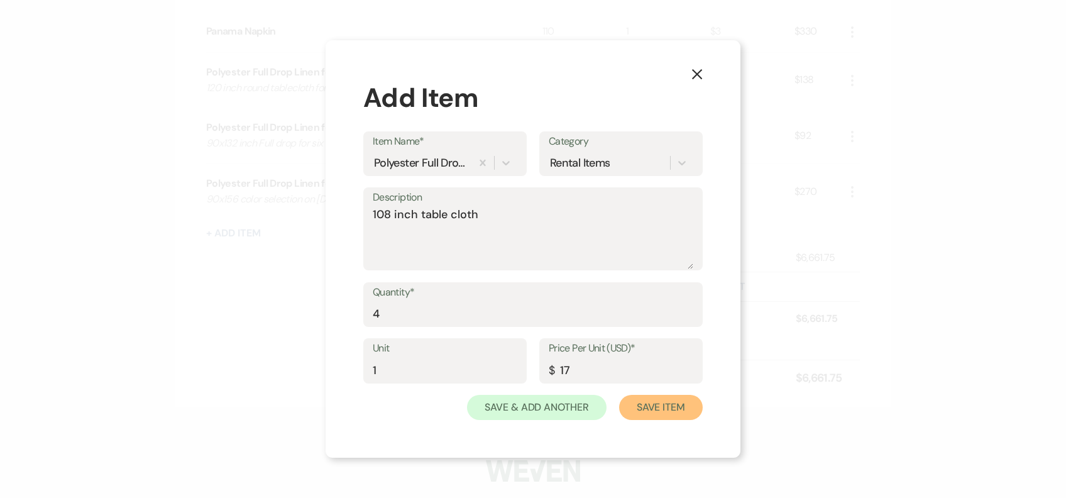
click at [694, 406] on button "Save Item" at bounding box center [661, 407] width 84 height 25
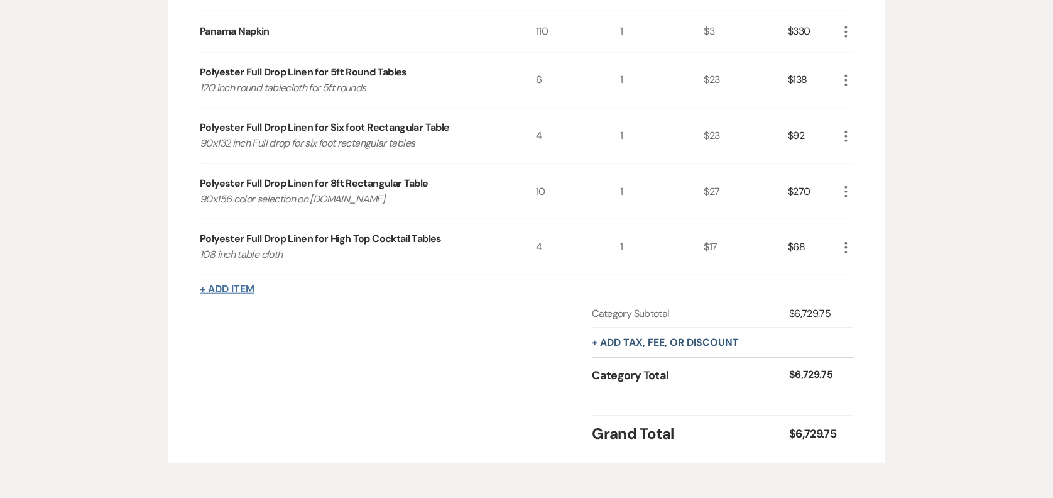
click at [209, 293] on div "+ Add Item" at bounding box center [526, 288] width 653 height 15
click at [226, 284] on button "+ Add Item" at bounding box center [227, 289] width 55 height 10
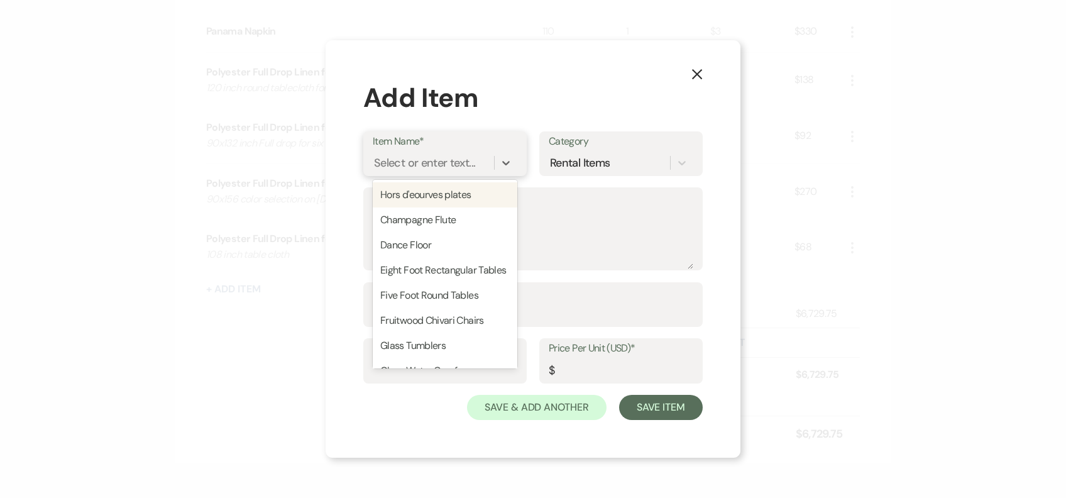
click at [418, 154] on div "Select or enter text..." at bounding box center [424, 162] width 101 height 17
type input "o"
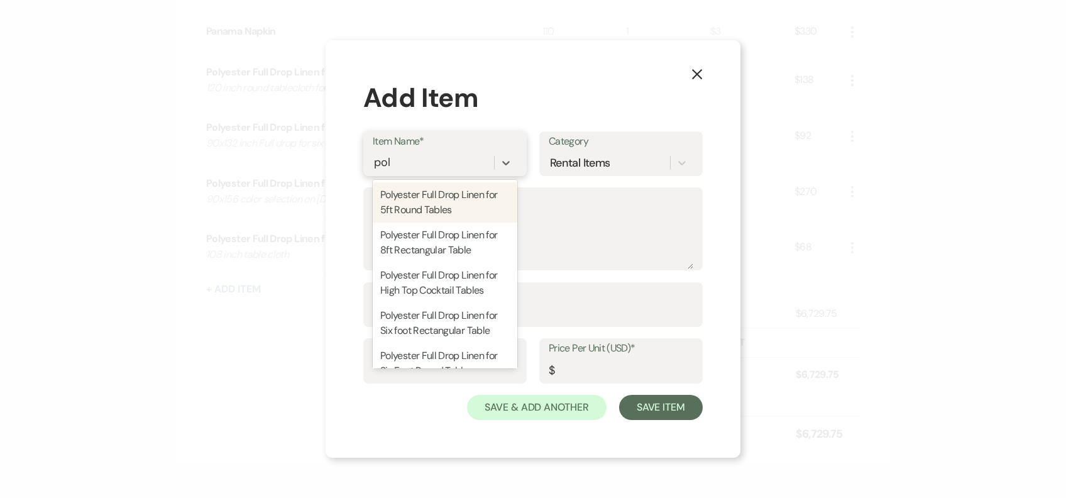
type input "poly"
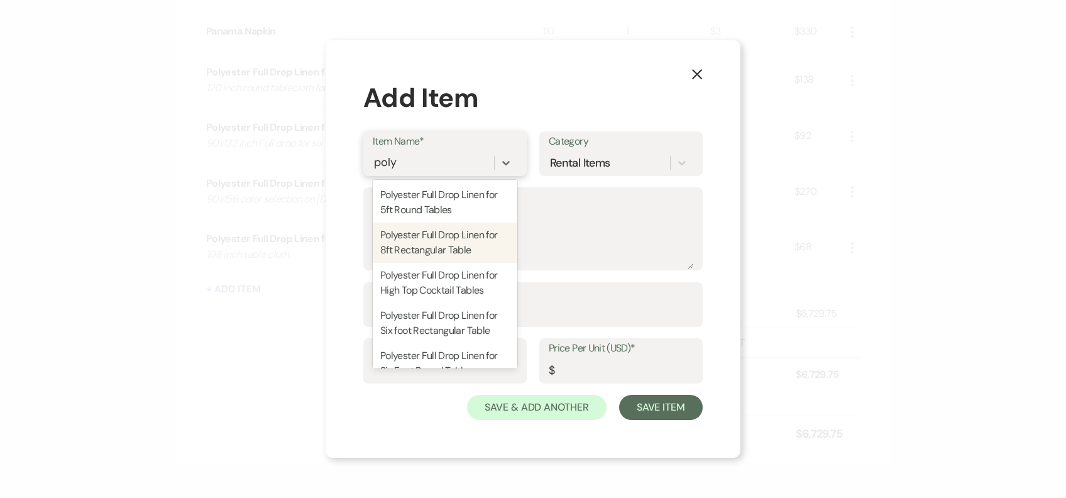
drag, startPoint x: 502, startPoint y: 275, endPoint x: 503, endPoint y: 253, distance: 22.7
click at [503, 253] on div "Polyester Full Drop Linen for 5ft Round Tables Polyester Full Drop Linen for 8f…" at bounding box center [445, 274] width 145 height 188
click at [503, 253] on div "Polyester Full Drop Linen for 8ft Rectangular Table" at bounding box center [445, 242] width 145 height 40
type textarea "90x156 color selection on [DOMAIN_NAME]"
type input "1"
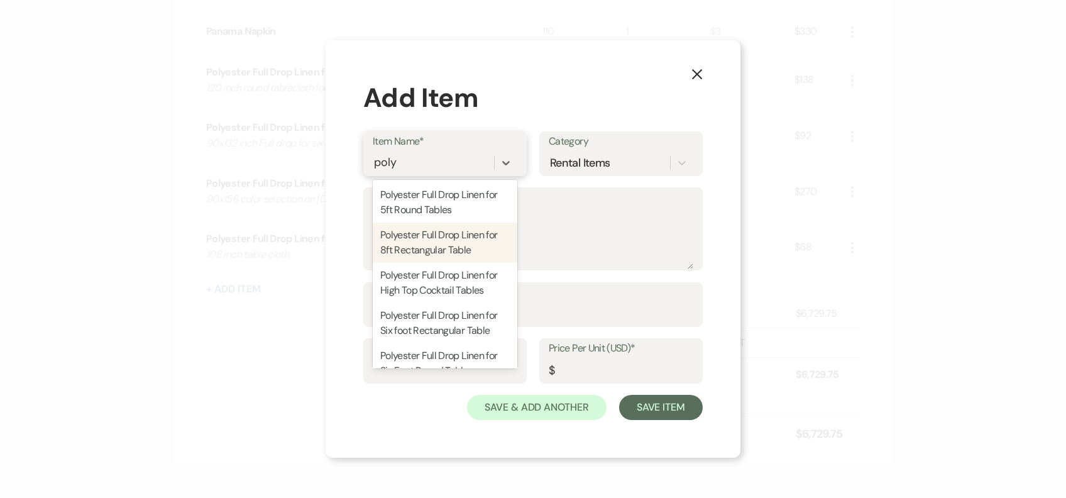
type input "27"
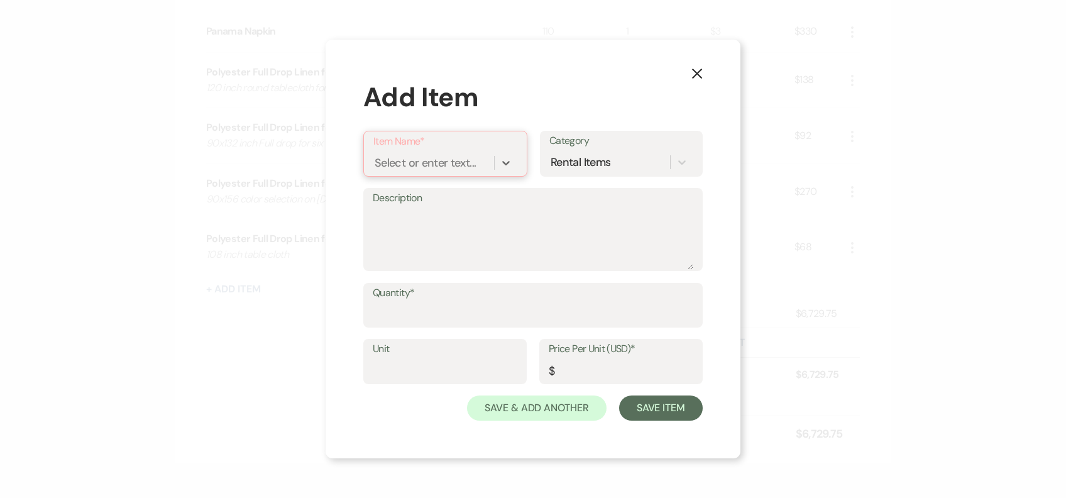
click at [433, 155] on div "Select or enter text..." at bounding box center [424, 162] width 101 height 17
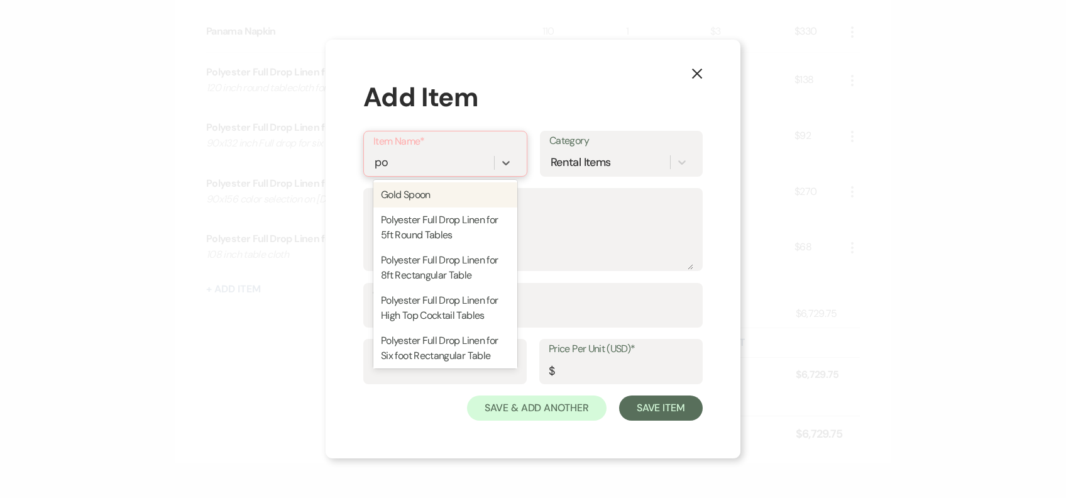
type input "pol"
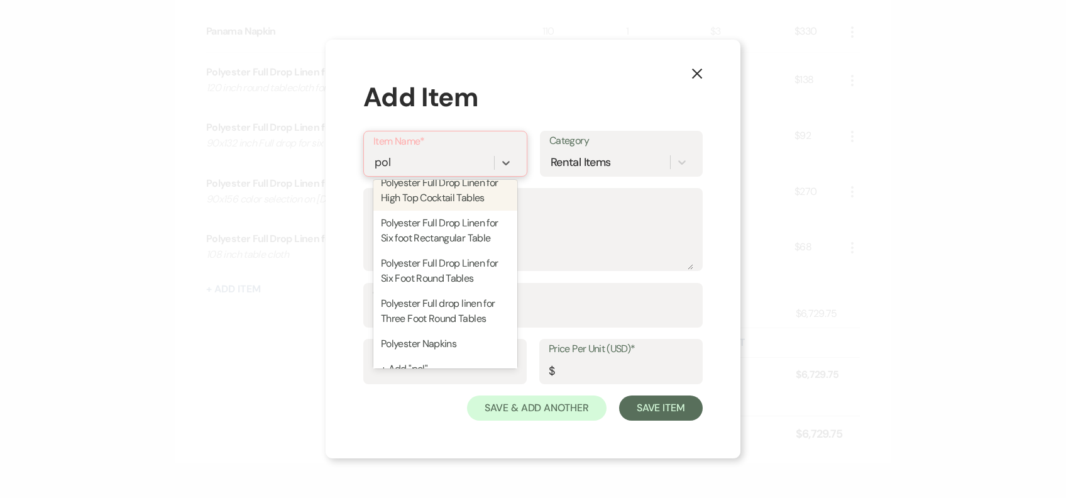
scroll to position [95, 0]
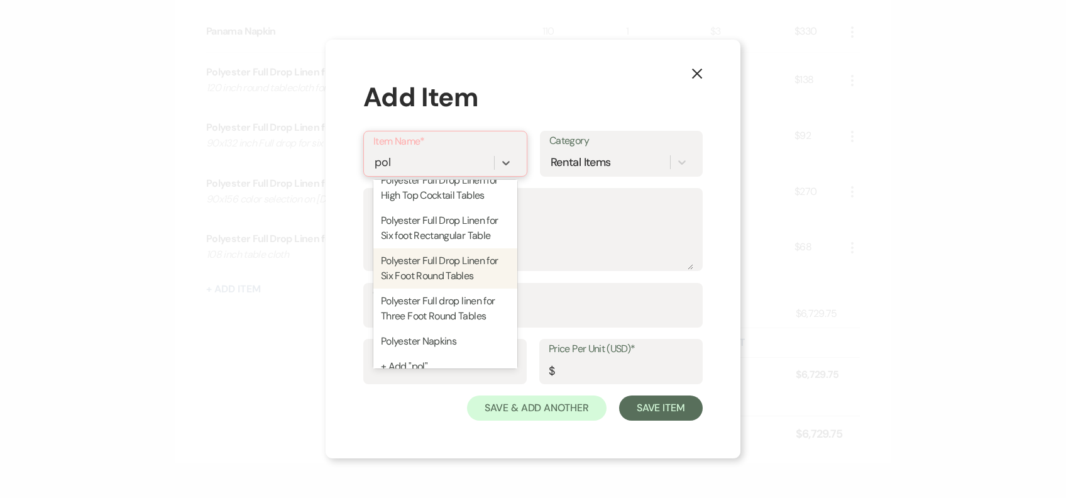
click at [441, 288] on div "Polyester Full Drop Linen for Six Foot Round Tables" at bounding box center [445, 268] width 144 height 40
type textarea "132 inch full drop for Six Foot Round Tables"
type input "1"
type input "27"
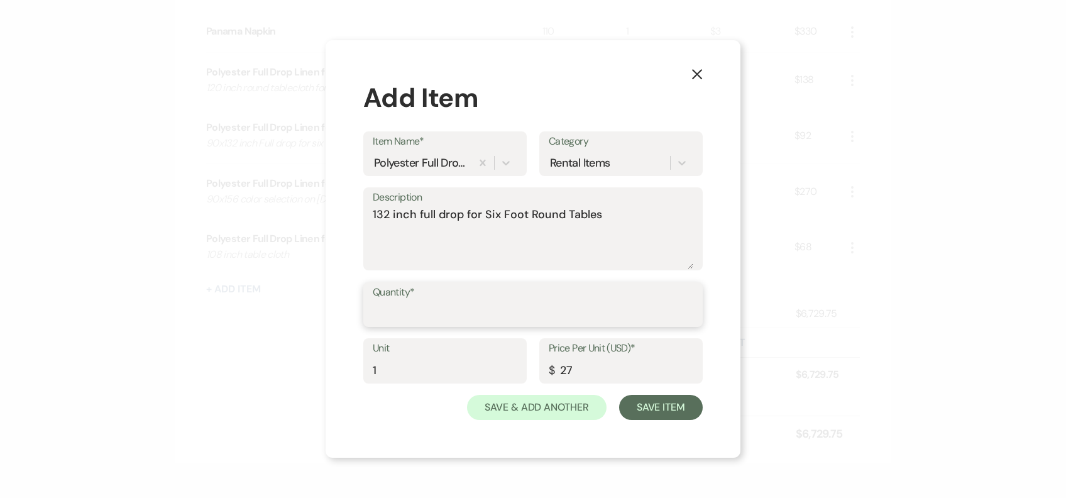
click at [420, 318] on input "Quantity*" at bounding box center [533, 313] width 320 height 25
type input "6"
click at [657, 400] on button "Save Item" at bounding box center [661, 407] width 84 height 25
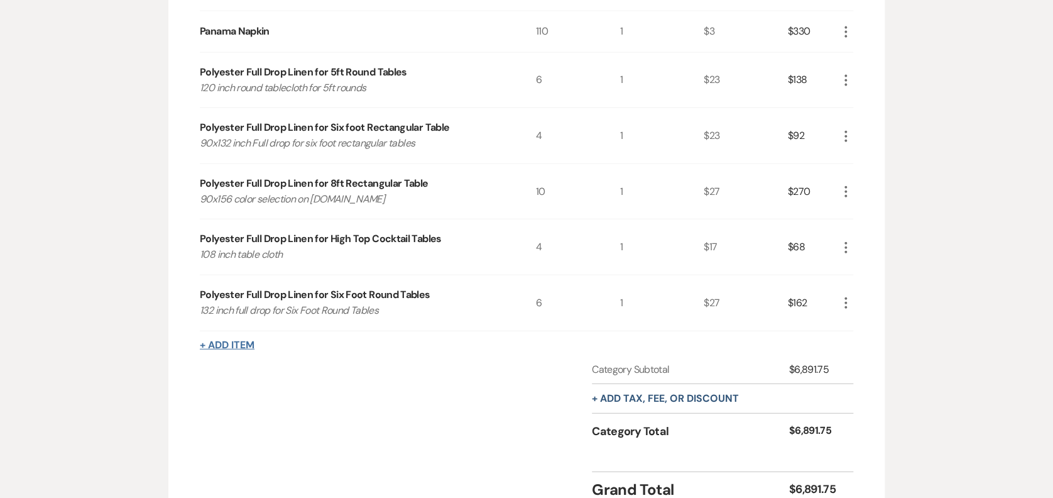
click at [234, 340] on button "+ Add Item" at bounding box center [227, 345] width 55 height 10
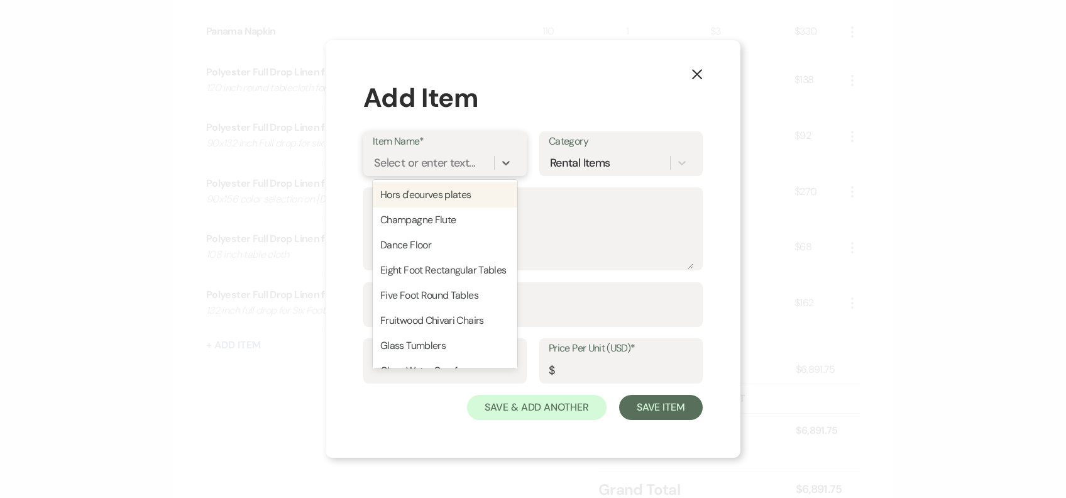
click at [432, 152] on div "Select or enter text..." at bounding box center [433, 162] width 121 height 22
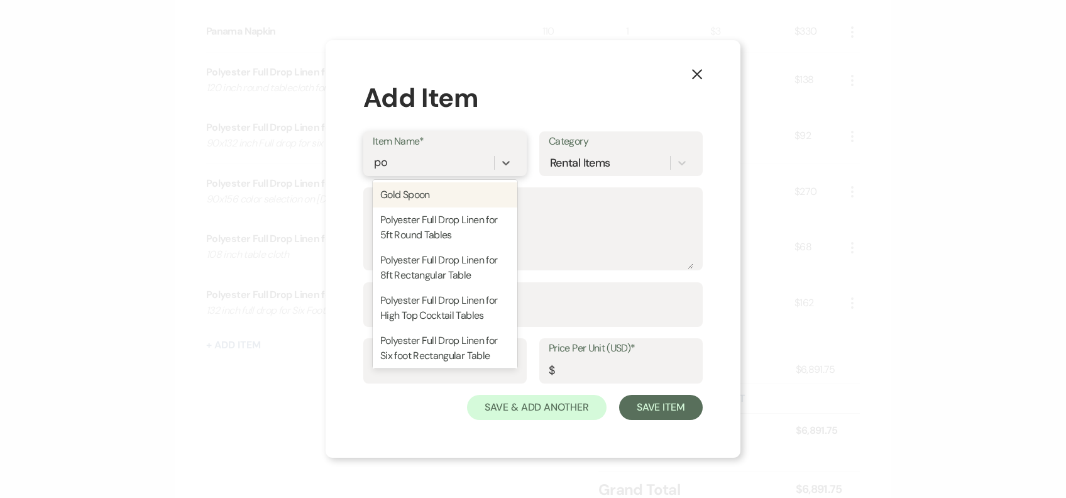
type input "pol"
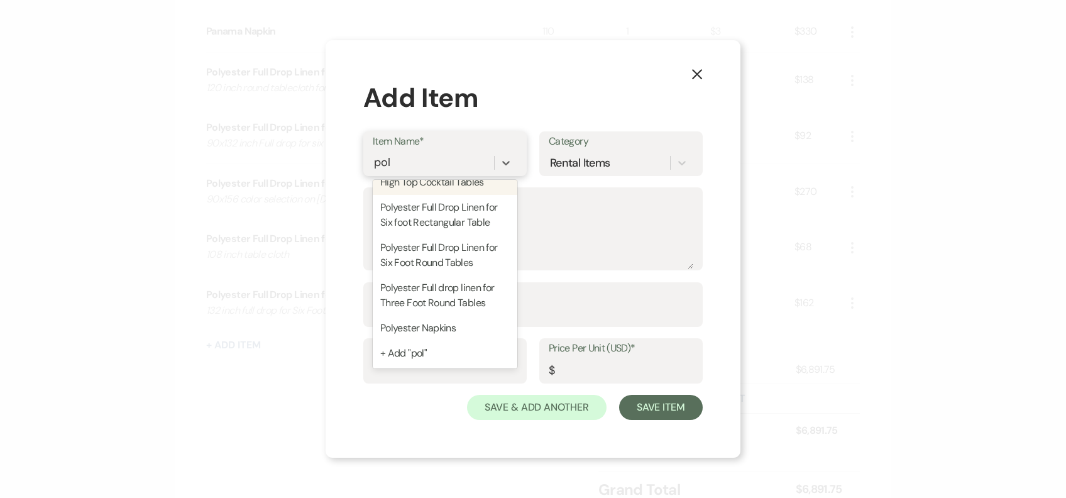
scroll to position [138, 0]
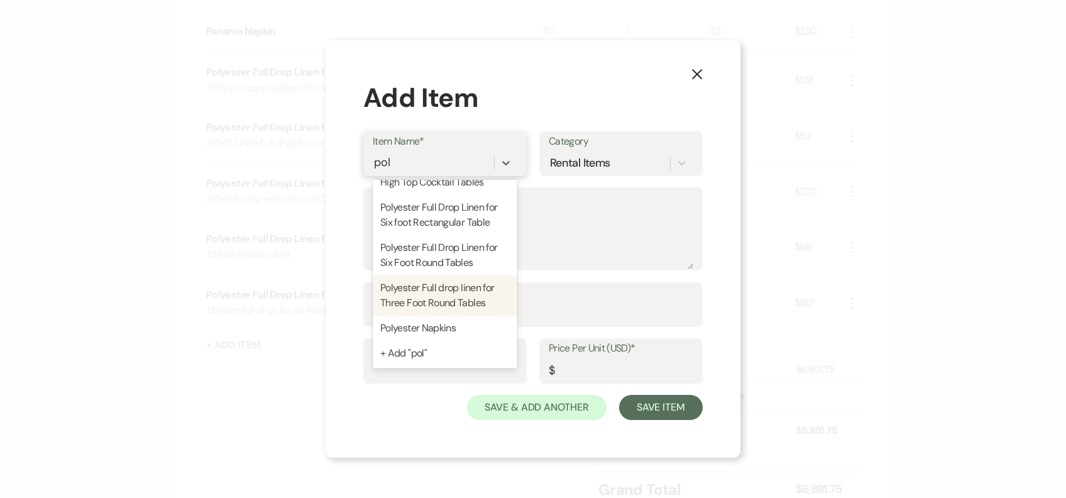
click at [473, 308] on div "Polyester Full drop linen for Three Foot Round Tables" at bounding box center [445, 295] width 145 height 40
type textarea "90 inch full drop for three foot round tables"
type input "1"
type input "13"
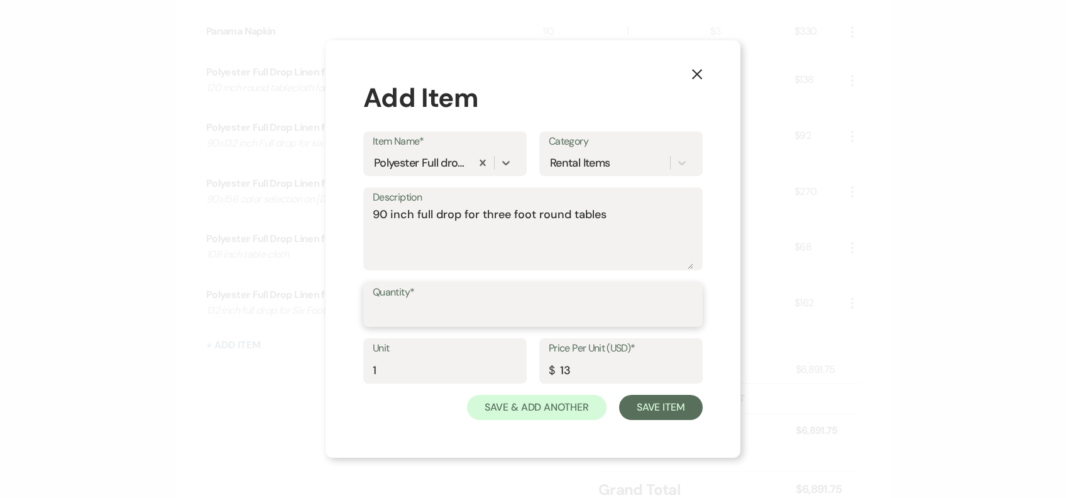
click at [418, 309] on input "Quantity*" at bounding box center [533, 313] width 320 height 25
type input "4"
click at [654, 402] on button "Save Item" at bounding box center [661, 407] width 84 height 25
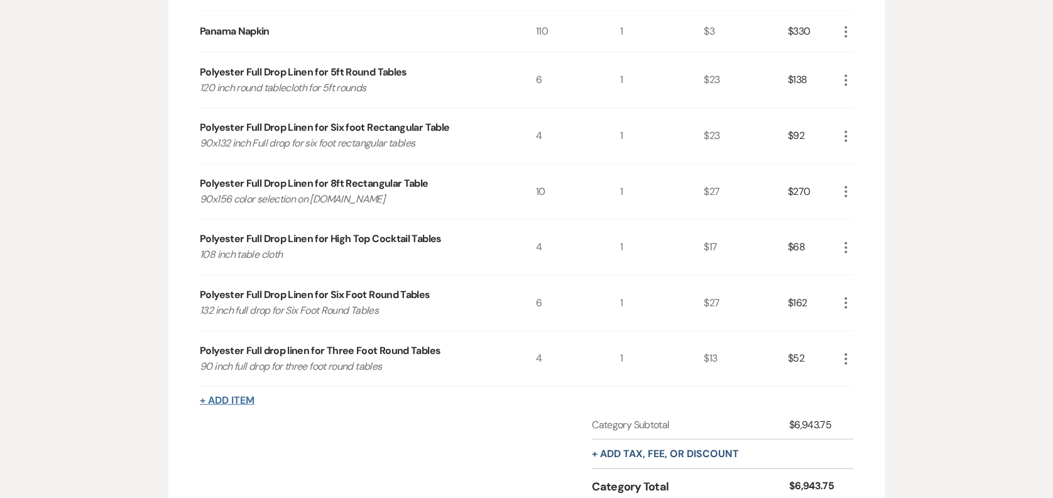
click at [244, 395] on button "+ Add Item" at bounding box center [227, 400] width 55 height 10
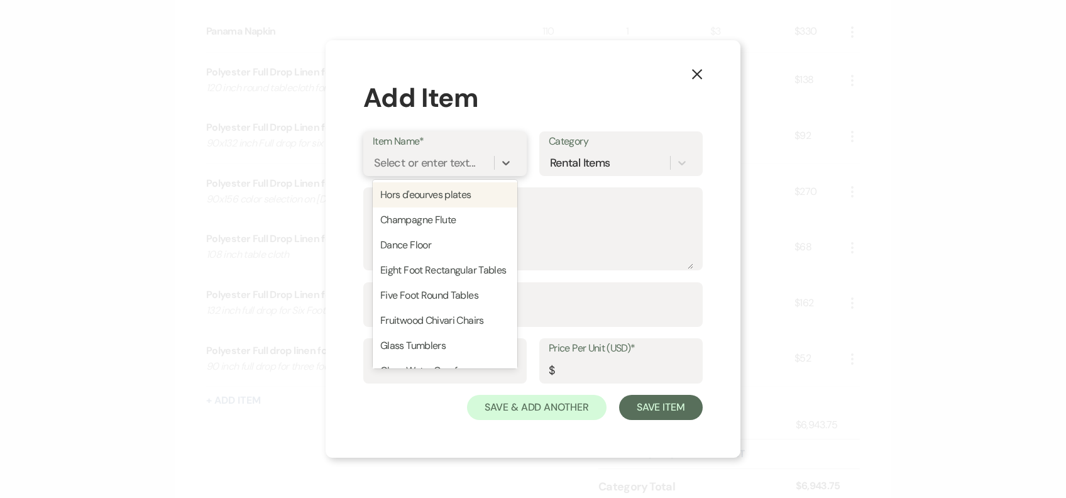
click at [425, 166] on div "Select or enter text..." at bounding box center [424, 162] width 101 height 17
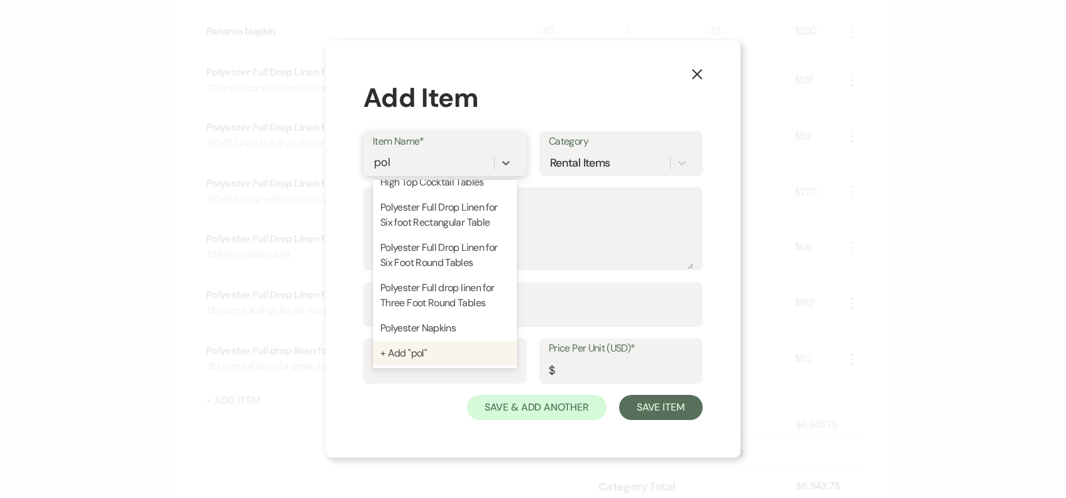
type input "pol"
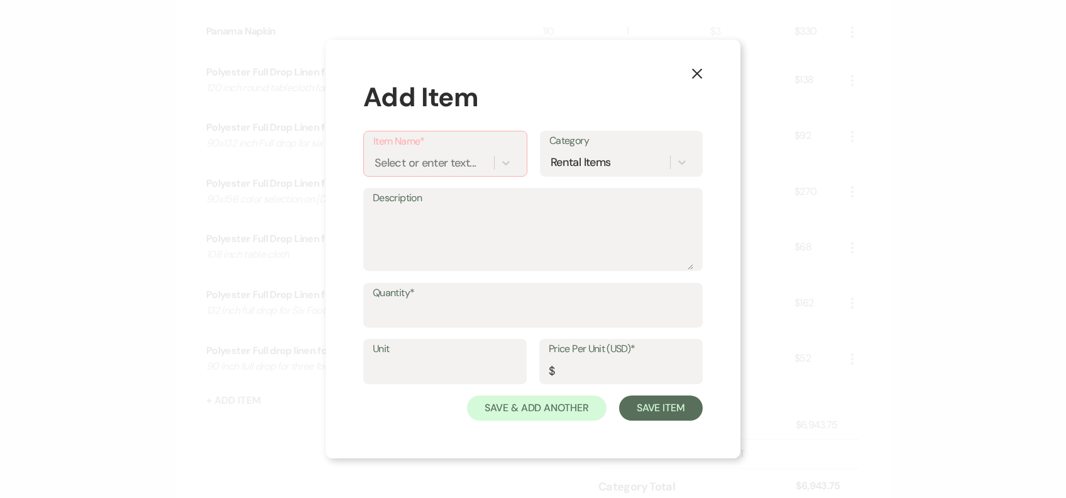
click at [361, 401] on div "X Add Item Item Name* Select or enter text... Category Rental Items Description…" at bounding box center [532, 249] width 415 height 419
click at [692, 75] on icon "X" at bounding box center [696, 73] width 11 height 11
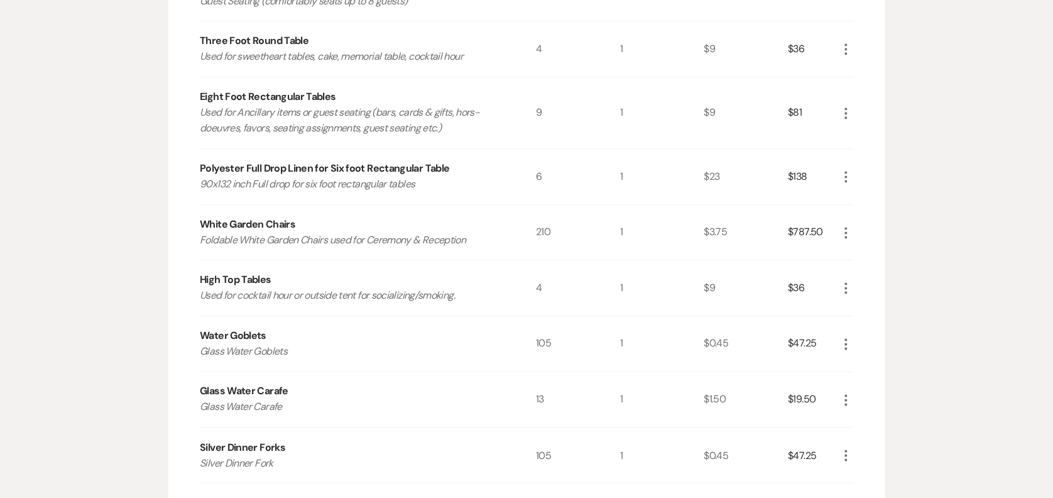
scroll to position [913, 0]
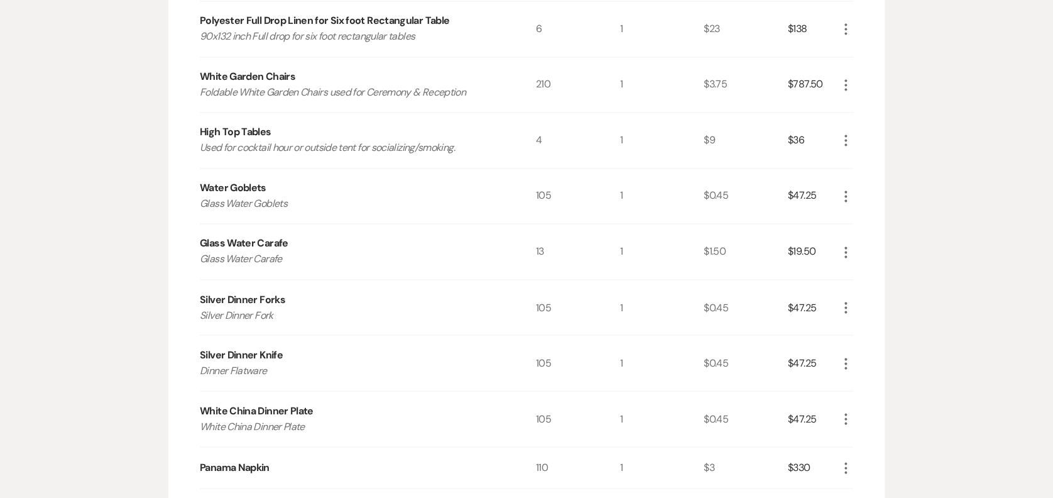
click at [844, 300] on icon "More" at bounding box center [845, 307] width 15 height 15
click at [881, 326] on button "Pencil Edit" at bounding box center [870, 332] width 65 height 20
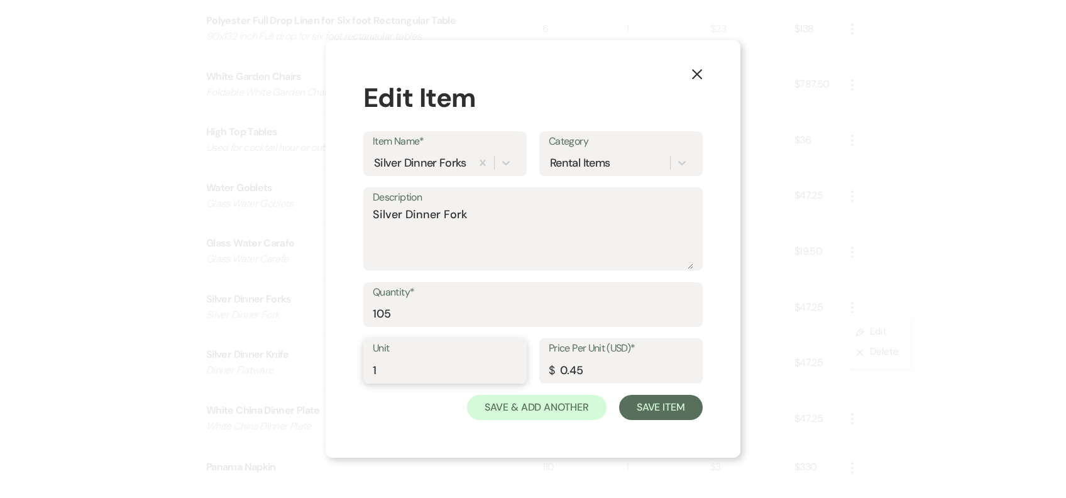
click at [412, 359] on input "1" at bounding box center [445, 369] width 145 height 25
drag, startPoint x: 387, startPoint y: 312, endPoint x: 399, endPoint y: 314, distance: 12.1
click at [387, 312] on input "105" at bounding box center [533, 313] width 320 height 25
type input "1"
type input "110"
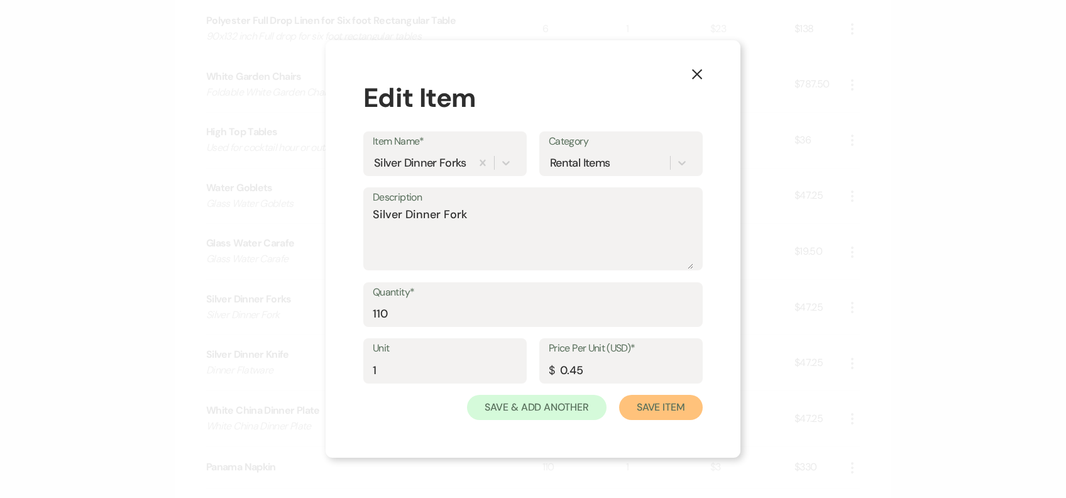
click at [650, 408] on button "Save Item" at bounding box center [661, 407] width 84 height 25
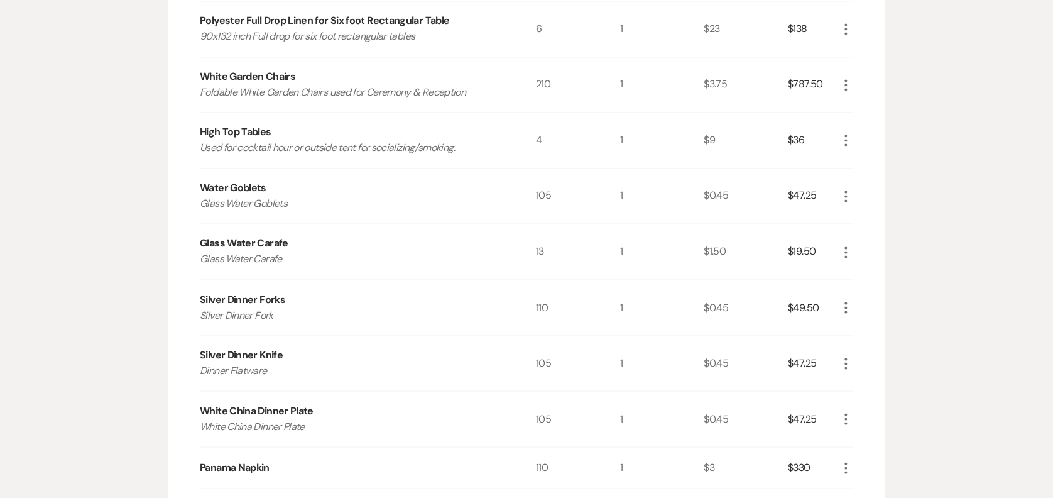
click at [849, 364] on icon "More" at bounding box center [845, 363] width 15 height 15
click at [853, 378] on button "Pencil Edit" at bounding box center [870, 388] width 65 height 20
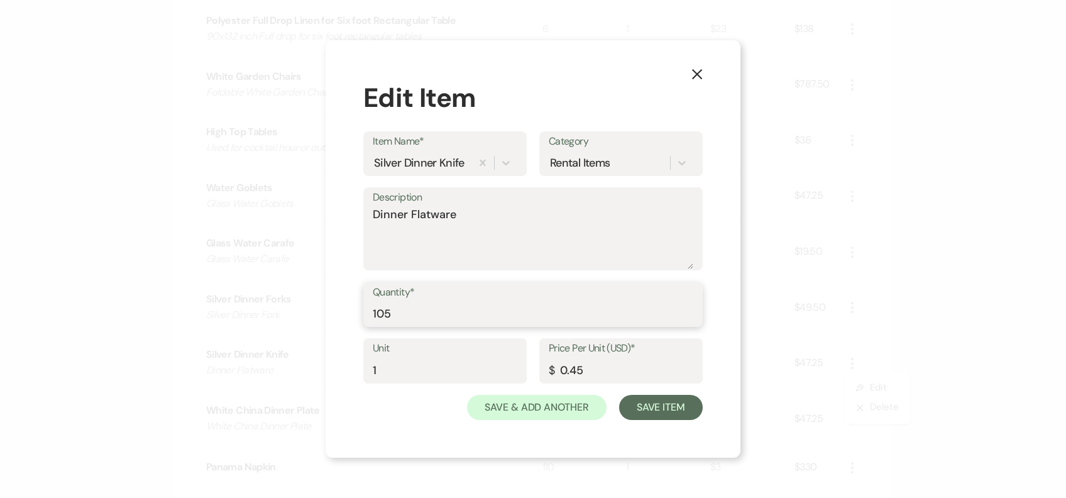
drag, startPoint x: 434, startPoint y: 313, endPoint x: 106, endPoint y: 285, distance: 328.5
click at [136, 294] on div "X Edit Item Item Name* Silver Dinner Knife Category Rental Items Description Di…" at bounding box center [533, 249] width 1066 height 498
type input "110"
click at [685, 409] on button "Save Item" at bounding box center [661, 407] width 84 height 25
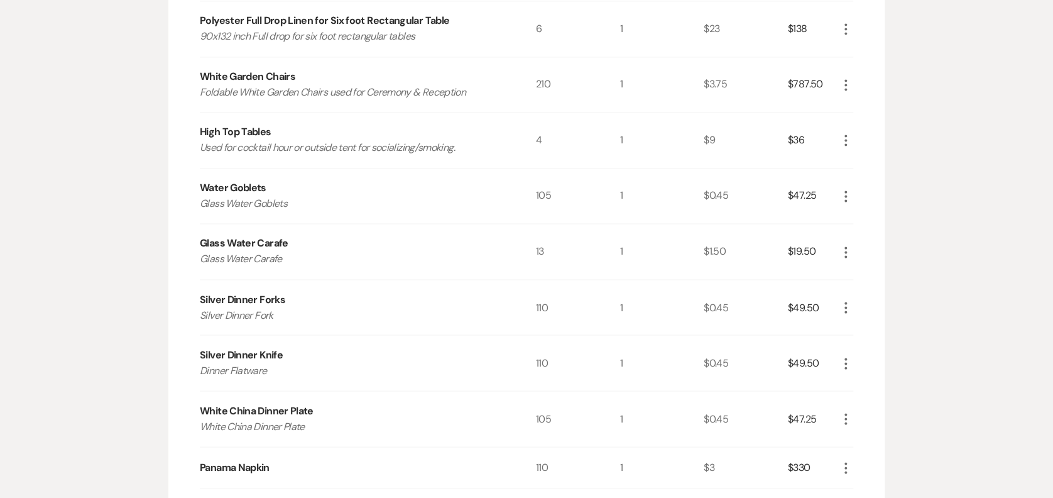
click at [841, 188] on icon "More" at bounding box center [845, 195] width 15 height 15
click at [846, 415] on icon "More" at bounding box center [845, 418] width 15 height 15
click at [875, 440] on button "Pencil Edit" at bounding box center [870, 443] width 65 height 20
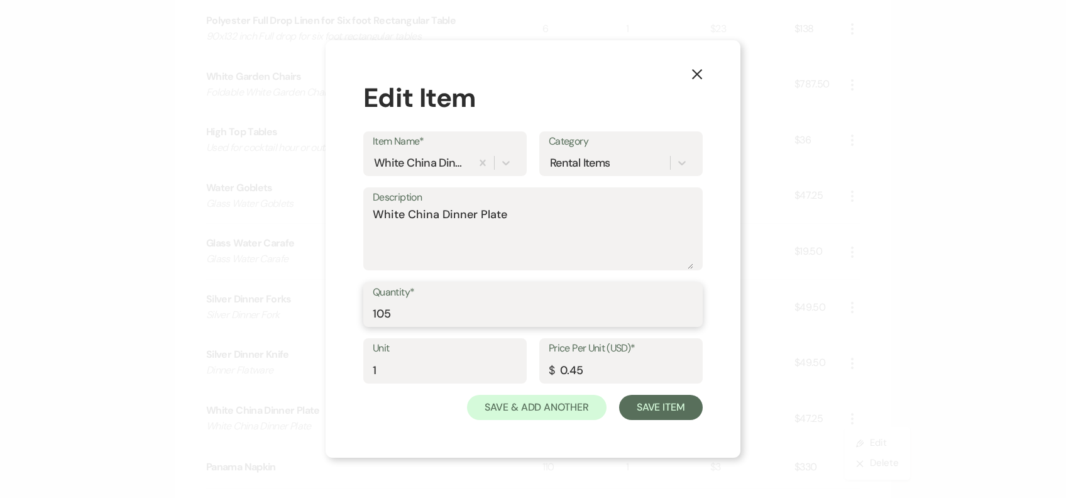
click at [441, 307] on input "105" at bounding box center [533, 313] width 320 height 25
type input "1"
type input "110"
click at [682, 379] on input "0.45" at bounding box center [620, 369] width 145 height 25
click at [680, 396] on button "Save Item" at bounding box center [661, 407] width 84 height 25
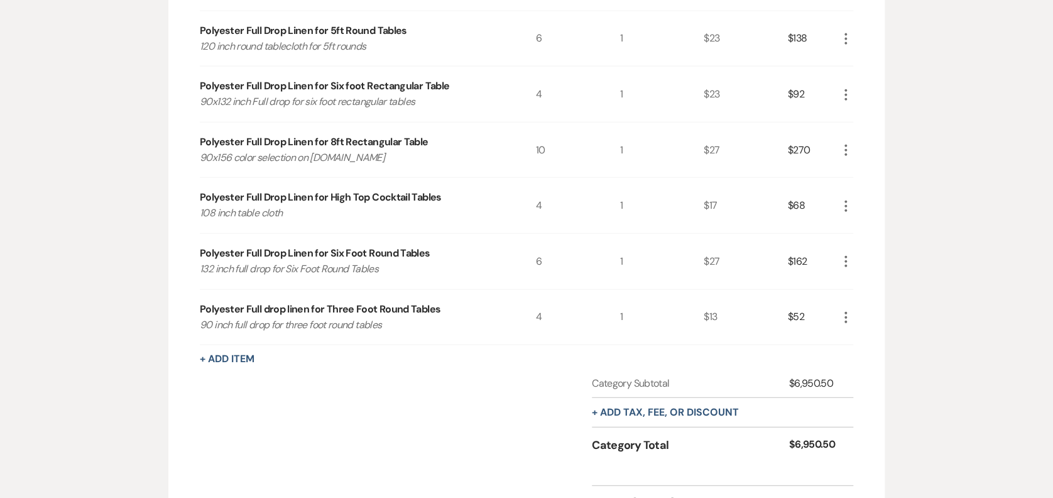
scroll to position [0, 0]
